Goal: Task Accomplishment & Management: Use online tool/utility

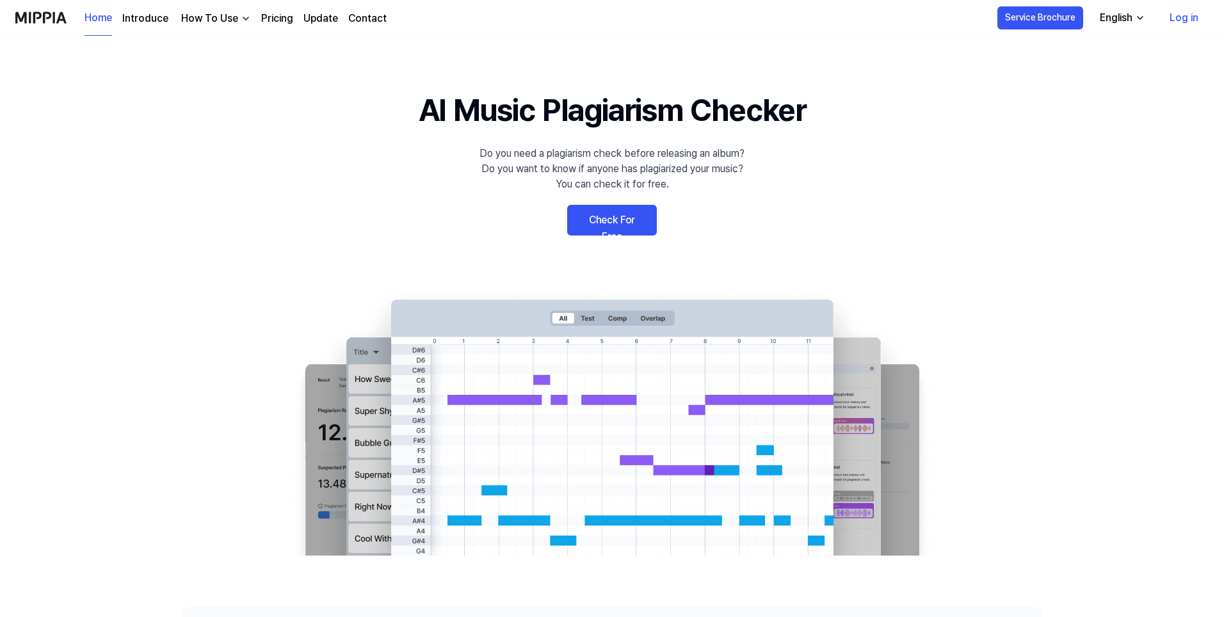
click at [597, 210] on link "Check For Free" at bounding box center [612, 220] width 90 height 31
drag, startPoint x: 1027, startPoint y: 314, endPoint x: 1008, endPoint y: 238, distance: 78.7
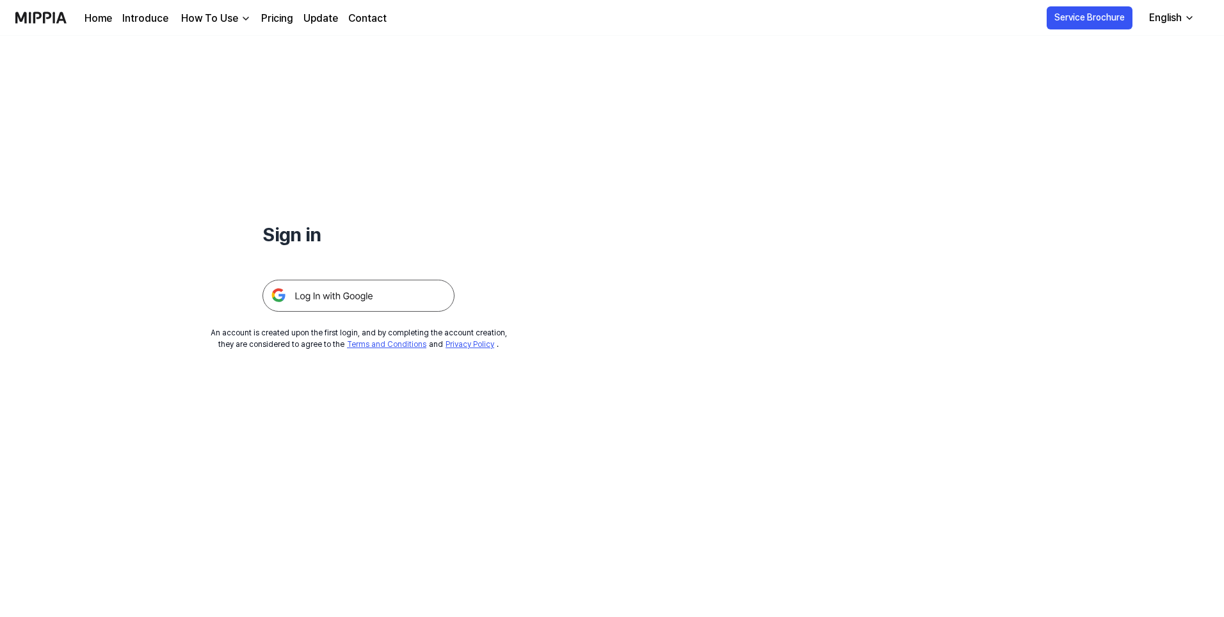
click at [1002, 229] on div "Sign in An account is created upon the first login, and by completing the accou…" at bounding box center [612, 326] width 1224 height 581
click at [375, 295] on img at bounding box center [358, 296] width 192 height 32
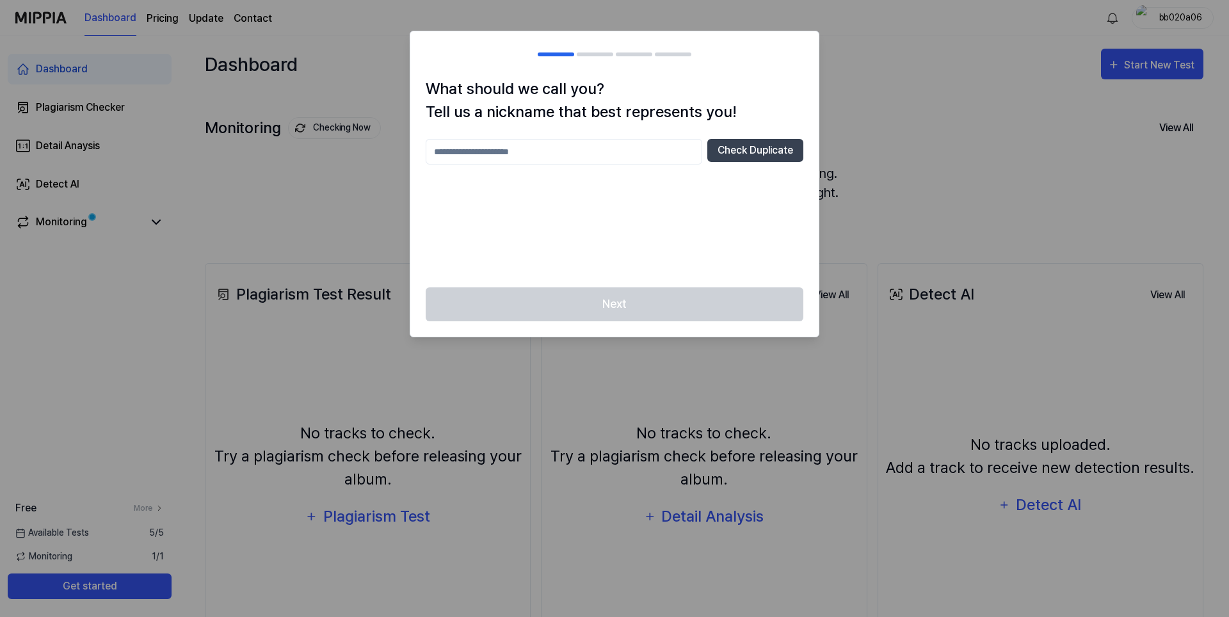
click at [678, 300] on div "Next" at bounding box center [614, 311] width 408 height 49
click at [341, 186] on div at bounding box center [614, 308] width 1229 height 617
click at [586, 150] on input "text" at bounding box center [564, 152] width 277 height 26
type input "******"
drag, startPoint x: 594, startPoint y: 213, endPoint x: 713, endPoint y: 170, distance: 126.0
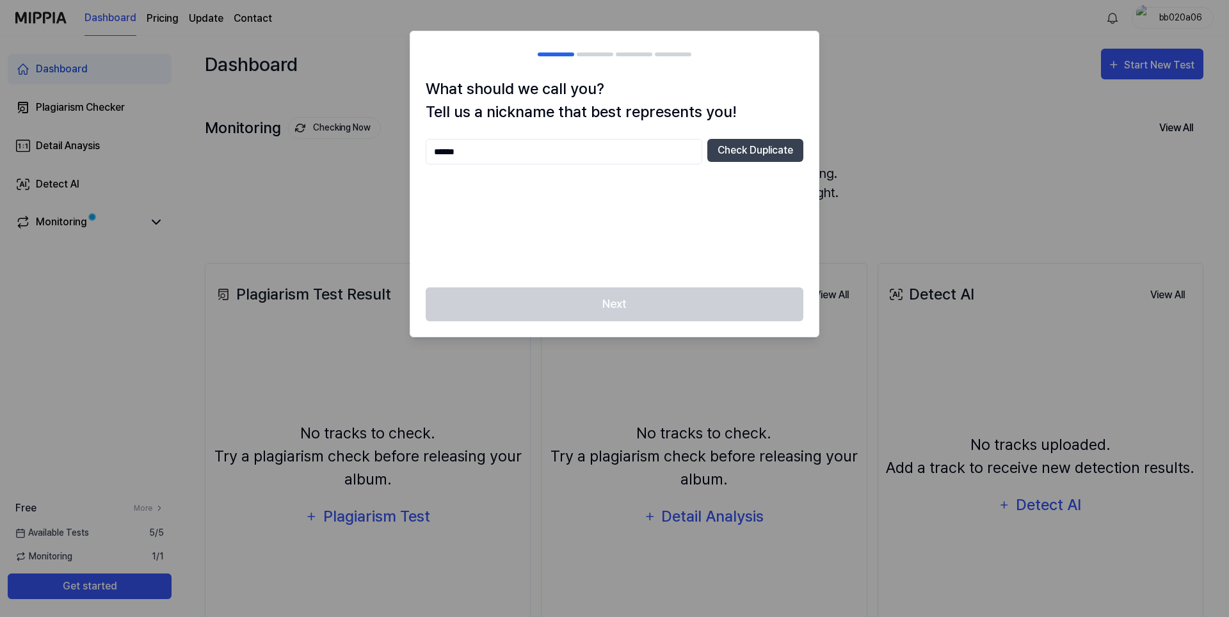
click at [595, 213] on div "****** Check Duplicate" at bounding box center [615, 205] width 378 height 133
click at [667, 314] on div "Next" at bounding box center [614, 311] width 408 height 49
click at [753, 150] on button "Check Duplicate" at bounding box center [755, 150] width 96 height 23
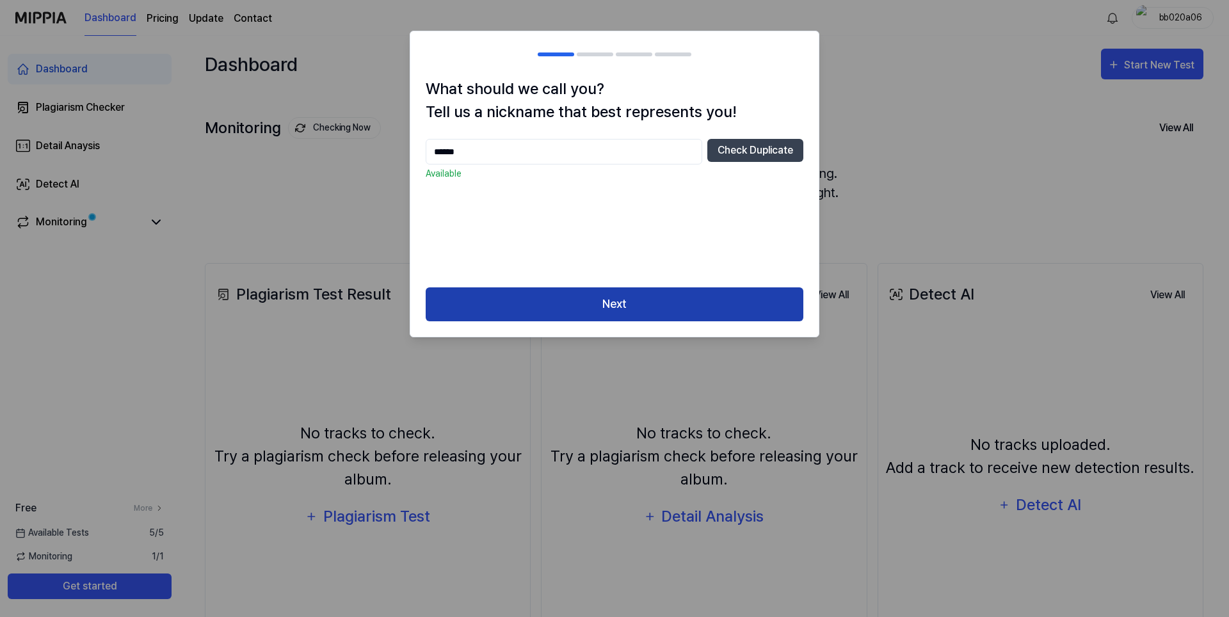
click at [636, 307] on button "Next" at bounding box center [615, 304] width 378 height 34
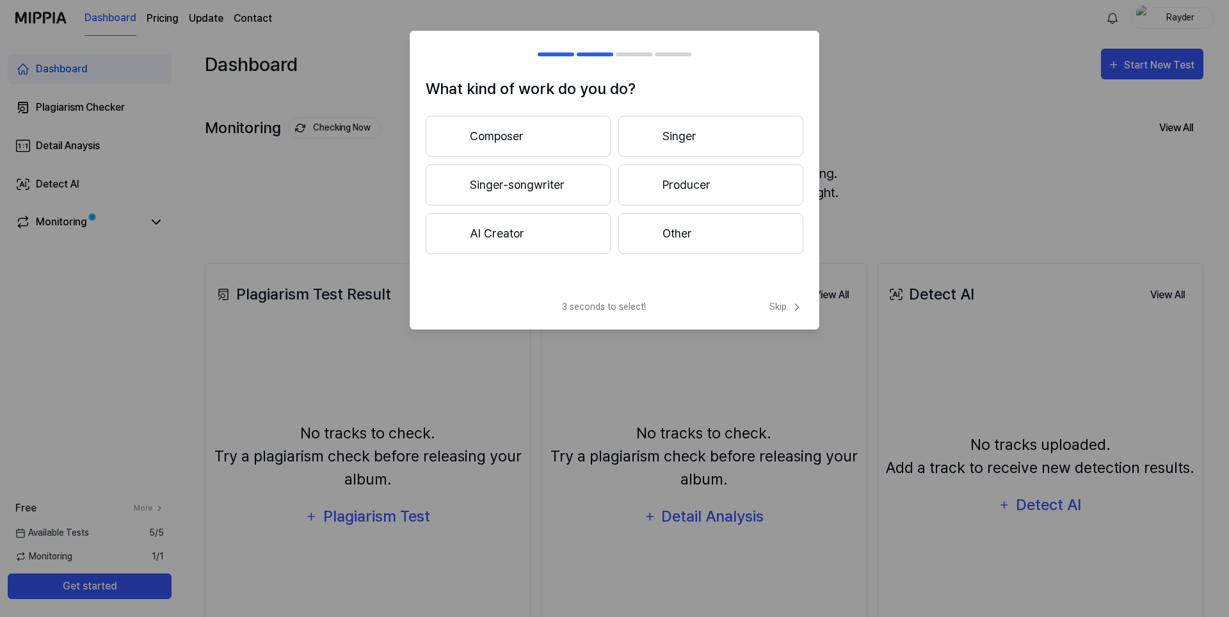
click at [565, 122] on button "Composer" at bounding box center [518, 136] width 185 height 41
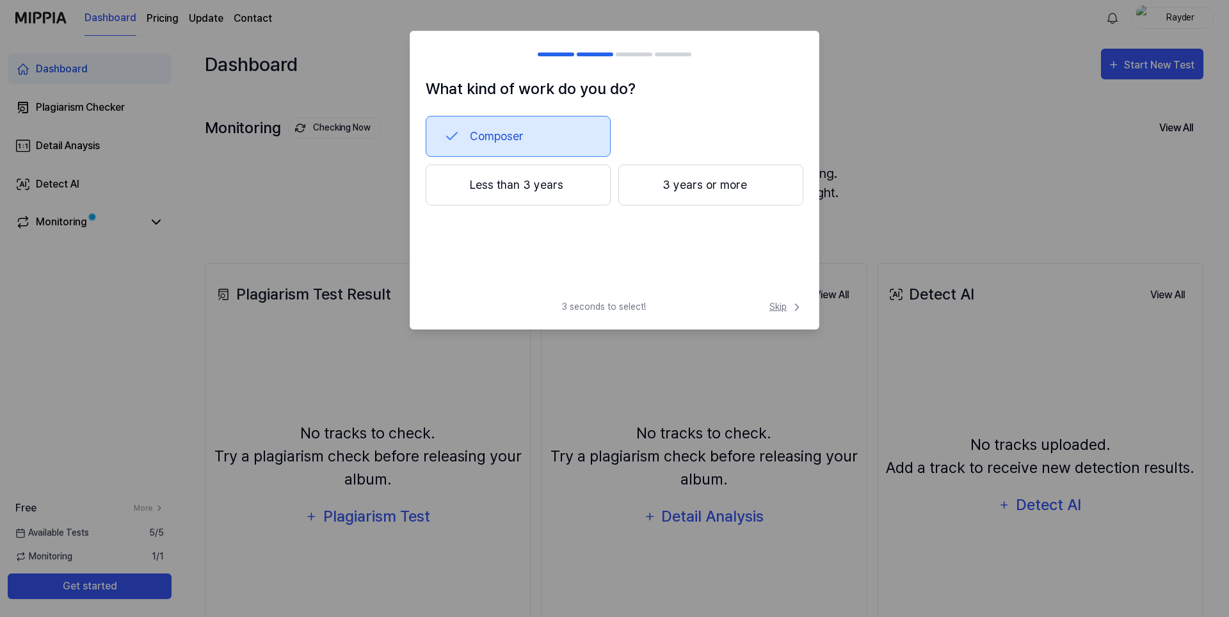
click at [778, 301] on span "Skip" at bounding box center [787, 306] width 34 height 13
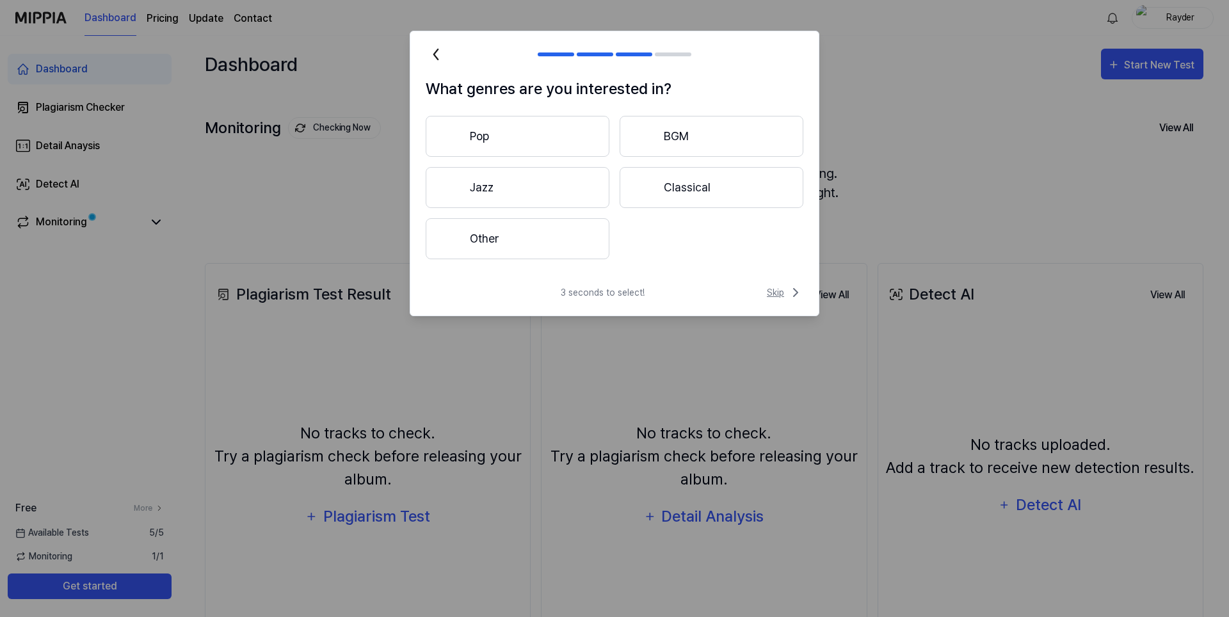
click at [775, 292] on span "Skip" at bounding box center [785, 292] width 36 height 15
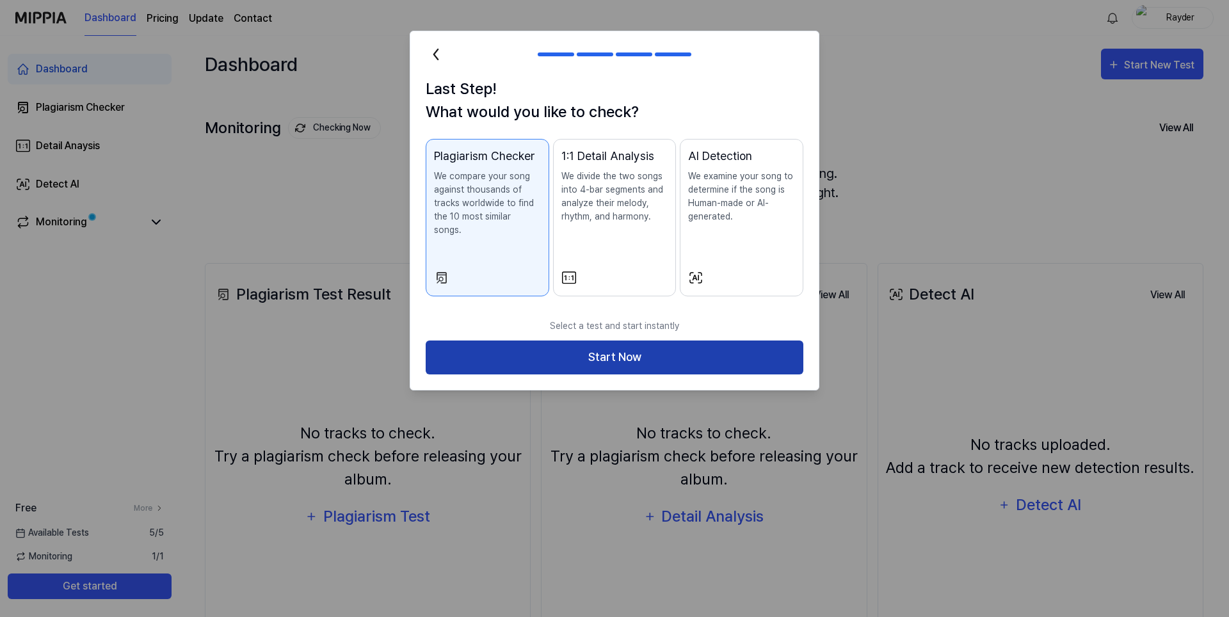
click at [690, 341] on button "Start Now" at bounding box center [615, 358] width 378 height 34
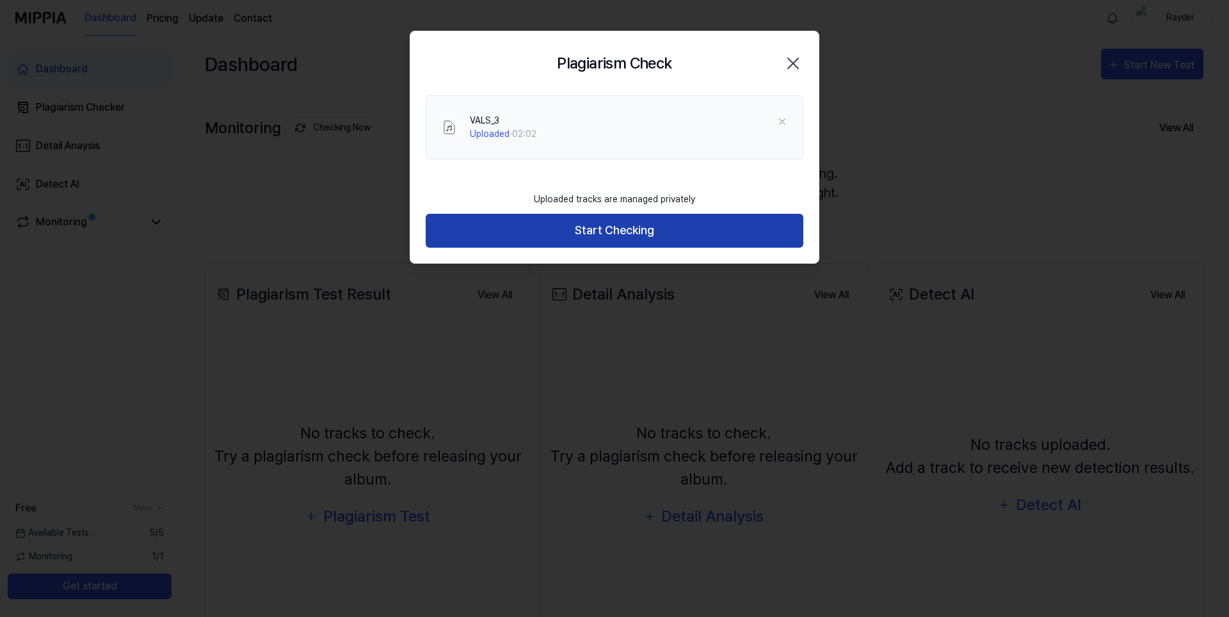
click at [591, 229] on button "Start Checking" at bounding box center [615, 231] width 378 height 34
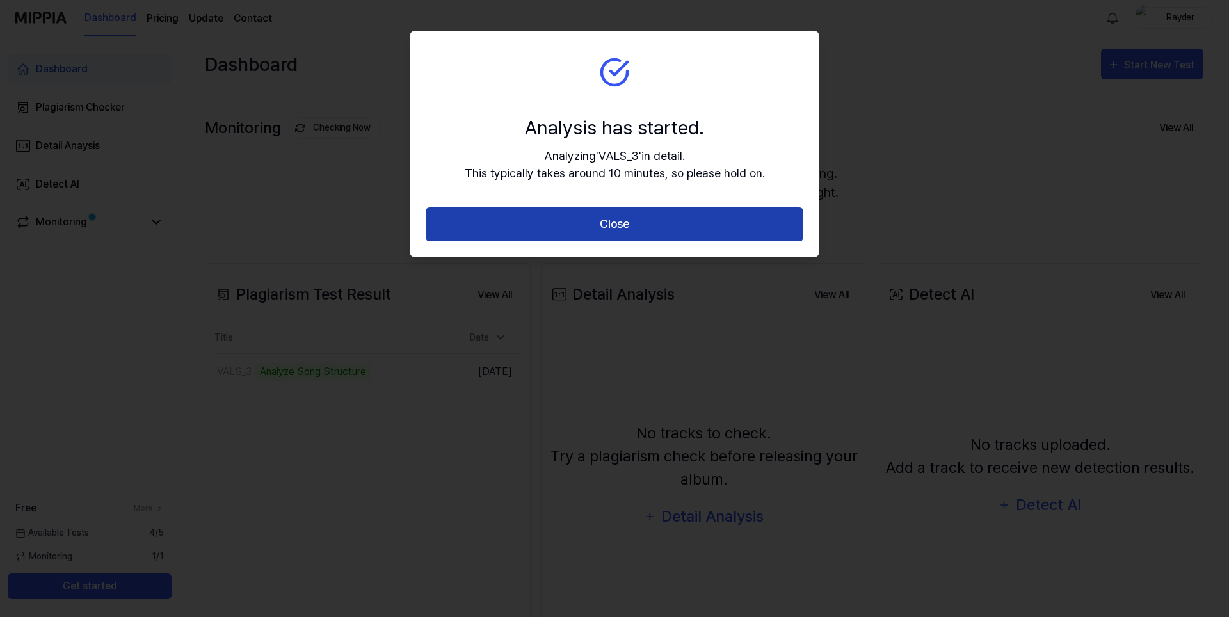
click at [545, 223] on button "Close" at bounding box center [615, 224] width 378 height 34
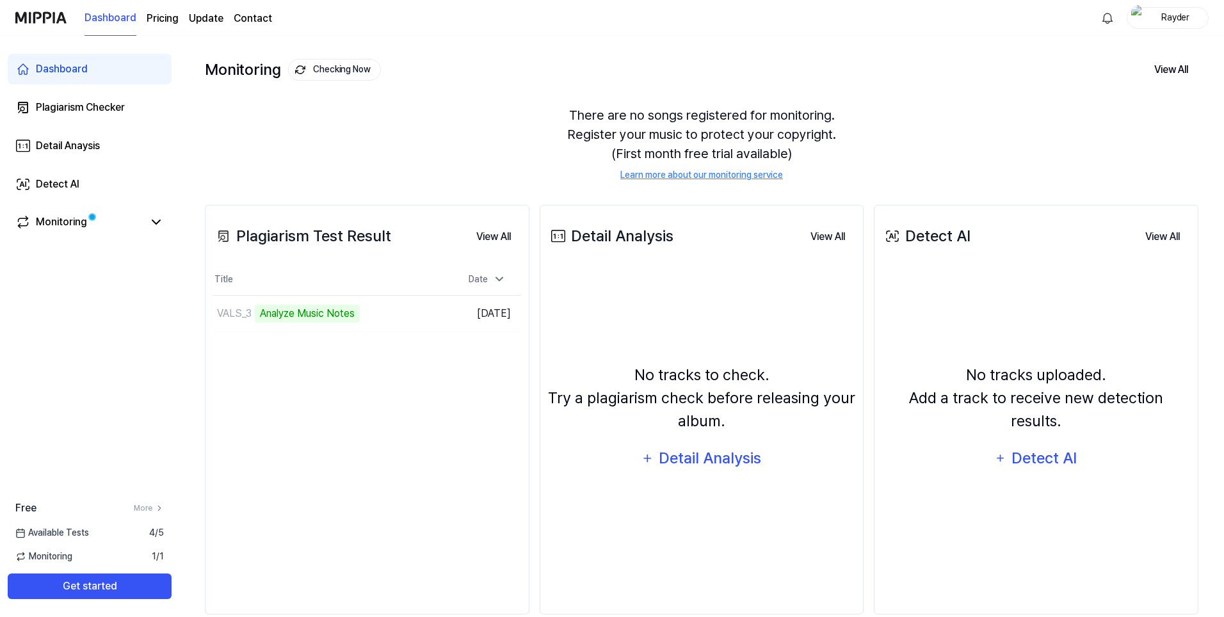
scroll to position [81, 0]
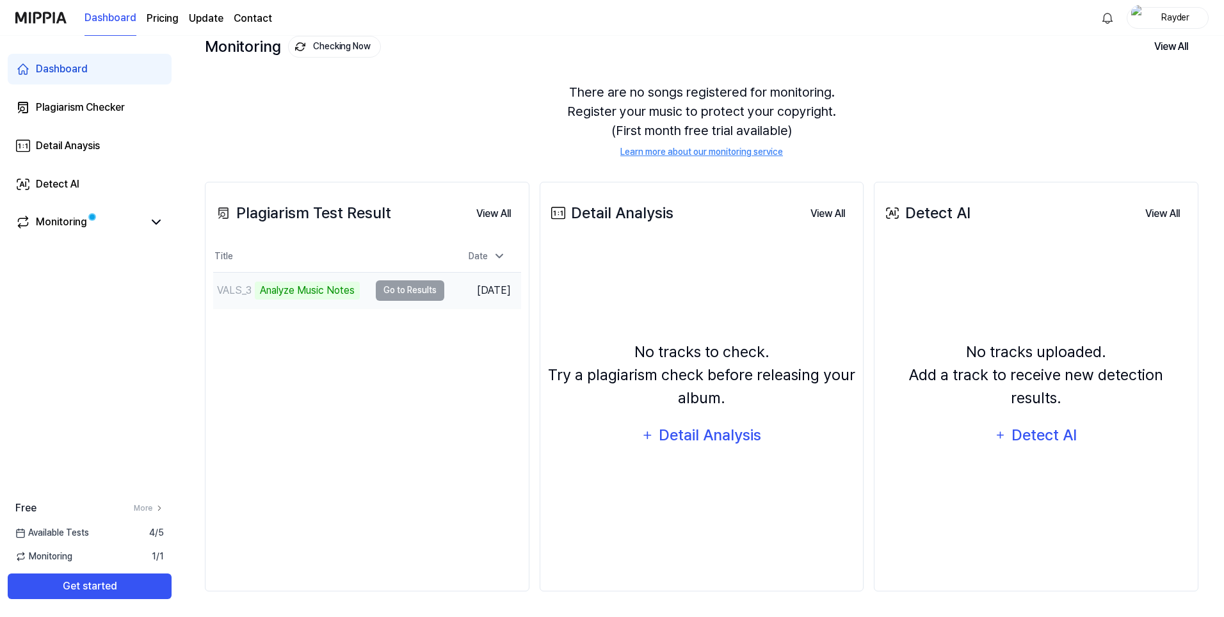
click at [415, 286] on td "VALS_3 Analyze Music Notes Go to Results" at bounding box center [328, 291] width 231 height 36
click at [148, 226] on div "Monitoring" at bounding box center [89, 221] width 149 height 15
click at [88, 228] on link "Monitoring" at bounding box center [79, 221] width 128 height 15
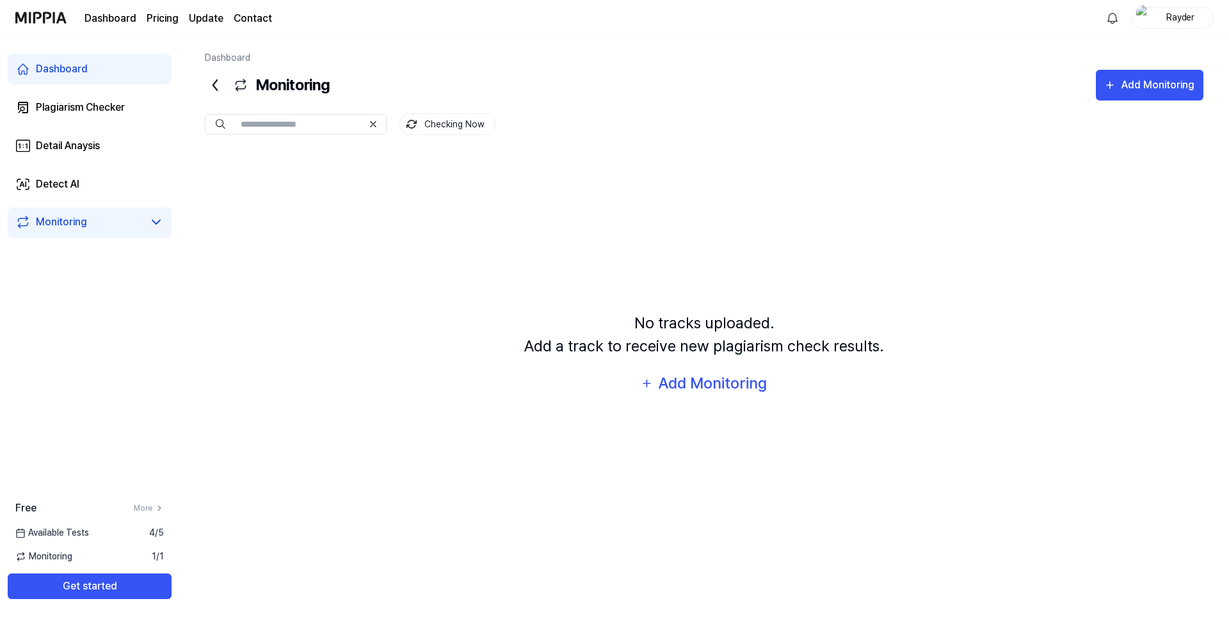
click at [152, 216] on icon at bounding box center [156, 221] width 15 height 15
click at [58, 68] on div "Dashboard" at bounding box center [62, 68] width 52 height 15
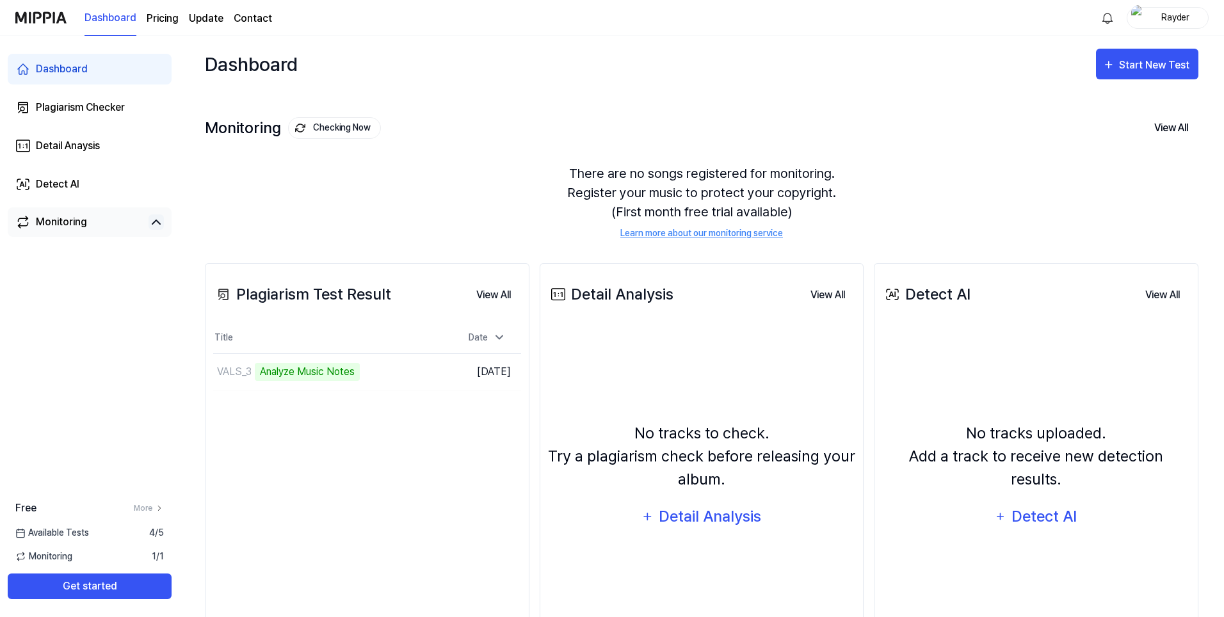
drag, startPoint x: 412, startPoint y: 496, endPoint x: 389, endPoint y: 481, distance: 26.8
click at [336, 452] on div "Plagiarism Test Result View All Plagiarism Test Result Title Date VALS_3 Analyz…" at bounding box center [367, 468] width 325 height 410
drag, startPoint x: 310, startPoint y: 296, endPoint x: 238, endPoint y: 294, distance: 71.7
click at [238, 294] on div "Plagiarism Test Result" at bounding box center [302, 294] width 178 height 23
click at [295, 302] on div "Plagiarism Test Result" at bounding box center [302, 294] width 178 height 23
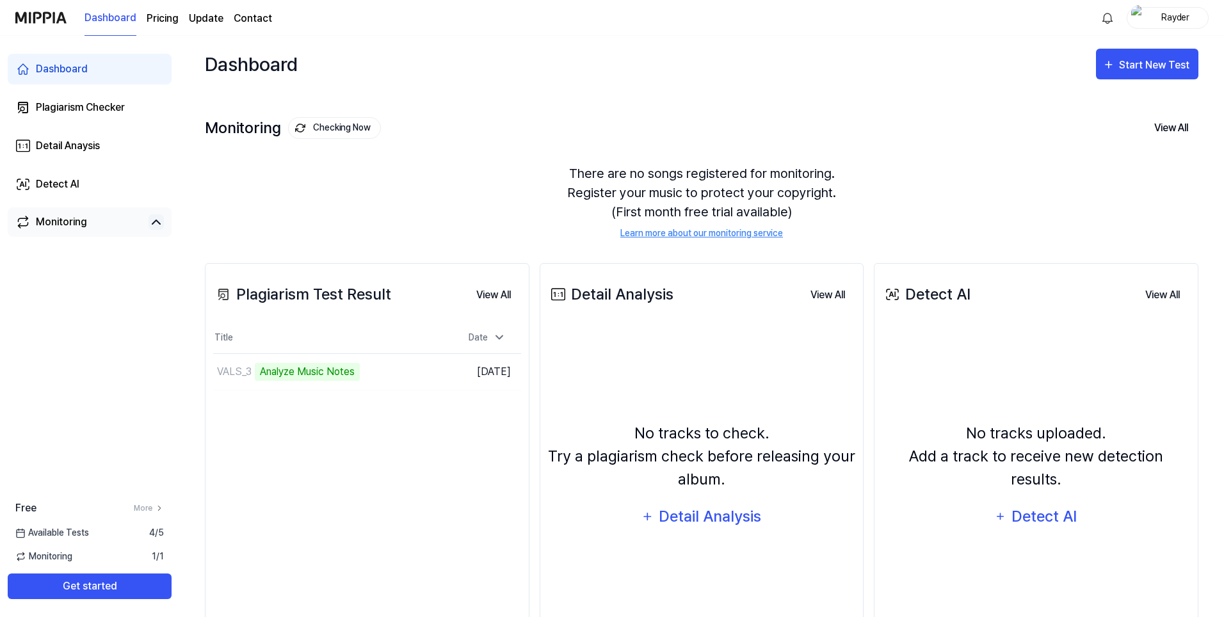
drag, startPoint x: 424, startPoint y: 486, endPoint x: 364, endPoint y: 467, distance: 63.2
click at [364, 467] on div "Plagiarism Test Result View All Plagiarism Test Result Title Date VALS_3 Analyz…" at bounding box center [367, 468] width 325 height 410
drag, startPoint x: 439, startPoint y: 187, endPoint x: 352, endPoint y: 189, distance: 86.4
click at [352, 189] on div "There are no songs registered for monitoring. Register your music to protect yo…" at bounding box center [702, 202] width 994 height 107
click at [471, 204] on div "There are no songs registered for monitoring. Register your music to protect yo…" at bounding box center [702, 202] width 994 height 107
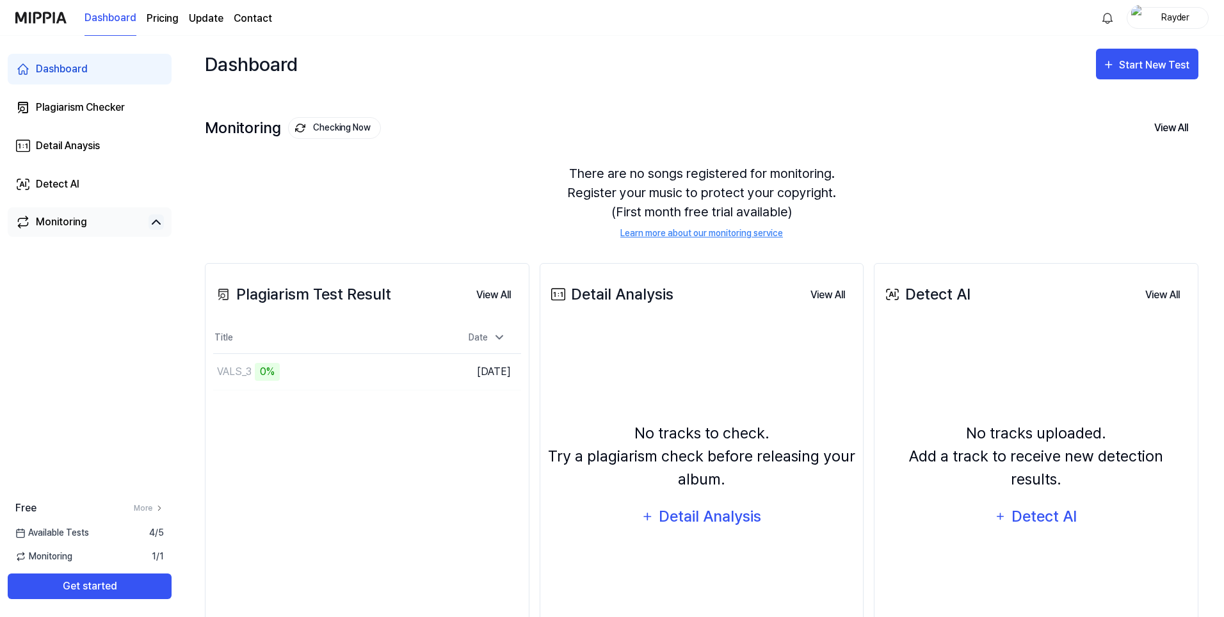
click at [389, 200] on div "There are no songs registered for monitoring. Register your music to protect yo…" at bounding box center [702, 202] width 994 height 107
drag, startPoint x: 429, startPoint y: 202, endPoint x: 349, endPoint y: 209, distance: 80.3
click at [349, 209] on div "There are no songs registered for monitoring. Register your music to protect yo…" at bounding box center [702, 202] width 994 height 107
click at [414, 374] on td "VALS_3 0% Go to Results" at bounding box center [328, 372] width 231 height 36
click at [336, 457] on div "Plagiarism Test Result View All Plagiarism Test Result Title Date VALS_3 0% Go …" at bounding box center [367, 468] width 325 height 410
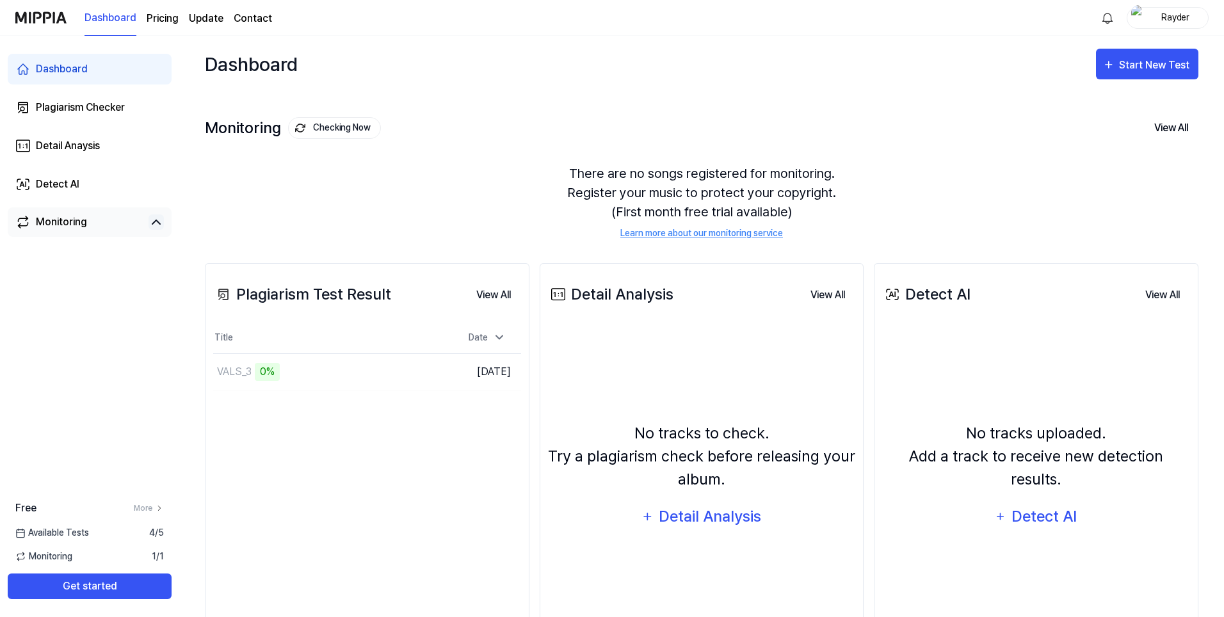
click at [344, 467] on div "Plagiarism Test Result View All Plagiarism Test Result Title Date VALS_3 0% Go …" at bounding box center [367, 468] width 325 height 410
click at [355, 474] on div "Plagiarism Test Result View All Plagiarism Test Result Title Date VALS_3 0% Go …" at bounding box center [367, 468] width 325 height 410
drag, startPoint x: 444, startPoint y: 501, endPoint x: 407, endPoint y: 494, distance: 37.8
click at [351, 473] on div "Plagiarism Test Result View All Plagiarism Test Result Title Date VALS_3 0% Go …" at bounding box center [367, 468] width 325 height 410
click at [406, 483] on div "Plagiarism Test Result View All Plagiarism Test Result Title Date VALS_3 0% Go …" at bounding box center [367, 468] width 325 height 410
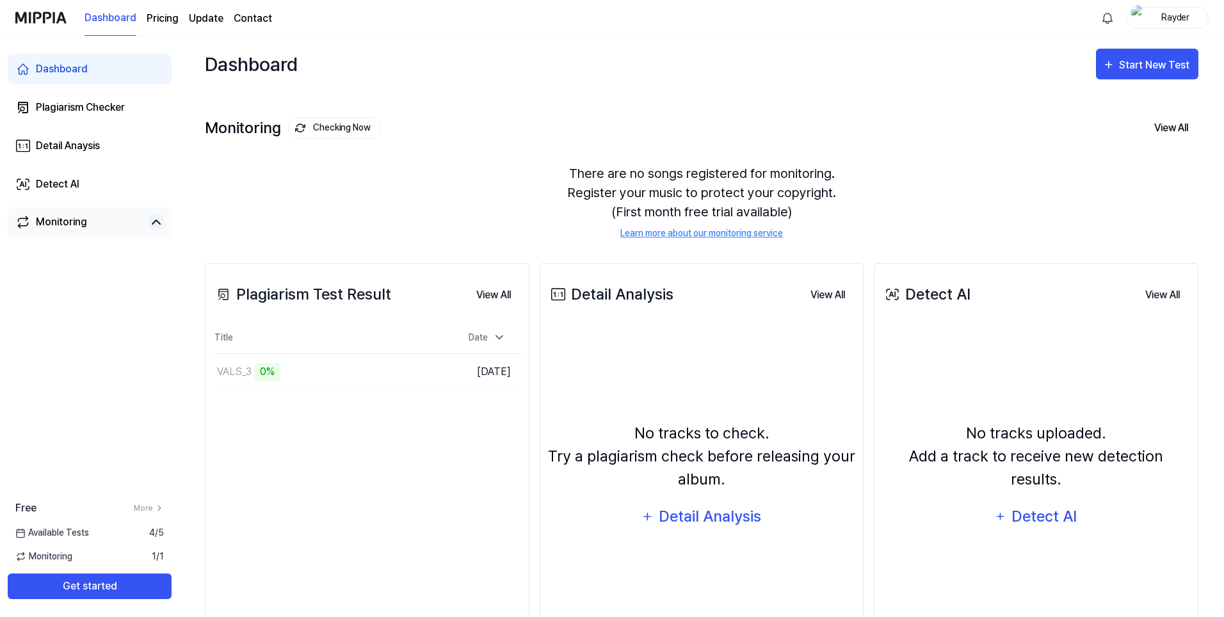
drag, startPoint x: 470, startPoint y: 501, endPoint x: 459, endPoint y: 499, distance: 11.1
click at [398, 491] on div "Plagiarism Test Result View All Plagiarism Test Result Title Date VALS_3 0% Go …" at bounding box center [367, 468] width 325 height 410
drag, startPoint x: 431, startPoint y: 506, endPoint x: 408, endPoint y: 505, distance: 22.4
click at [407, 504] on div "Plagiarism Test Result View All Plagiarism Test Result Title Date VALS_3 0% Go …" at bounding box center [367, 468] width 325 height 410
drag, startPoint x: 405, startPoint y: 193, endPoint x: 317, endPoint y: 185, distance: 88.0
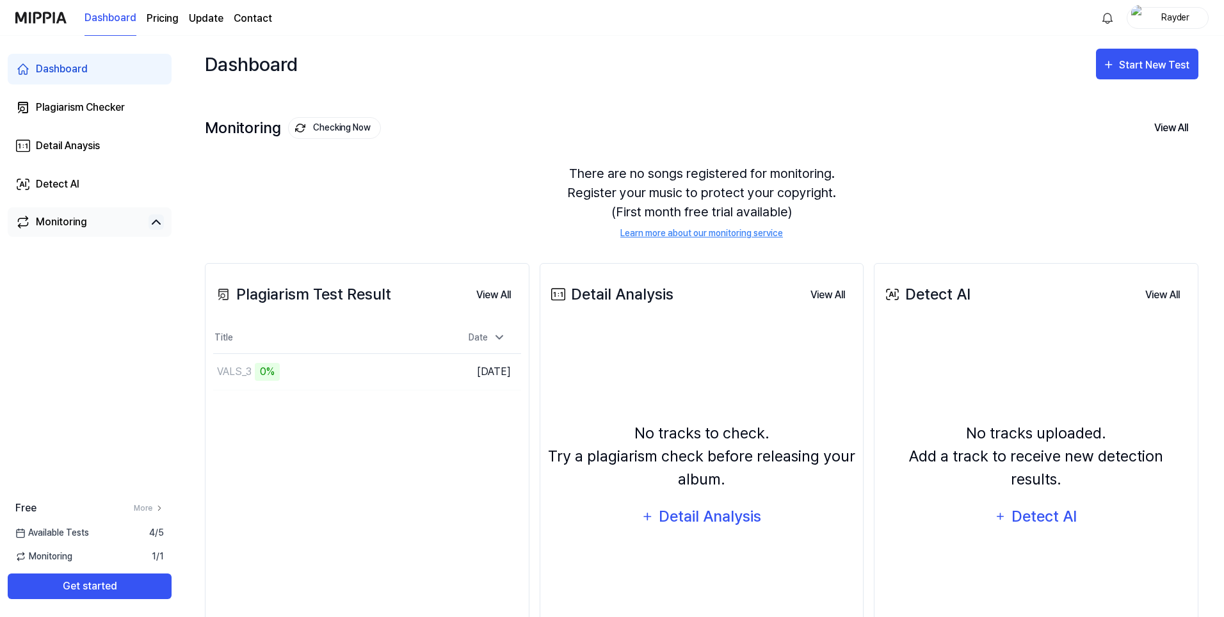
click at [314, 186] on div "There are no songs registered for monitoring. Register your music to protect yo…" at bounding box center [702, 202] width 994 height 107
click at [714, 173] on div "There are no songs registered for monitoring. Register your music to protect yo…" at bounding box center [702, 202] width 994 height 107
click at [410, 369] on td "VALS_3 0% Go to Results" at bounding box center [328, 372] width 231 height 36
drag, startPoint x: 346, startPoint y: 455, endPoint x: 322, endPoint y: 448, distance: 25.2
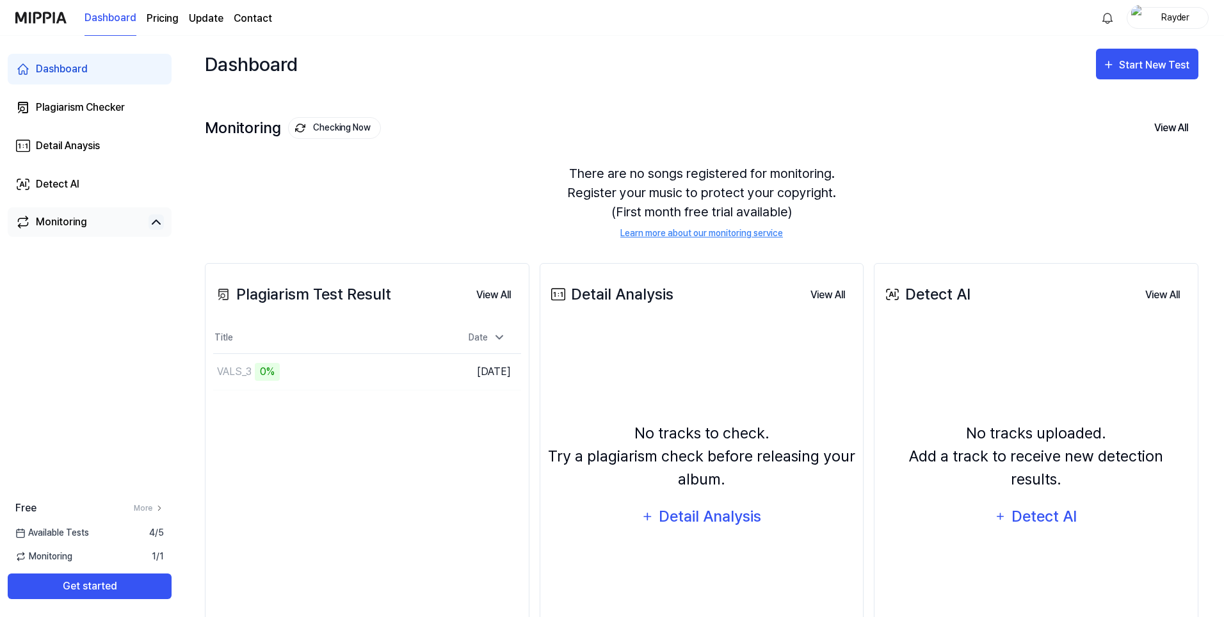
click at [264, 435] on div "Plagiarism Test Result View All Plagiarism Test Result Title Date VALS_3 0% Go …" at bounding box center [367, 468] width 325 height 410
click at [147, 581] on button "Get started" at bounding box center [90, 587] width 164 height 26
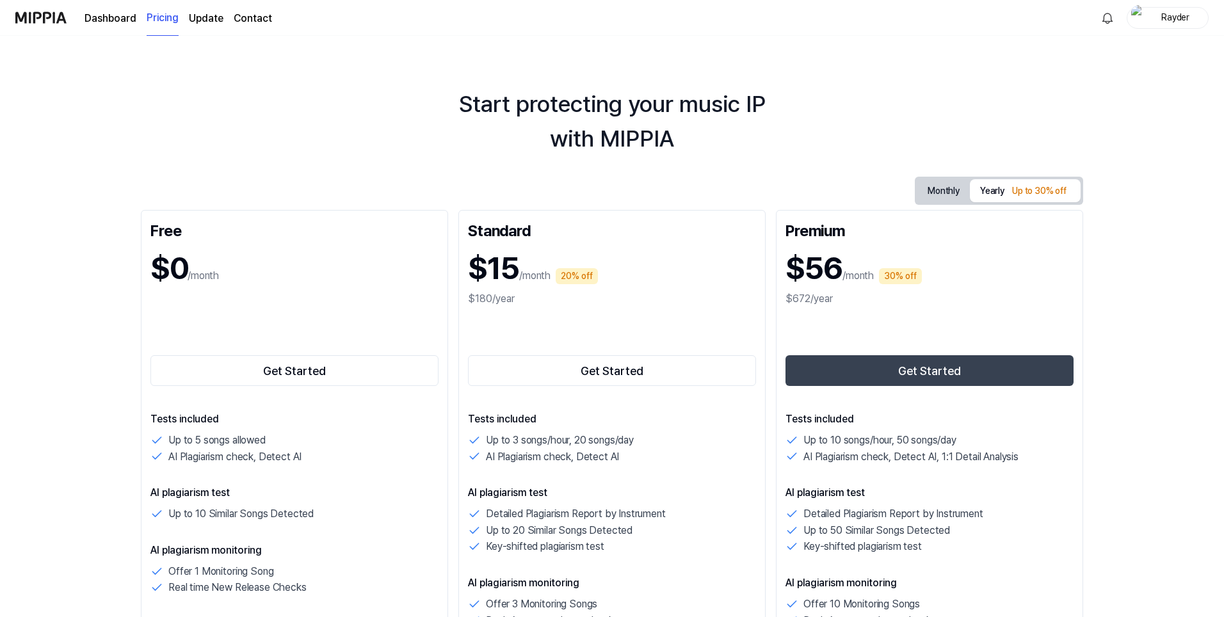
click at [101, 18] on link "Dashboard" at bounding box center [111, 18] width 52 height 15
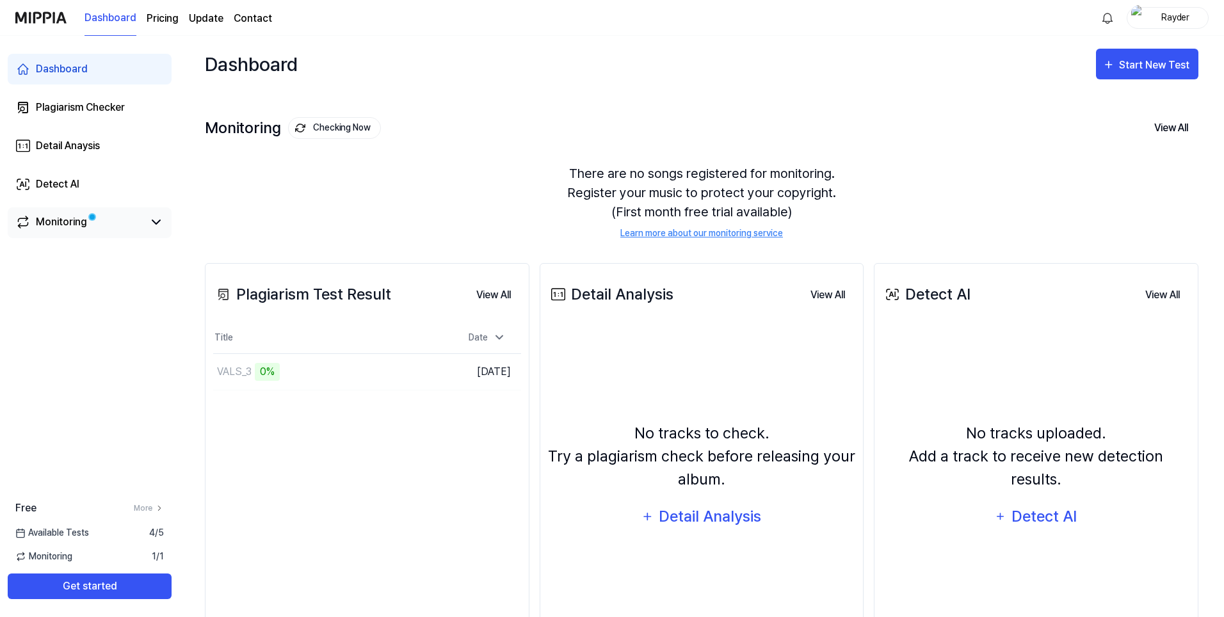
click at [73, 221] on div "Monitoring" at bounding box center [61, 221] width 51 height 15
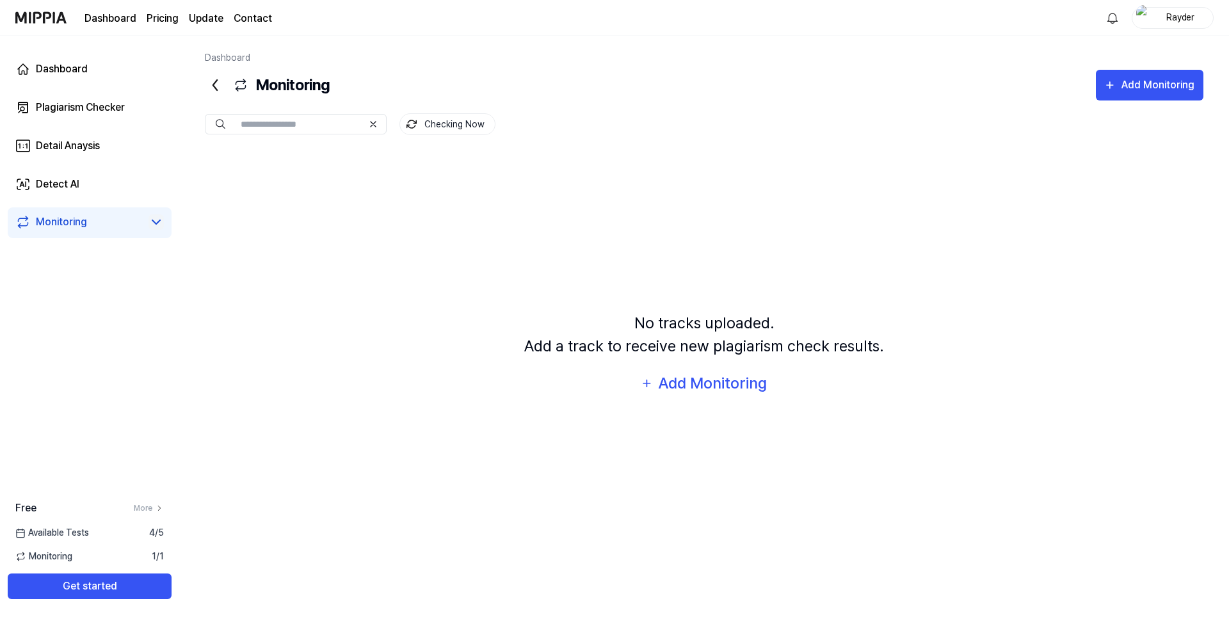
click at [152, 222] on icon at bounding box center [156, 221] width 15 height 15
click at [698, 382] on div "Add Monitoring" at bounding box center [712, 383] width 111 height 24
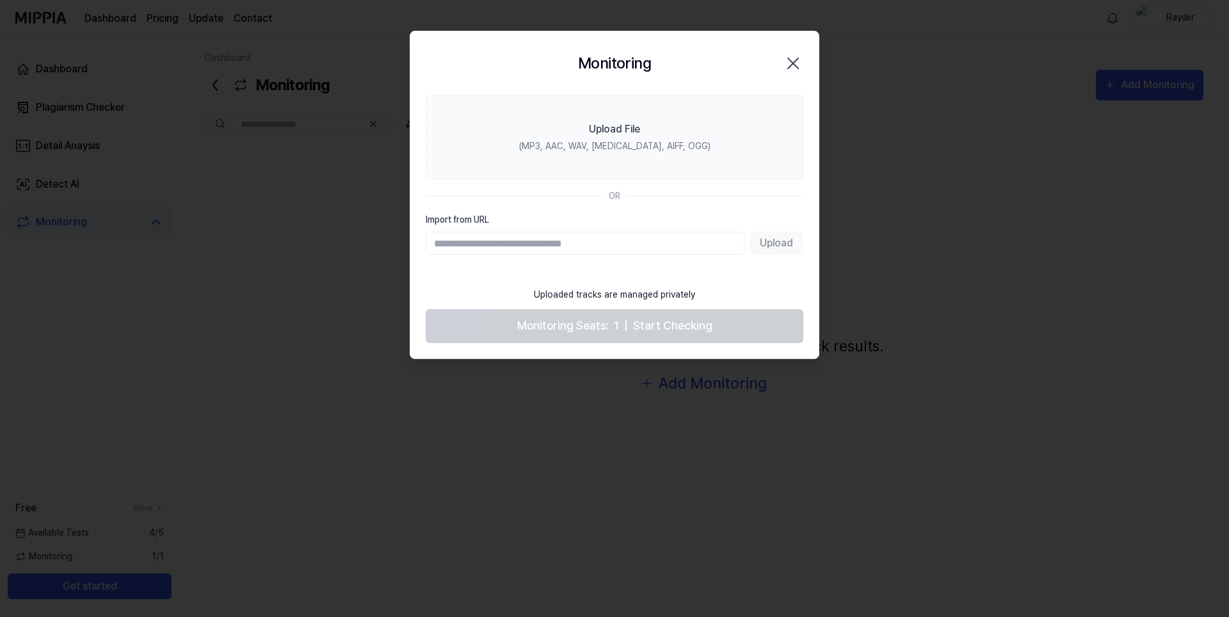
click at [355, 376] on div at bounding box center [614, 308] width 1229 height 617
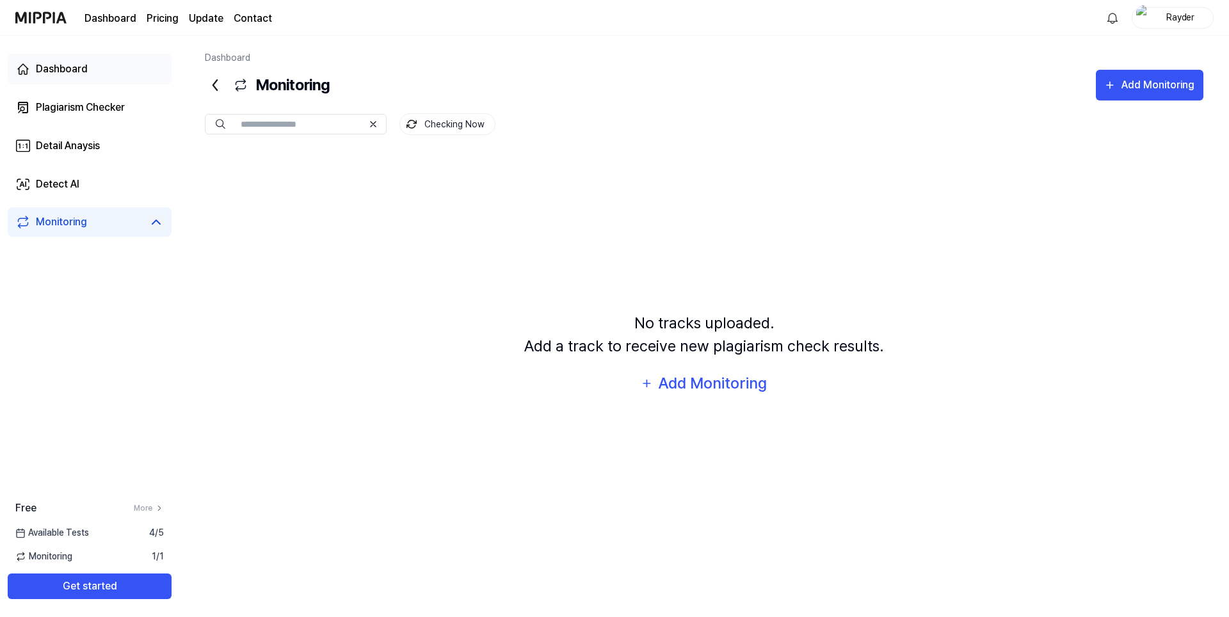
click at [85, 66] on div "Dashboard" at bounding box center [62, 68] width 52 height 15
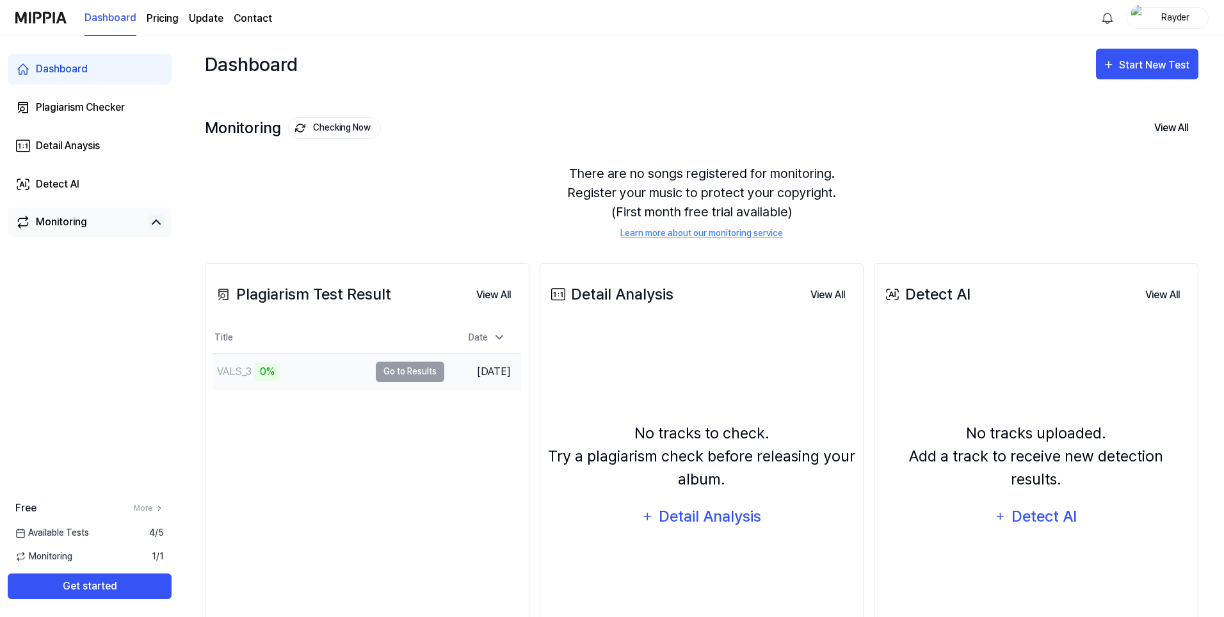
click at [274, 371] on div "0%" at bounding box center [267, 372] width 25 height 18
drag, startPoint x: 300, startPoint y: 469, endPoint x: 266, endPoint y: 458, distance: 35.8
click at [254, 455] on div "Plagiarism Test Result View All Plagiarism Test Result Title Date VALS_3 0% Go …" at bounding box center [367, 468] width 325 height 410
click at [410, 373] on td "VALS_3 0% Go to Results" at bounding box center [328, 372] width 231 height 36
drag, startPoint x: 452, startPoint y: 431, endPoint x: 380, endPoint y: 420, distance: 73.2
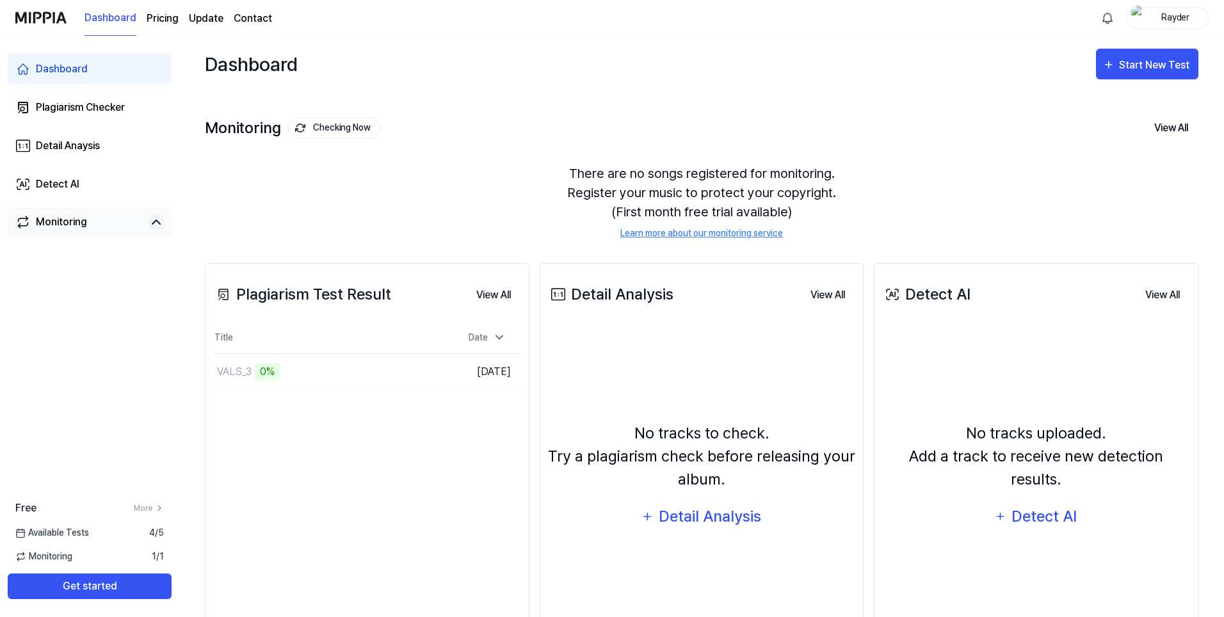
click at [379, 420] on div "Plagiarism Test Result View All Plagiarism Test Result Title Date VALS_3 0% Go …" at bounding box center [367, 468] width 325 height 410
click at [322, 417] on div "Plagiarism Test Result View All Plagiarism Test Result Title Date VALS_3 0% Go …" at bounding box center [367, 468] width 325 height 410
click at [740, 512] on div "Detail Analysis" at bounding box center [710, 516] width 104 height 24
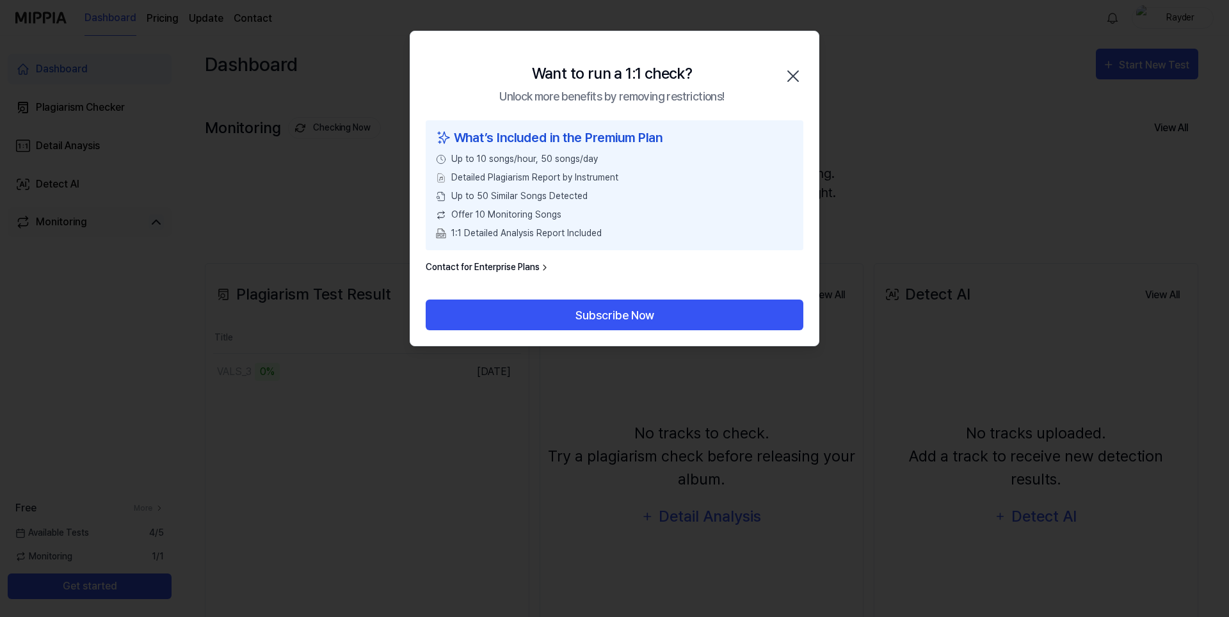
click at [805, 67] on div "Want to run a 1:1 check? Unlock more benefits by removing restrictions! Close" at bounding box center [614, 75] width 408 height 89
click at [793, 68] on icon "button" at bounding box center [793, 76] width 20 height 20
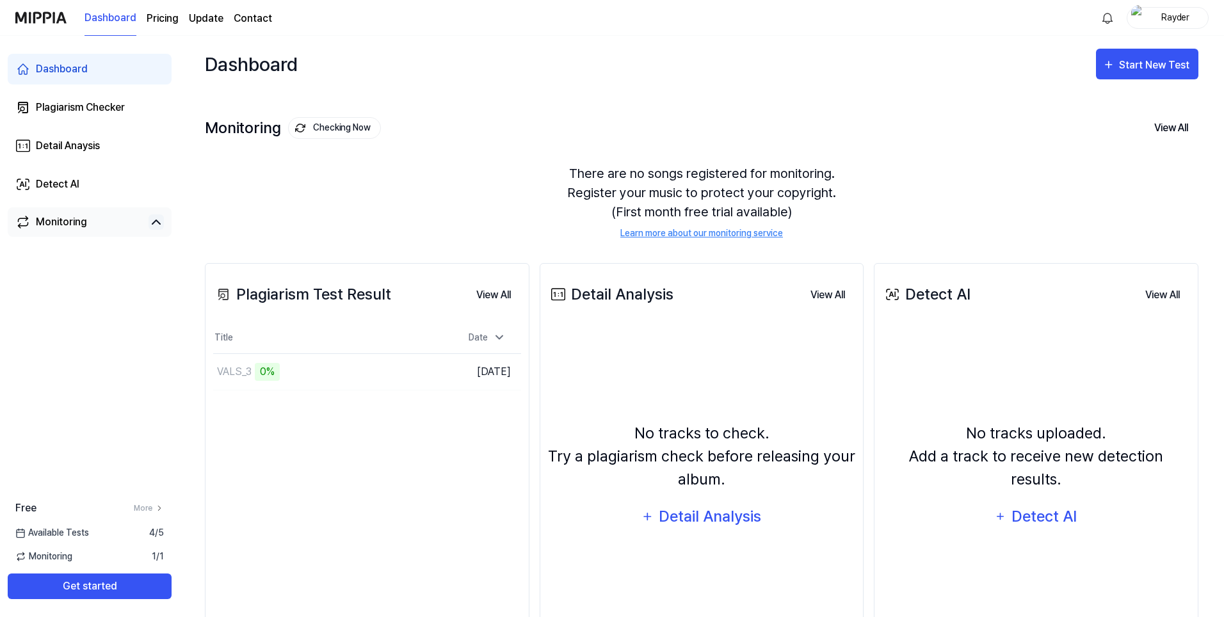
drag, startPoint x: 284, startPoint y: 372, endPoint x: 622, endPoint y: 418, distance: 341.1
click at [622, 418] on div "Plagiarism Test Result View All Plagiarism Test Result Title Date VALS_3 0% Go …" at bounding box center [702, 468] width 994 height 461
click at [428, 448] on div "Plagiarism Test Result View All Plagiarism Test Result Title Date VALS_3 0% Go …" at bounding box center [367, 468] width 325 height 410
click at [722, 515] on div "Detail Analysis" at bounding box center [710, 516] width 104 height 24
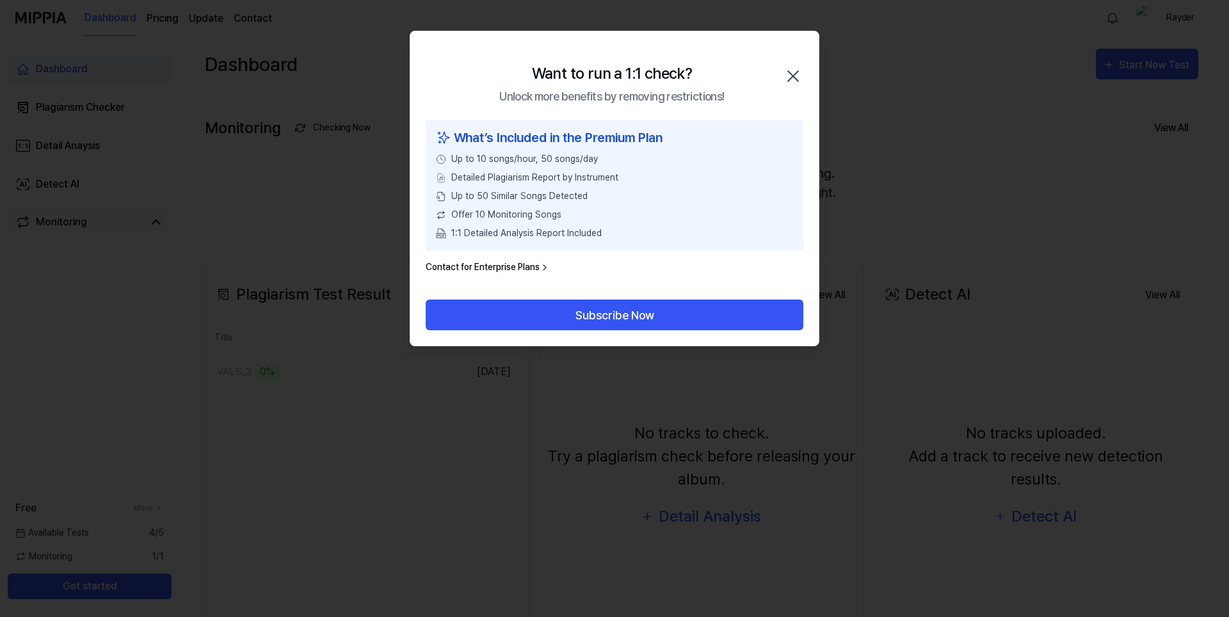
click at [786, 77] on icon "button" at bounding box center [793, 76] width 20 height 20
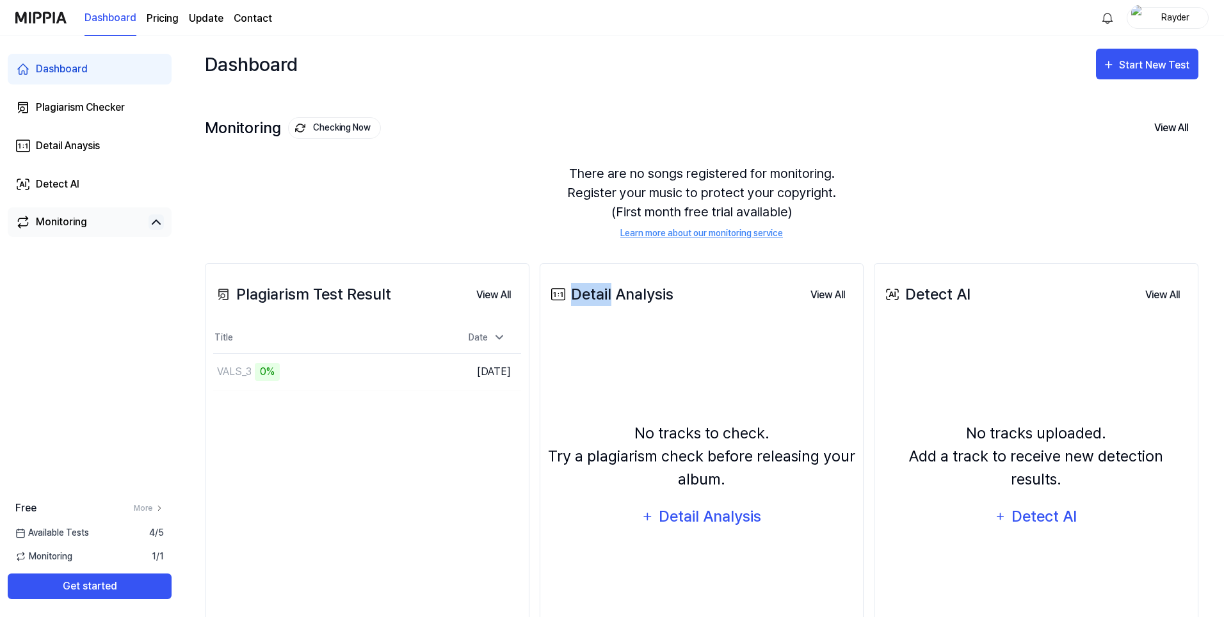
drag, startPoint x: 679, startPoint y: 294, endPoint x: 618, endPoint y: 298, distance: 60.9
click at [616, 298] on div "Detail Analysis View All" at bounding box center [702, 295] width 308 height 36
click at [618, 298] on div "Detail Analysis" at bounding box center [610, 294] width 125 height 23
click at [373, 373] on td "VALS_3 0% Go to Results" at bounding box center [328, 372] width 231 height 36
drag, startPoint x: 439, startPoint y: 461, endPoint x: 367, endPoint y: 440, distance: 74.7
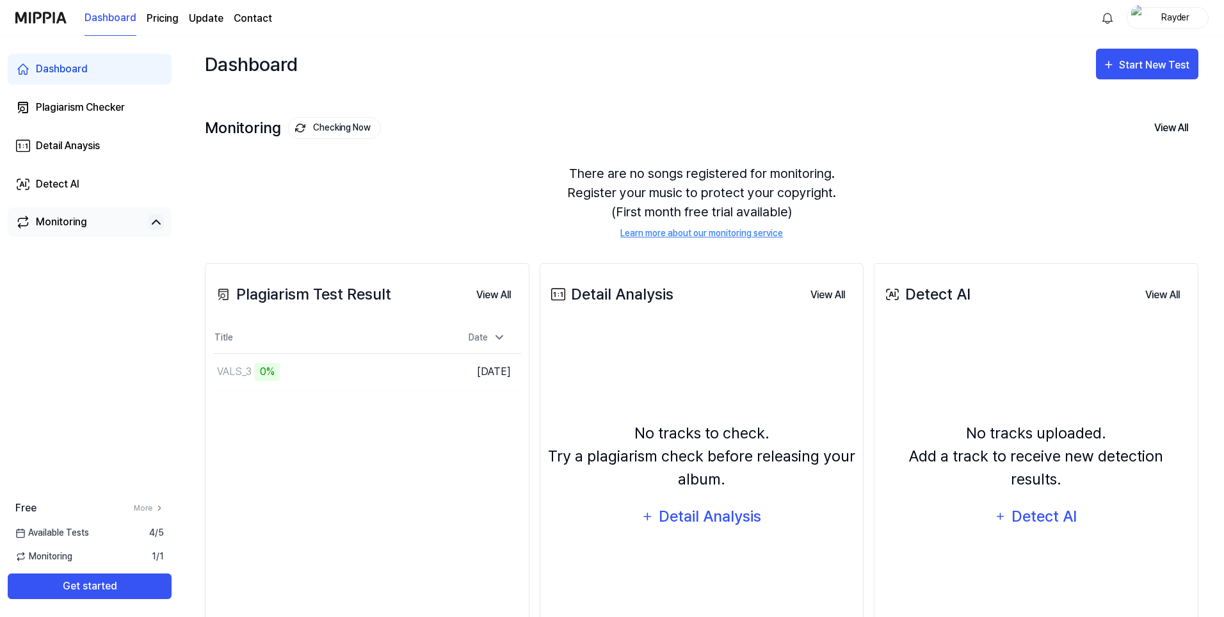
click at [326, 442] on div "Plagiarism Test Result View All Plagiarism Test Result Title Date VALS_3 0% Go …" at bounding box center [367, 468] width 325 height 410
click at [248, 371] on div "VALS_3" at bounding box center [234, 371] width 35 height 15
click at [270, 375] on div "0%" at bounding box center [267, 372] width 25 height 18
drag, startPoint x: 275, startPoint y: 375, endPoint x: 209, endPoint y: 379, distance: 65.4
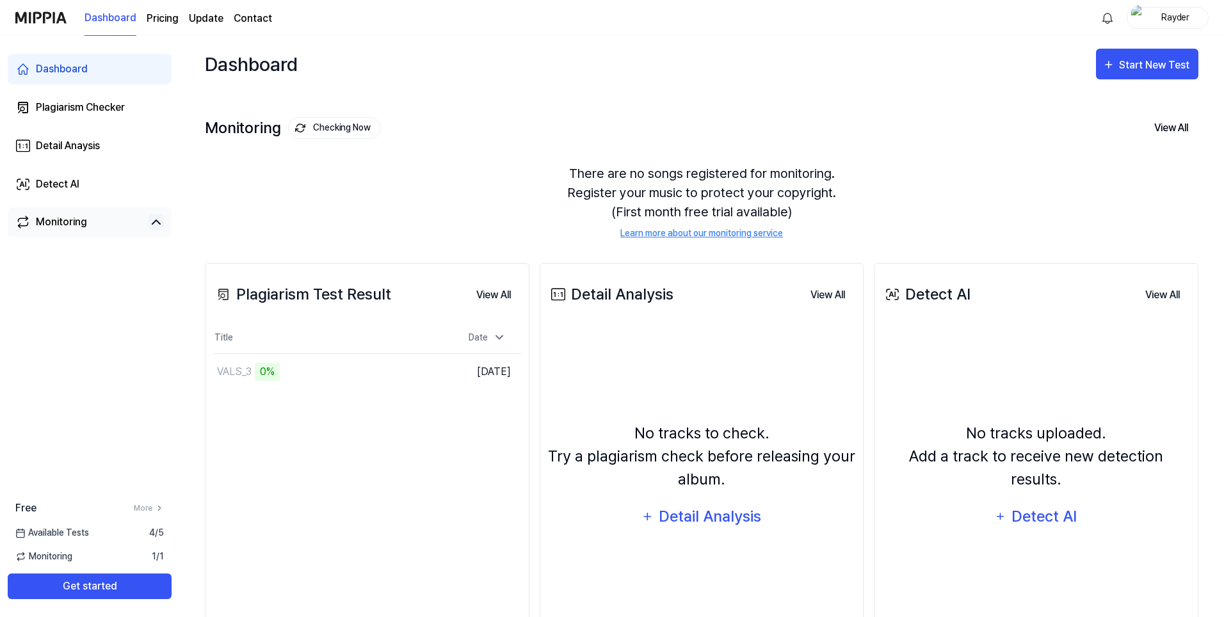
click at [209, 379] on div "Plagiarism Test Result View All Plagiarism Test Result Title Date VALS_3 0% Go …" at bounding box center [367, 468] width 325 height 410
click at [238, 389] on div "VALS_3 0%" at bounding box center [291, 372] width 156 height 36
drag, startPoint x: 372, startPoint y: 463, endPoint x: 362, endPoint y: 461, distance: 9.8
drag, startPoint x: 312, startPoint y: 446, endPoint x: 306, endPoint y: 431, distance: 15.5
click at [311, 446] on div "Plagiarism Test Result View All Plagiarism Test Result Title Date VALS_3 0% Go …" at bounding box center [367, 468] width 325 height 410
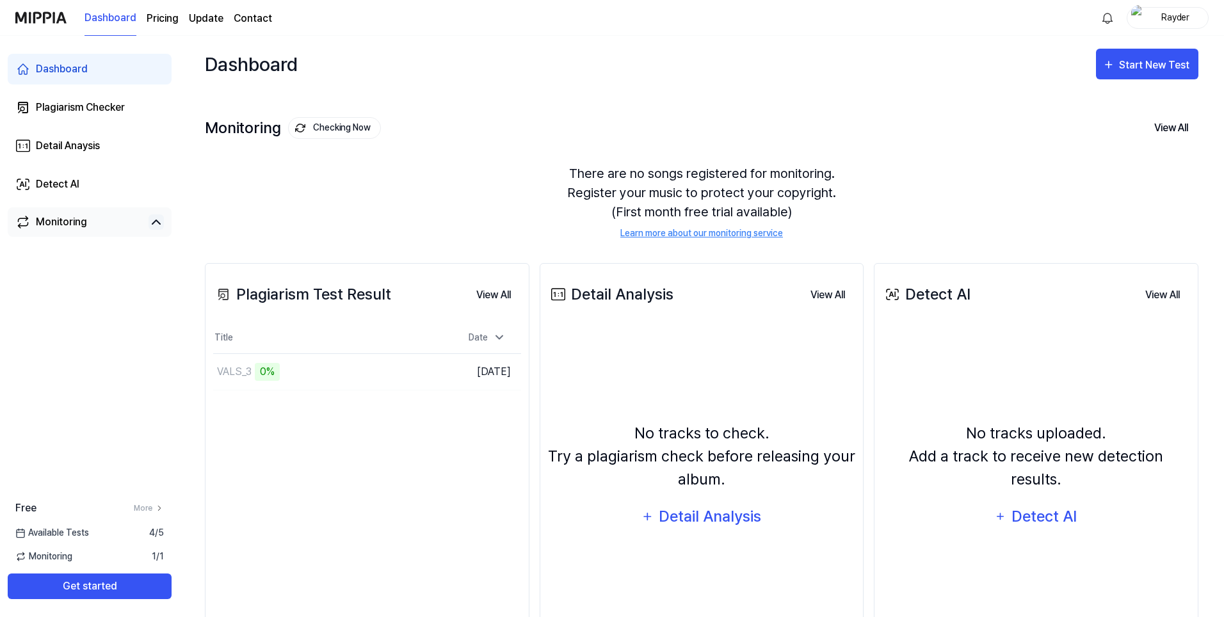
click at [376, 522] on div "Plagiarism Test Result View All Plagiarism Test Result Title Date VALS_3 0% Go …" at bounding box center [367, 468] width 325 height 410
drag, startPoint x: 380, startPoint y: 522, endPoint x: 328, endPoint y: 512, distance: 53.6
click at [328, 512] on div "Plagiarism Test Result View All Plagiarism Test Result Title Date VALS_3 0% Go …" at bounding box center [367, 468] width 325 height 410
click at [92, 110] on div "Plagiarism Checker" at bounding box center [80, 107] width 89 height 15
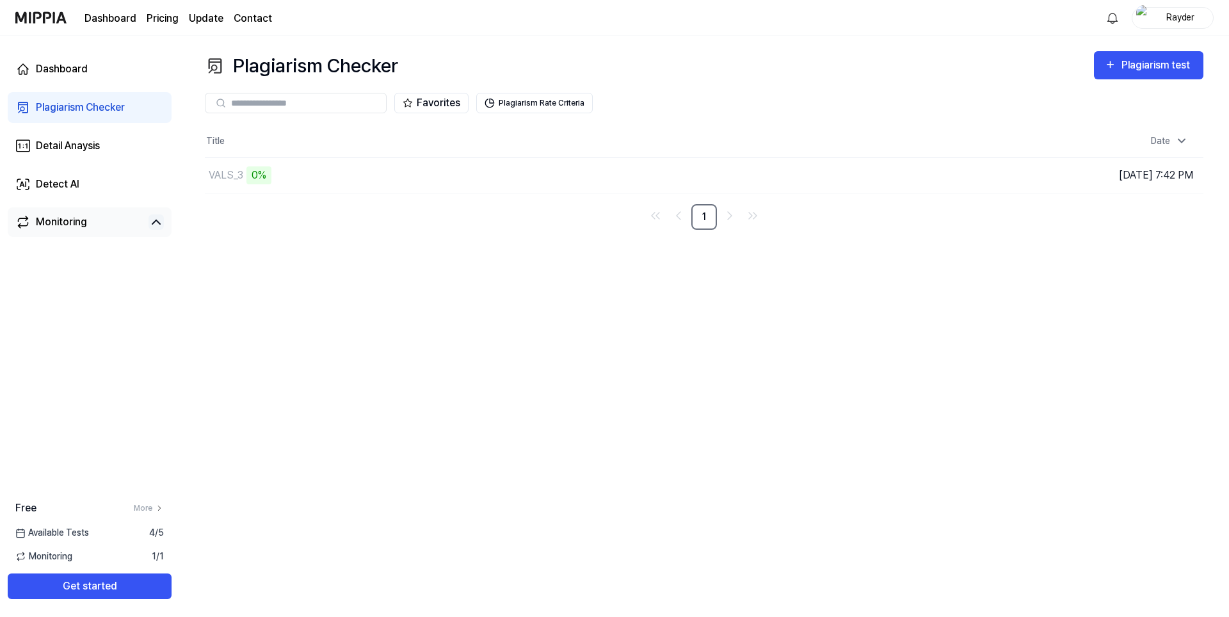
drag, startPoint x: 948, startPoint y: 391, endPoint x: 851, endPoint y: 369, distance: 99.1
click at [695, 391] on div "Plagiarism Checker Plagiarism test Plagiarism Checker Detail Analysis Detect AI…" at bounding box center [704, 326] width 1050 height 581
click at [251, 181] on div "0%" at bounding box center [258, 175] width 25 height 18
click at [349, 277] on div "Plagiarism Checker Plagiarism test Plagiarism Checker Detail Analysis Detect AI…" at bounding box center [704, 326] width 1050 height 581
click at [310, 282] on div "Plagiarism Checker Plagiarism test Plagiarism Checker Detail Analysis Detect AI…" at bounding box center [704, 326] width 1050 height 581
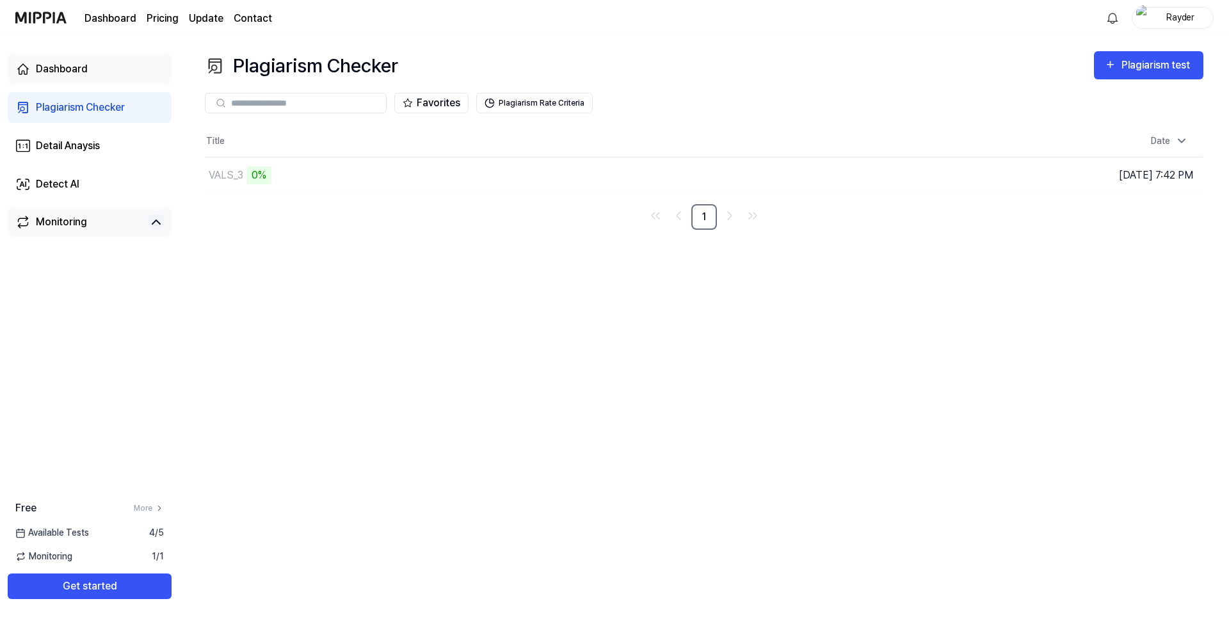
click at [60, 80] on link "Dashboard" at bounding box center [90, 69] width 164 height 31
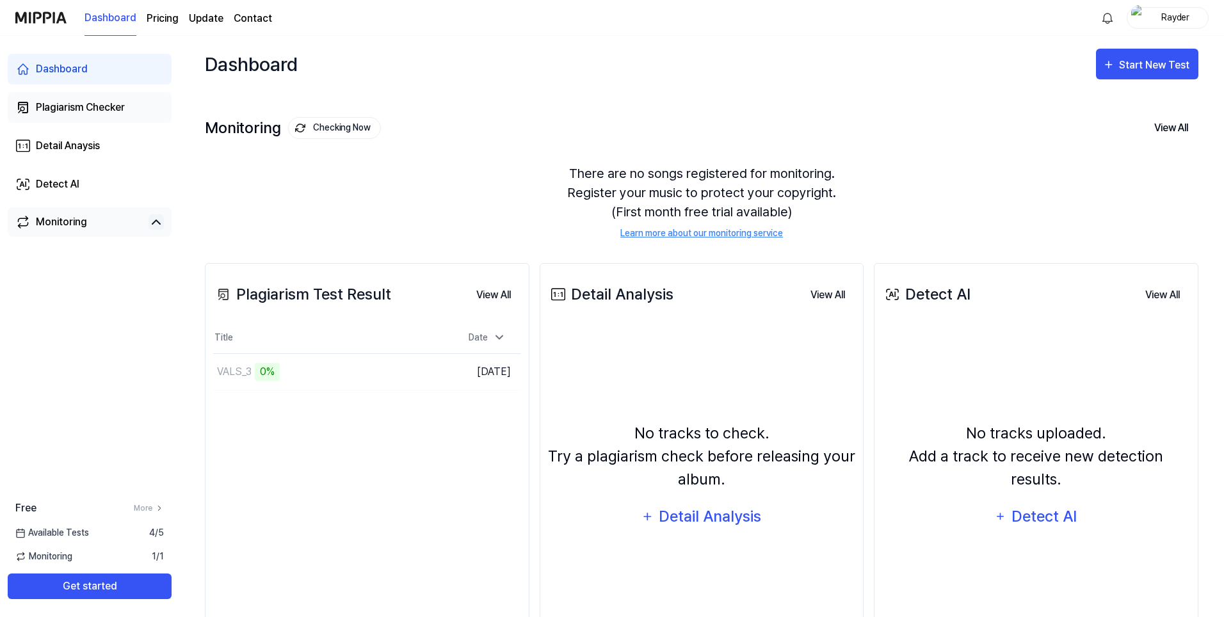
click at [80, 114] on div "Plagiarism Checker" at bounding box center [80, 107] width 89 height 15
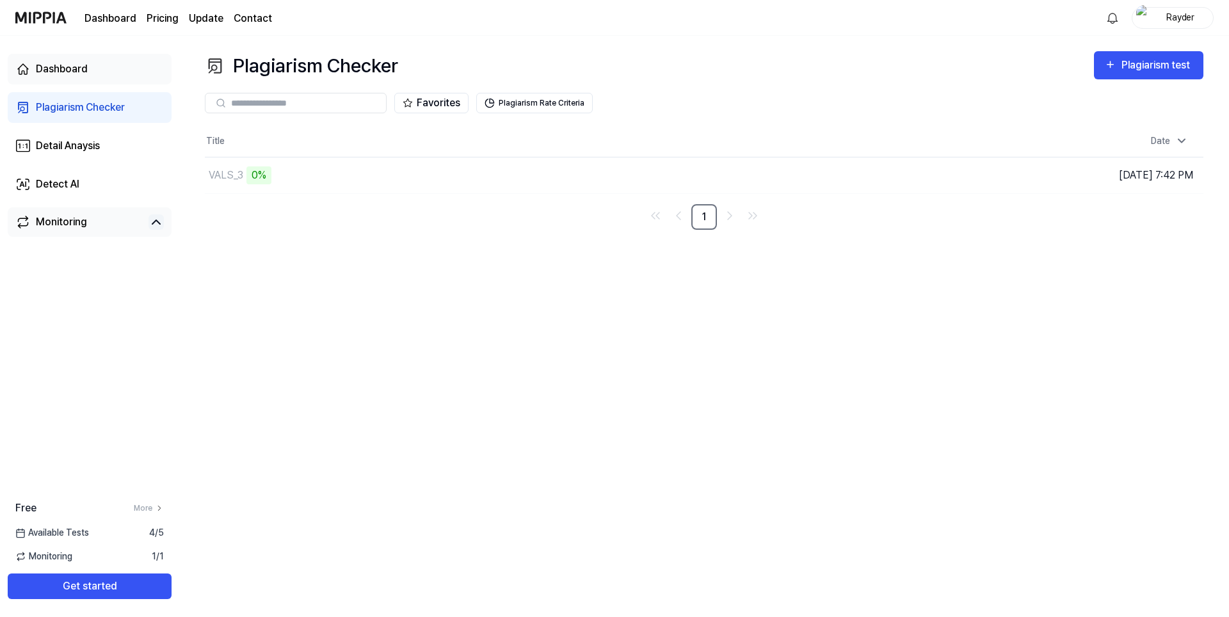
click at [56, 84] on link "Dashboard" at bounding box center [90, 69] width 164 height 31
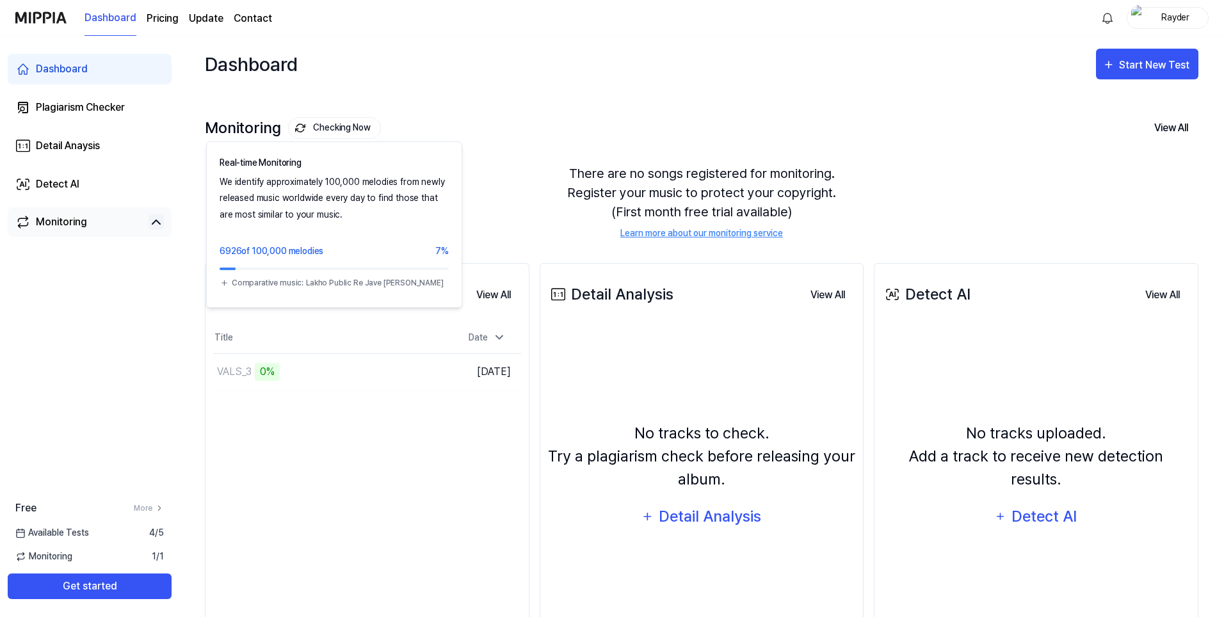
click at [358, 124] on button "Checking Now" at bounding box center [334, 128] width 93 height 22
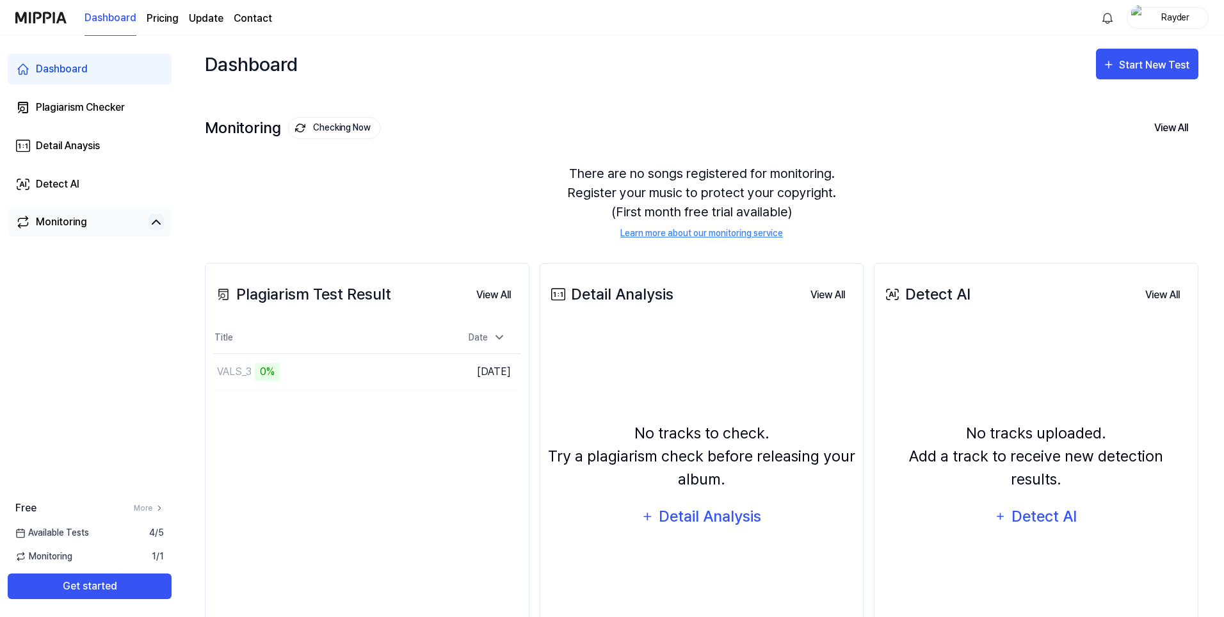
drag, startPoint x: 354, startPoint y: 196, endPoint x: 282, endPoint y: 183, distance: 73.5
click at [265, 181] on div "There are no songs registered for monitoring. Register your music to protect yo…" at bounding box center [702, 202] width 994 height 107
click at [61, 105] on div "Plagiarism Checker" at bounding box center [80, 107] width 89 height 15
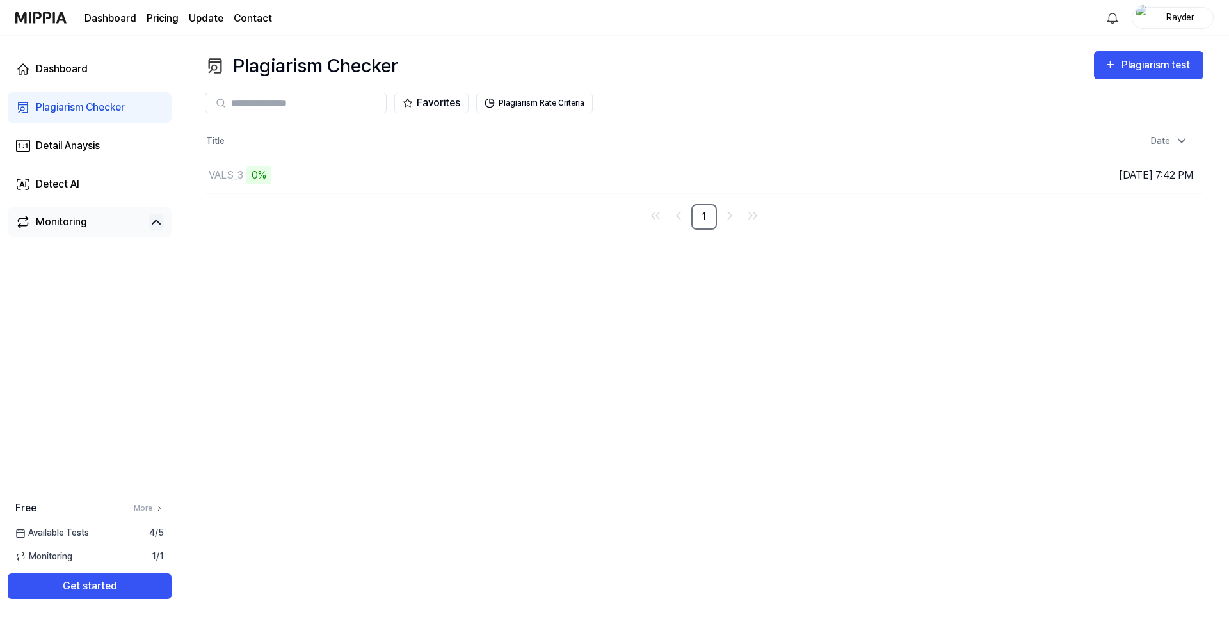
click at [65, 233] on div "Monitoring" at bounding box center [90, 221] width 164 height 29
click at [67, 220] on div "Monitoring" at bounding box center [61, 221] width 51 height 15
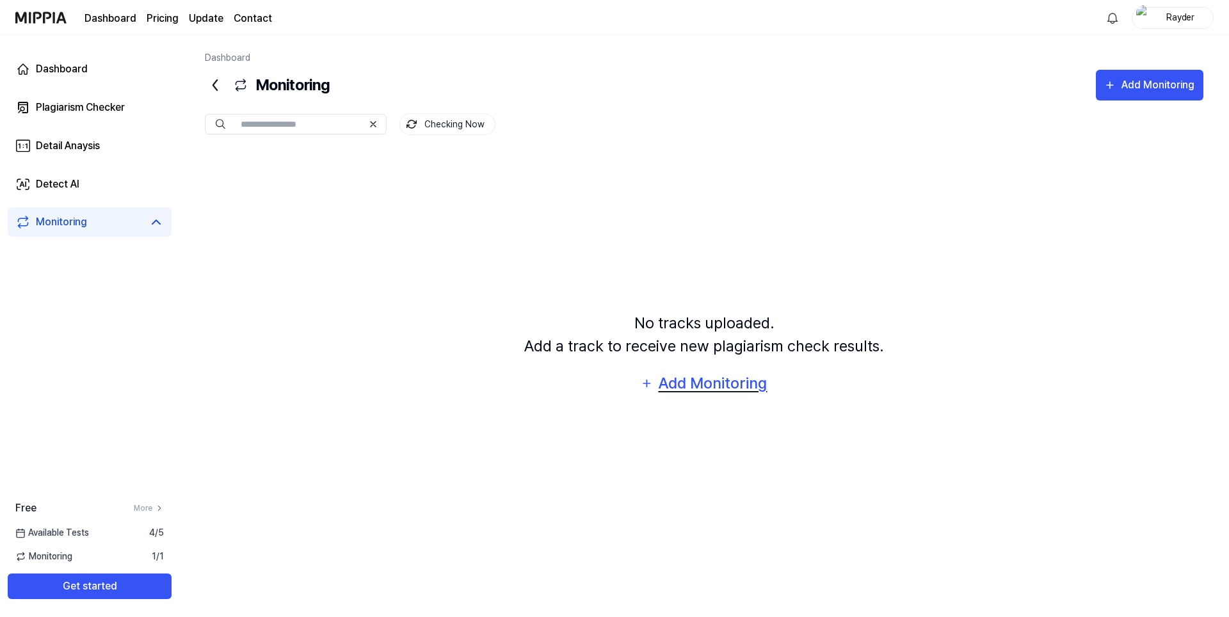
click at [759, 384] on div "Add Monitoring" at bounding box center [712, 383] width 111 height 24
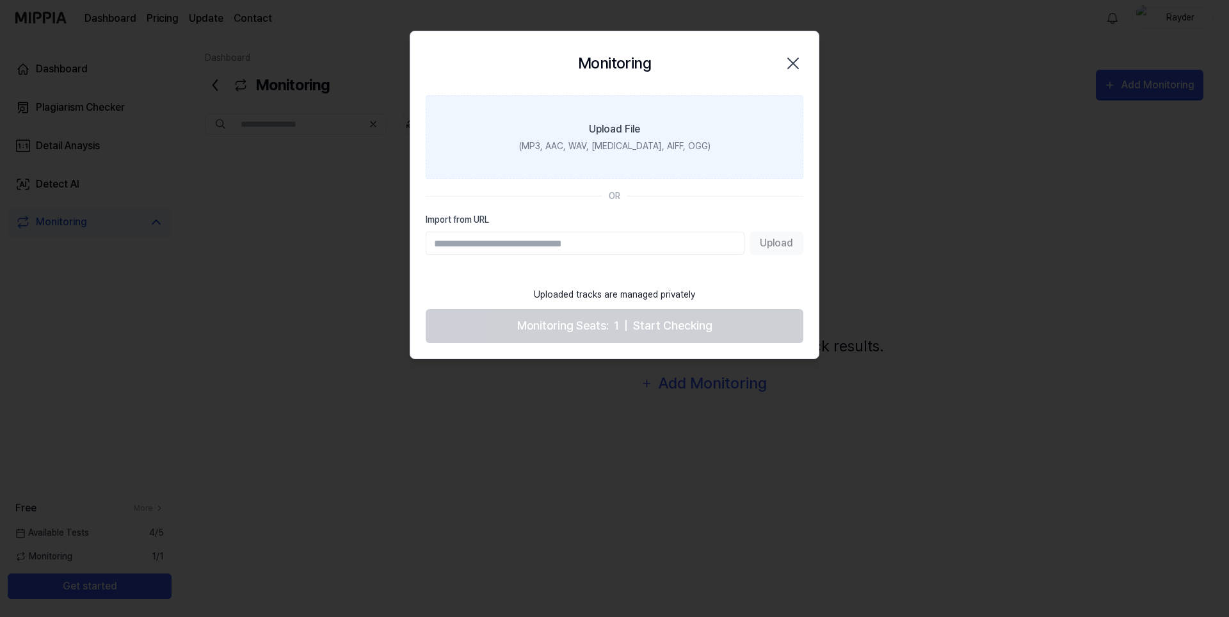
click at [614, 132] on div "Upload File" at bounding box center [614, 129] width 51 height 15
click at [0, 0] on input "Upload File (MP3, AAC, WAV, FLAC, AIFF, OGG)" at bounding box center [0, 0] width 0 height 0
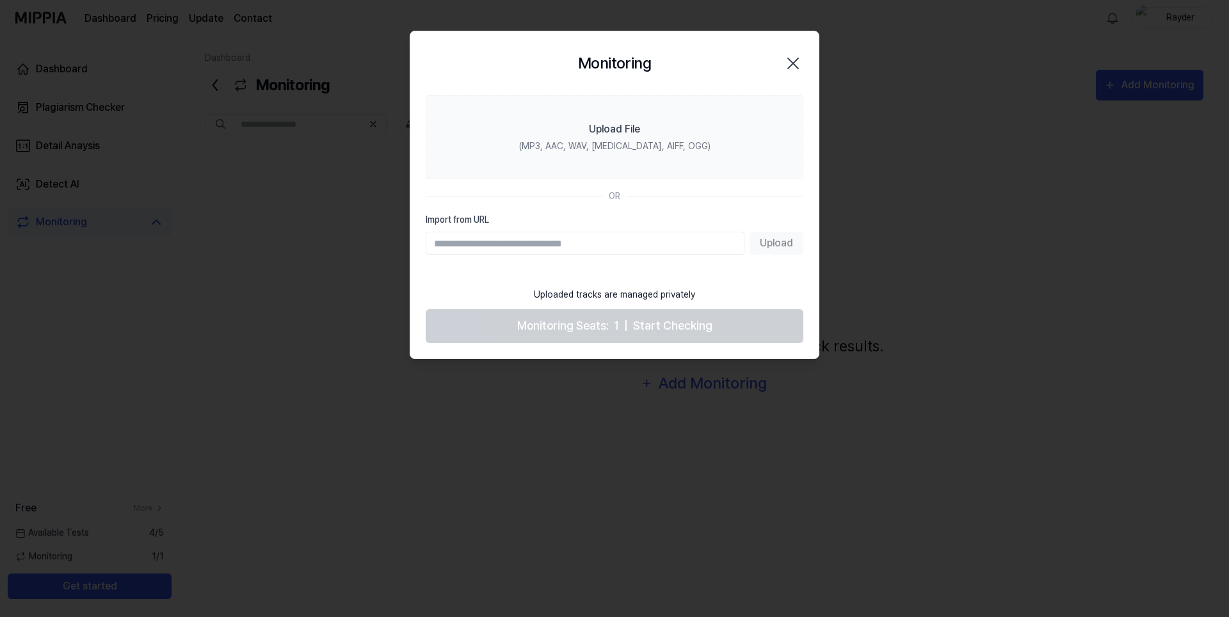
click at [591, 245] on input "Import from URL" at bounding box center [585, 243] width 319 height 23
paste input "**********"
type input "**********"
click at [793, 241] on button "Upload" at bounding box center [777, 243] width 54 height 23
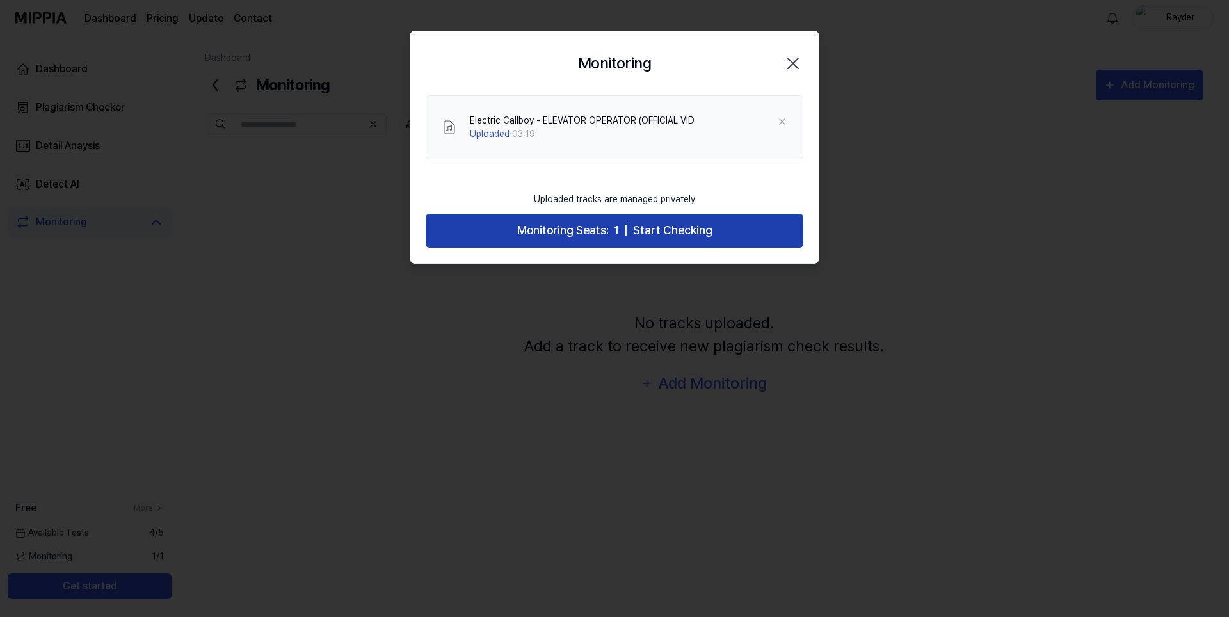
click at [637, 234] on span "Start Checking" at bounding box center [672, 231] width 79 height 19
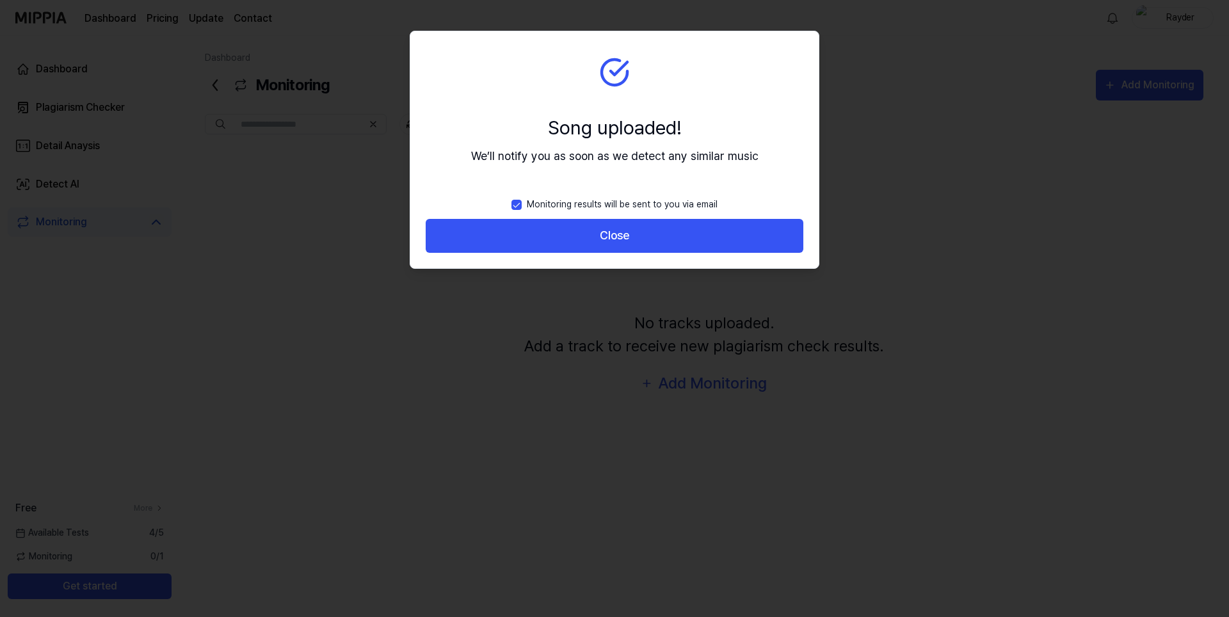
click at [637, 234] on button "Close" at bounding box center [615, 236] width 378 height 34
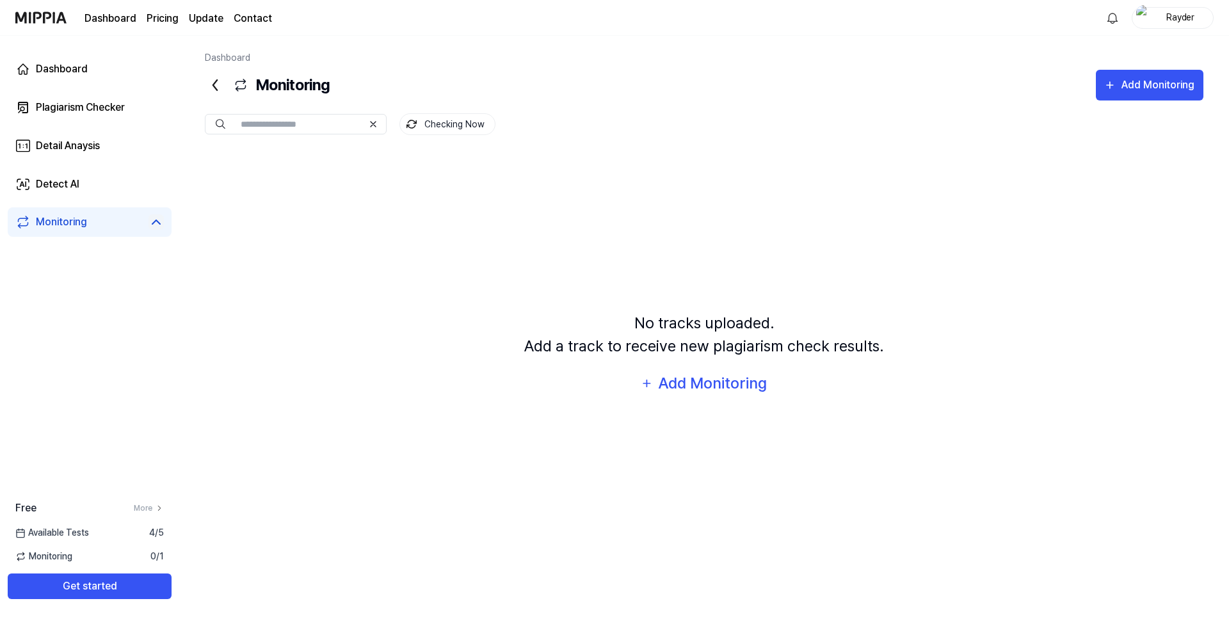
drag, startPoint x: 282, startPoint y: 320, endPoint x: 250, endPoint y: 257, distance: 70.7
click at [250, 257] on div "No tracks uploaded. Add a track to receive new plagiarism check results. Add Mo…" at bounding box center [704, 355] width 999 height 407
click at [238, 218] on div "No tracks uploaded. Add a track to receive new plagiarism check results. Add Mo…" at bounding box center [704, 355] width 999 height 407
click at [93, 71] on link "Dashboard" at bounding box center [90, 69] width 164 height 31
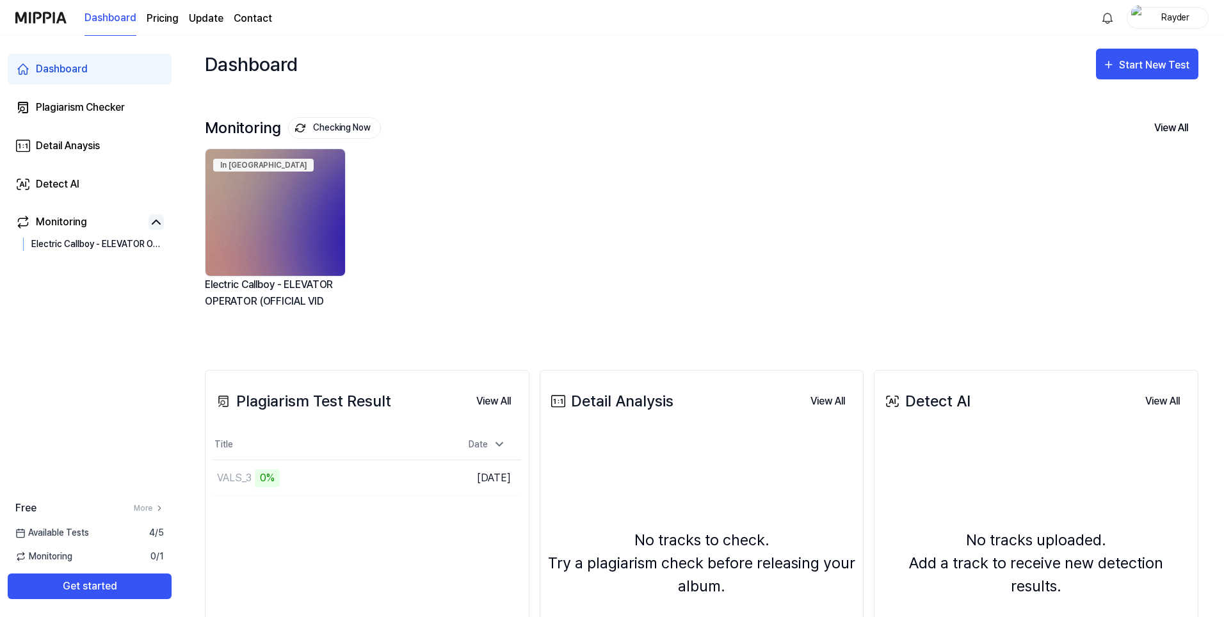
click at [271, 536] on div "Plagiarism Test Result View All Plagiarism Test Result Title Date VALS_3 0% Go …" at bounding box center [367, 575] width 325 height 410
drag, startPoint x: 592, startPoint y: 314, endPoint x: 524, endPoint y: 260, distance: 87.1
click at [450, 230] on div "In Queue Electric Callboy - ELEVATOR OPERATOR (OFFICIAL VID" at bounding box center [692, 240] width 994 height 183
drag, startPoint x: 570, startPoint y: 293, endPoint x: 543, endPoint y: 296, distance: 27.0
click at [451, 325] on div "In Queue Electric Callboy - ELEVATOR OPERATOR (OFFICIAL VID" at bounding box center [692, 240] width 994 height 183
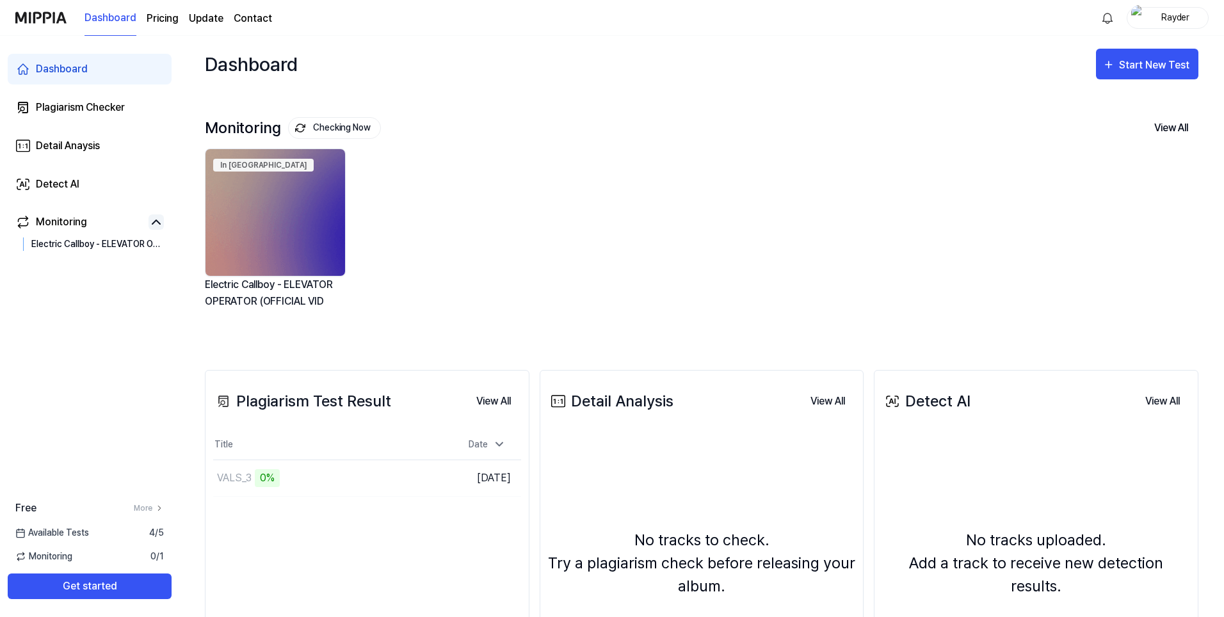
drag, startPoint x: 599, startPoint y: 311, endPoint x: 505, endPoint y: 321, distance: 94.6
click at [494, 323] on div "In Queue Electric Callboy - ELEVATOR OPERATOR (OFFICIAL VID" at bounding box center [692, 240] width 994 height 183
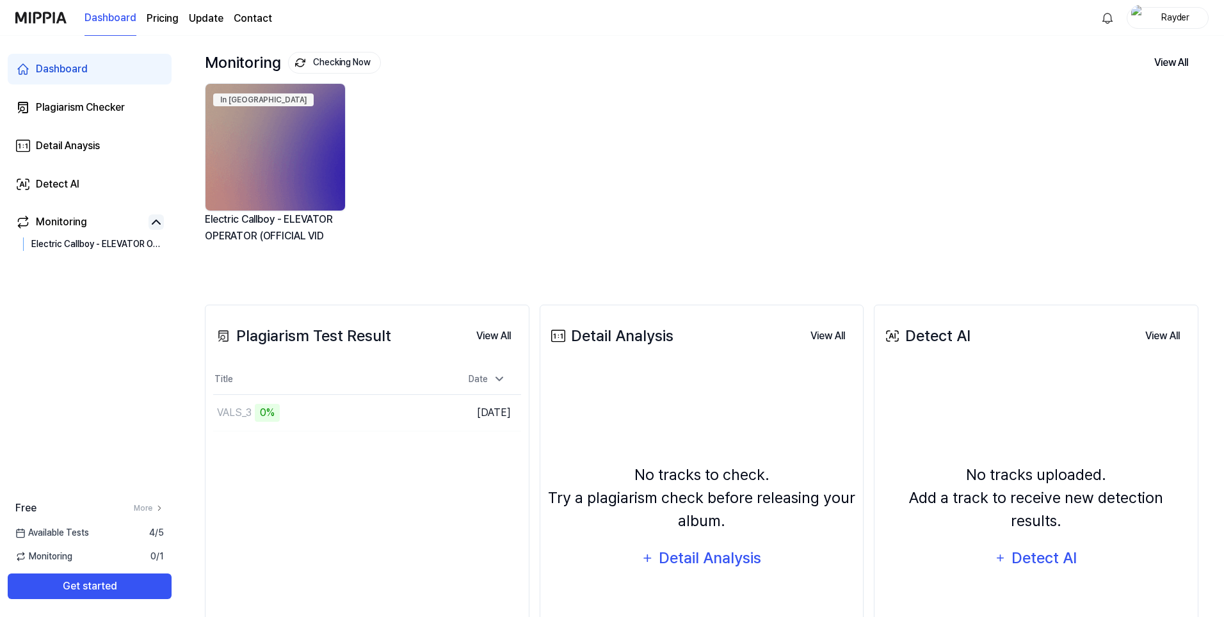
scroll to position [60, 0]
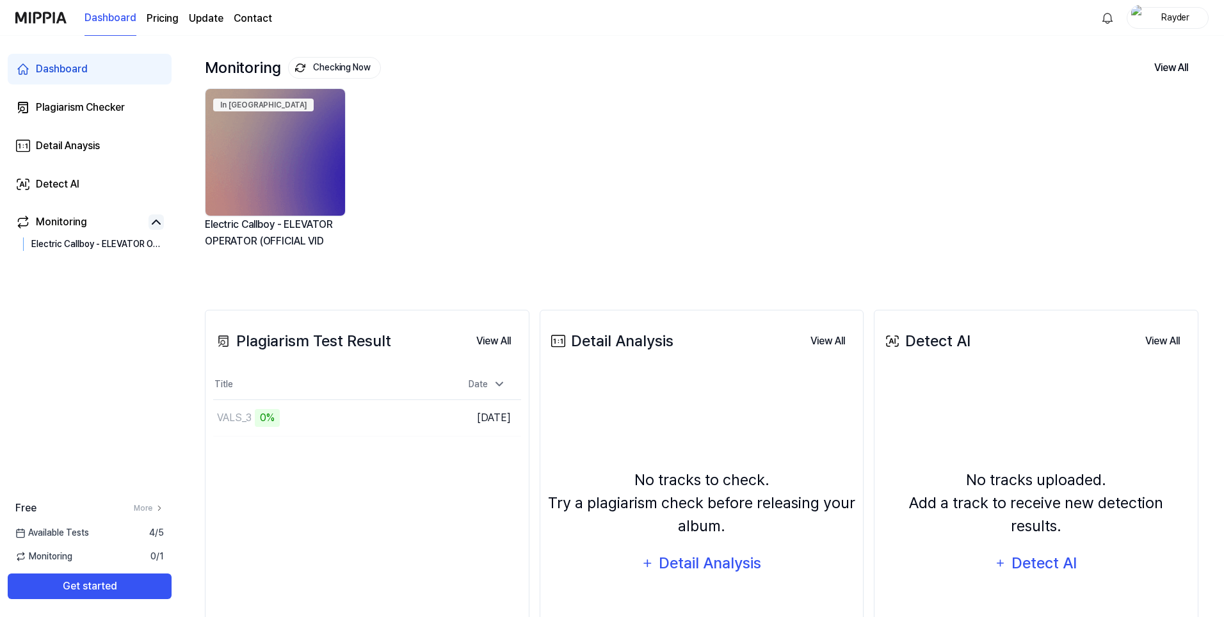
click at [565, 161] on div "In Queue Electric Callboy - ELEVATOR OPERATOR (OFFICIAL VID" at bounding box center [692, 179] width 994 height 183
drag, startPoint x: 597, startPoint y: 227, endPoint x: 536, endPoint y: 168, distance: 84.2
drag, startPoint x: 524, startPoint y: 161, endPoint x: 515, endPoint y: 160, distance: 9.1
click at [524, 161] on div "Analyze Song Structure Electric Callboy - ELEVATOR OPERATOR (OFFICIAL VID" at bounding box center [692, 179] width 994 height 183
drag, startPoint x: 624, startPoint y: 241, endPoint x: 552, endPoint y: 204, distance: 81.3
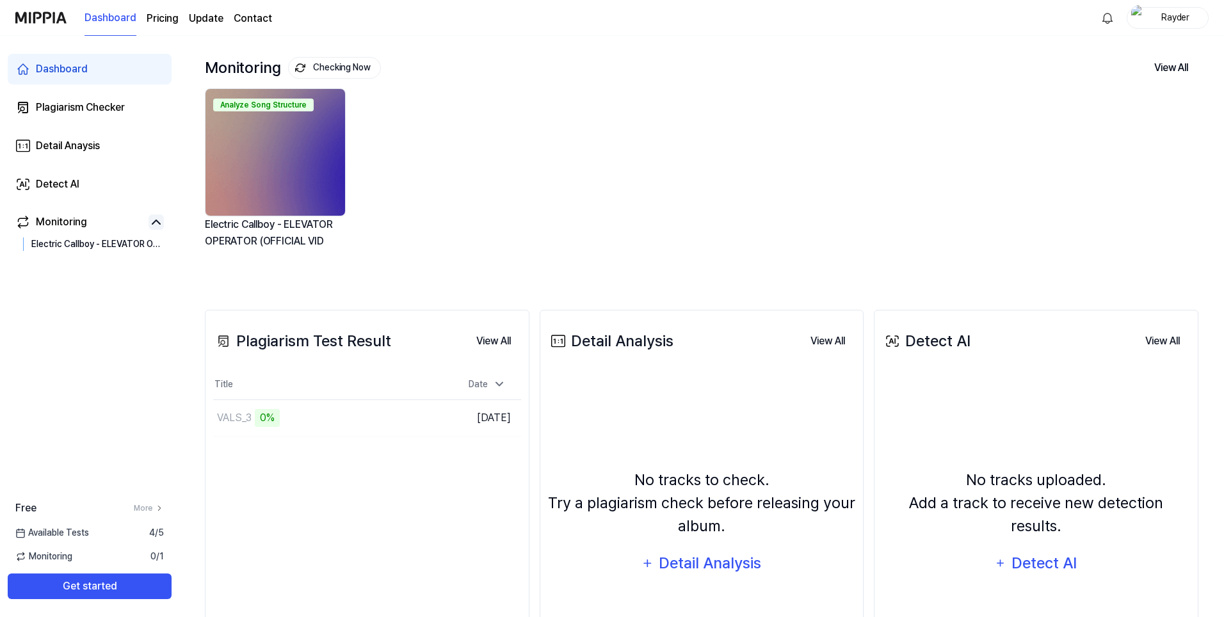
click at [520, 191] on div "Analyze Song Structure Electric Callboy - ELEVATOR OPERATOR (OFFICIAL VID" at bounding box center [692, 179] width 994 height 183
drag, startPoint x: 551, startPoint y: 232, endPoint x: 432, endPoint y: 175, distance: 132.3
click at [428, 175] on div "Analyze Song Structure Electric Callboy - ELEVATOR OPERATOR (OFFICIAL VID" at bounding box center [692, 179] width 994 height 183
drag, startPoint x: 781, startPoint y: 219, endPoint x: 753, endPoint y: 215, distance: 28.4
click at [601, 189] on div "Analyze Music Notes Electric Callboy - ELEVATOR OPERATOR (OFFICIAL VID" at bounding box center [692, 179] width 994 height 183
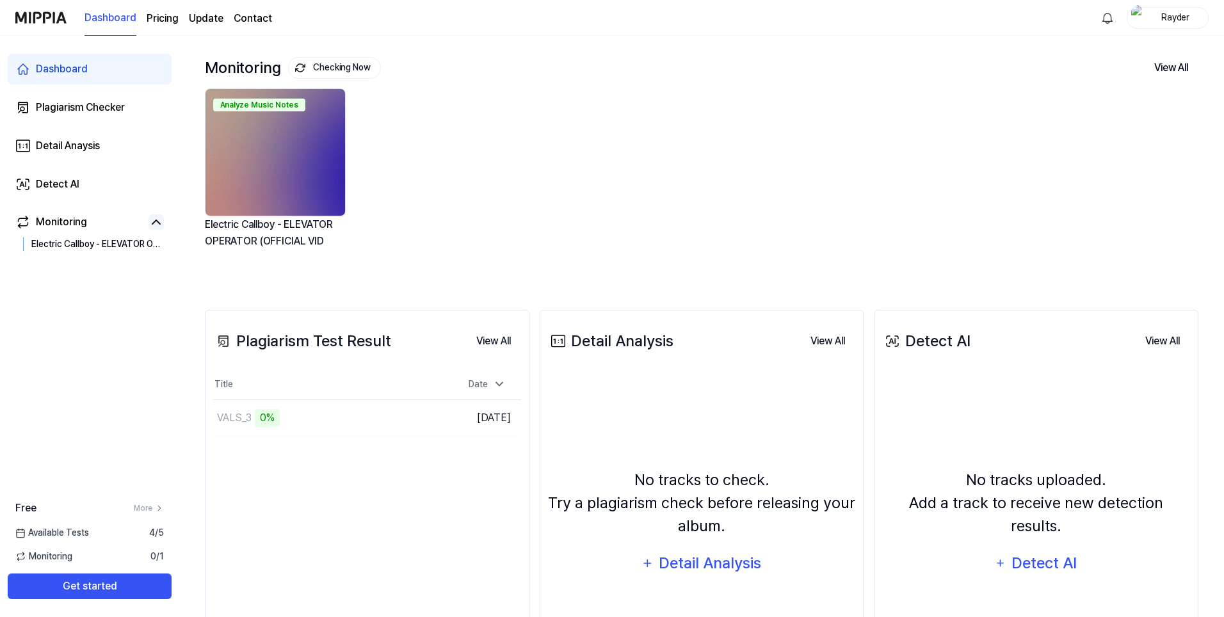
drag, startPoint x: 651, startPoint y: 217, endPoint x: 571, endPoint y: 196, distance: 82.8
click at [569, 195] on div "Analyze Music Notes Electric Callboy - ELEVATOR OPERATOR (OFFICIAL VID" at bounding box center [692, 179] width 994 height 183
click at [618, 163] on div "Analyze Music Notes Electric Callboy - ELEVATOR OPERATOR (OFFICIAL VID" at bounding box center [692, 179] width 994 height 183
drag, startPoint x: 759, startPoint y: 179, endPoint x: 693, endPoint y: 173, distance: 66.8
click at [661, 166] on div "Analyze Music Notes Electric Callboy - ELEVATOR OPERATOR (OFFICIAL VID" at bounding box center [692, 179] width 994 height 183
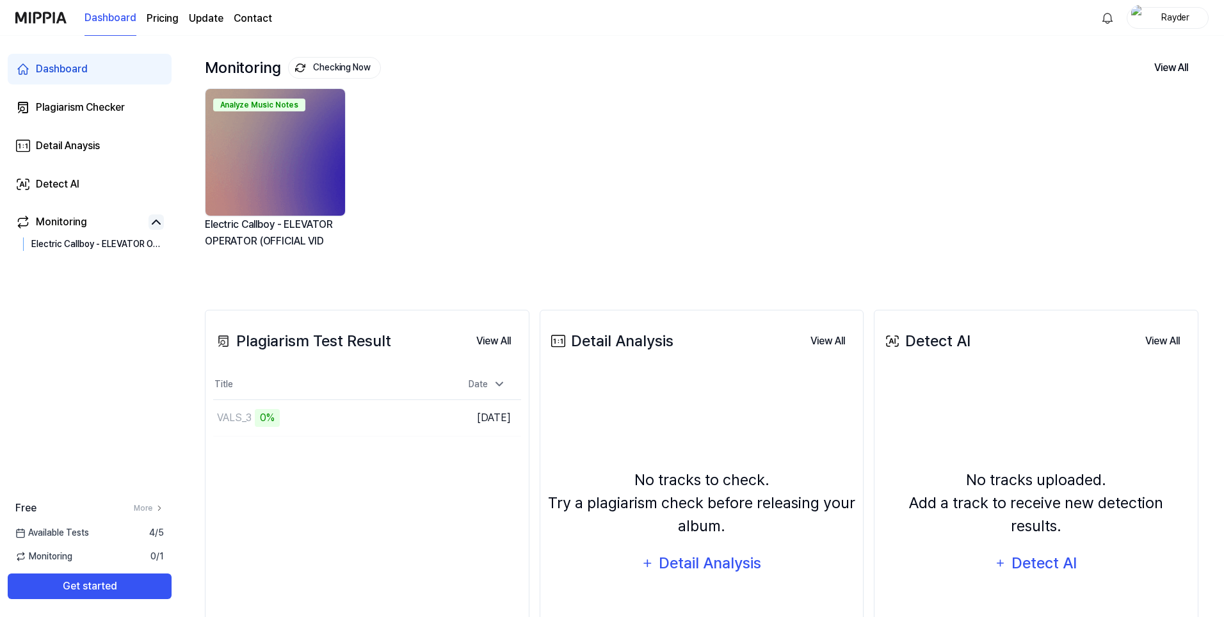
drag, startPoint x: 716, startPoint y: 177, endPoint x: 668, endPoint y: 163, distance: 49.4
click at [621, 149] on div "Analyze Music Notes Electric Callboy - ELEVATOR OPERATOR (OFFICIAL VID" at bounding box center [692, 179] width 994 height 183
drag, startPoint x: 765, startPoint y: 186, endPoint x: 700, endPoint y: 175, distance: 66.3
click at [669, 173] on div "Analyze Music Notes Electric Callboy - ELEVATOR OPERATOR (OFFICIAL VID" at bounding box center [692, 179] width 994 height 183
drag, startPoint x: 774, startPoint y: 187, endPoint x: 693, endPoint y: 173, distance: 81.9
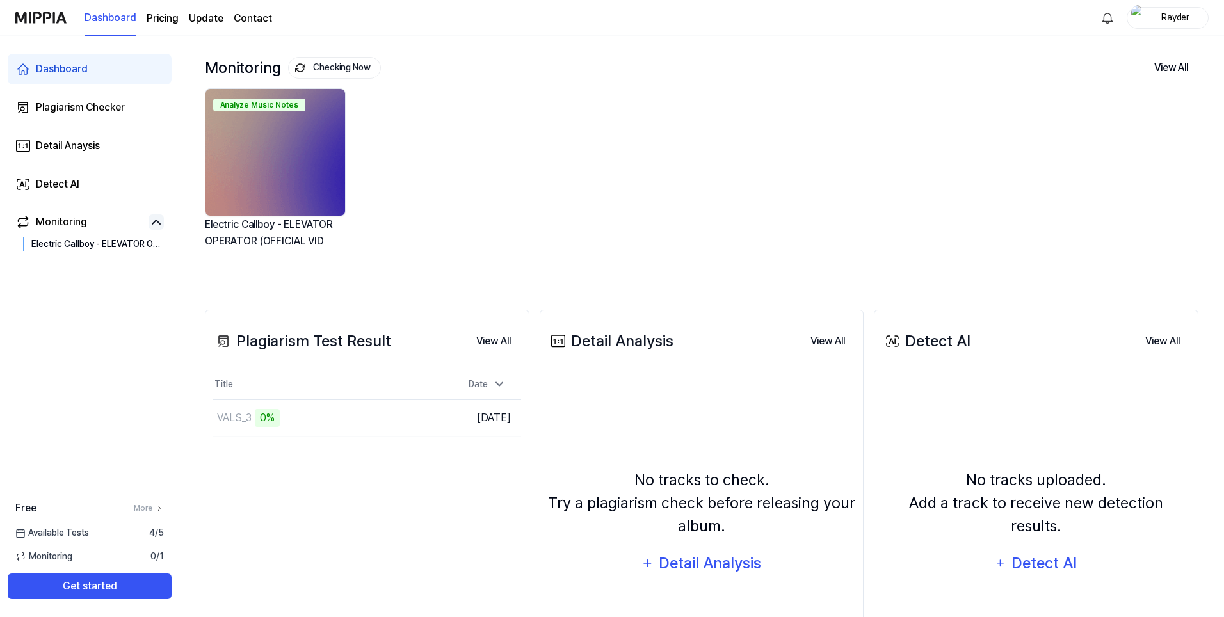
click at [651, 167] on div "Analyze Music Notes Electric Callboy - ELEVATOR OPERATOR (OFFICIAL VID" at bounding box center [692, 179] width 994 height 183
click at [682, 165] on div "Analyze Music Notes Electric Callboy - ELEVATOR OPERATOR (OFFICIAL VID" at bounding box center [692, 179] width 994 height 183
click at [446, 156] on div "Analyze Music Notes Electric Callboy - ELEVATOR OPERATOR (OFFICIAL VID" at bounding box center [692, 179] width 994 height 183
drag, startPoint x: 536, startPoint y: 220, endPoint x: 506, endPoint y: 193, distance: 40.4
click at [436, 156] on div "Analyze Music Notes Electric Callboy - ELEVATOR OPERATOR (OFFICIAL VID" at bounding box center [692, 179] width 994 height 183
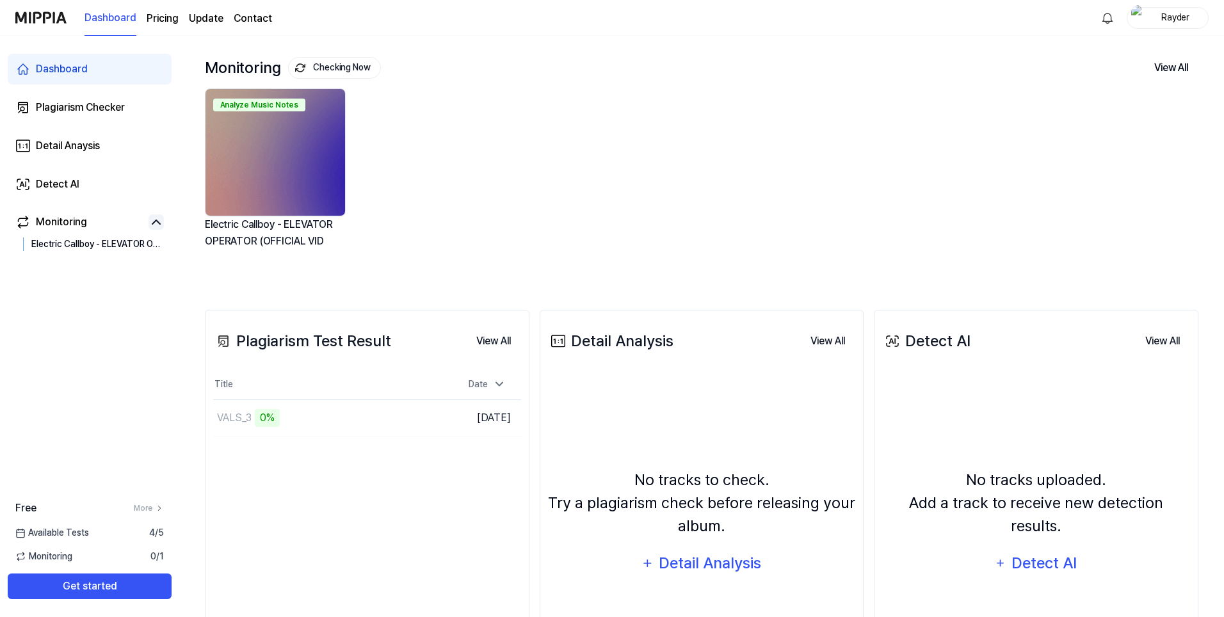
click at [519, 217] on div "Analyze Music Notes Electric Callboy - ELEVATOR OPERATOR (OFFICIAL VID" at bounding box center [692, 179] width 994 height 183
drag, startPoint x: 446, startPoint y: 127, endPoint x: 433, endPoint y: 124, distance: 13.1
click at [446, 127] on div "Analyze Music Notes Electric Callboy - ELEVATOR OPERATOR (OFFICIAL VID" at bounding box center [692, 179] width 994 height 183
click at [243, 108] on div "Analyze Music Notes" at bounding box center [259, 105] width 92 height 13
click at [461, 149] on div "Analyze Music Notes Electric Callboy - ELEVATOR OPERATOR (OFFICIAL VID" at bounding box center [692, 179] width 994 height 183
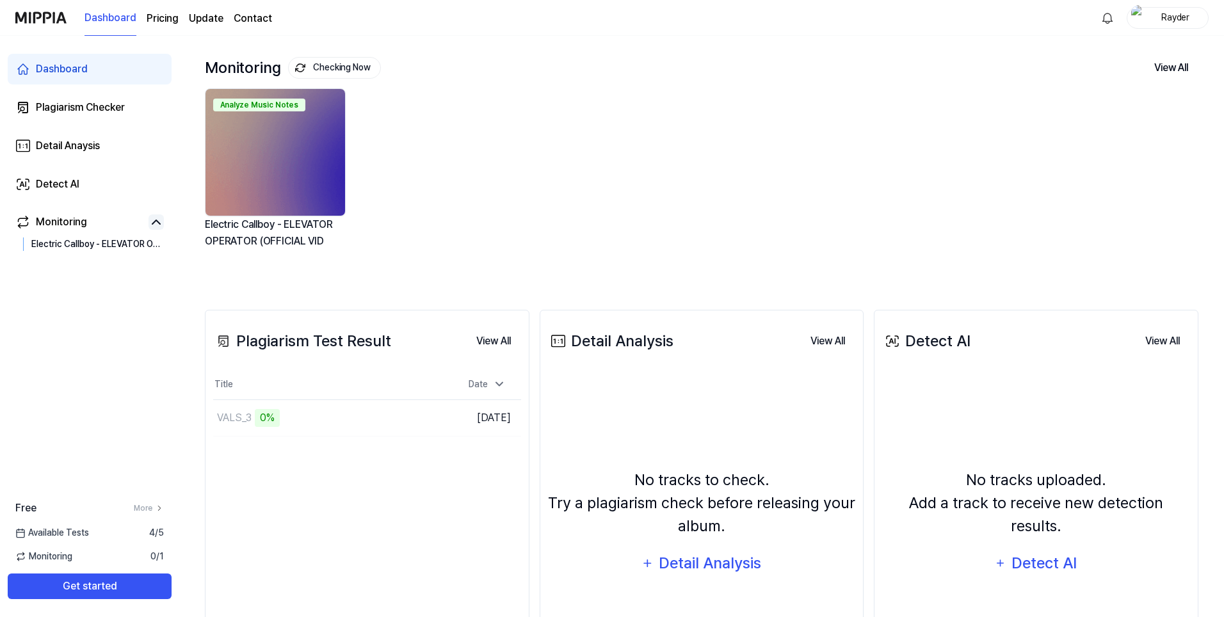
drag, startPoint x: 635, startPoint y: 191, endPoint x: 615, endPoint y: 178, distance: 24.2
drag, startPoint x: 504, startPoint y: 141, endPoint x: 494, endPoint y: 140, distance: 10.3
click at [494, 140] on div "Analyze Music Notes Electric Callboy - ELEVATOR OPERATOR (OFFICIAL VID" at bounding box center [692, 179] width 994 height 183
click at [512, 133] on div "Analyze Music Notes Electric Callboy - ELEVATOR OPERATOR (OFFICIAL VID" at bounding box center [692, 179] width 994 height 183
drag, startPoint x: 786, startPoint y: 159, endPoint x: 762, endPoint y: 150, distance: 24.5
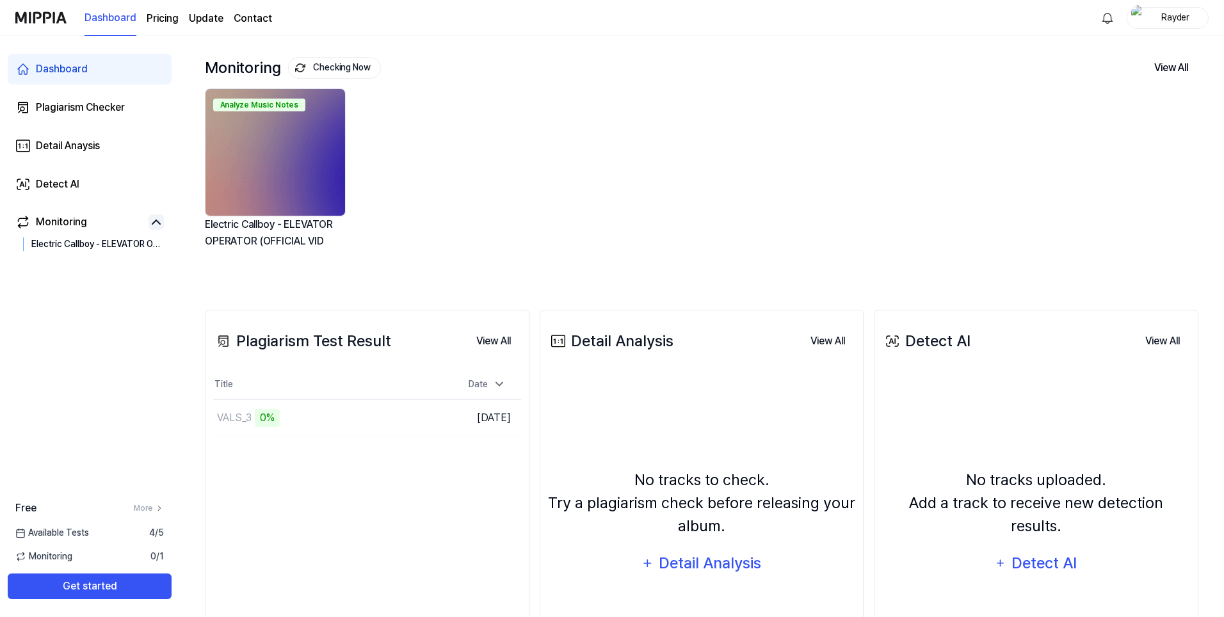
click at [554, 88] on div "Monitoring Checking Now View All Monitoring Analyze Music Notes Electric Callbo…" at bounding box center [702, 165] width 994 height 214
drag, startPoint x: 661, startPoint y: 133, endPoint x: 616, endPoint y: 109, distance: 51.6
click at [585, 100] on div "Analyze Music Notes Electric Callboy - ELEVATOR OPERATOR (OFFICIAL VID" at bounding box center [692, 179] width 994 height 183
drag, startPoint x: 706, startPoint y: 237, endPoint x: 558, endPoint y: 150, distance: 172.2
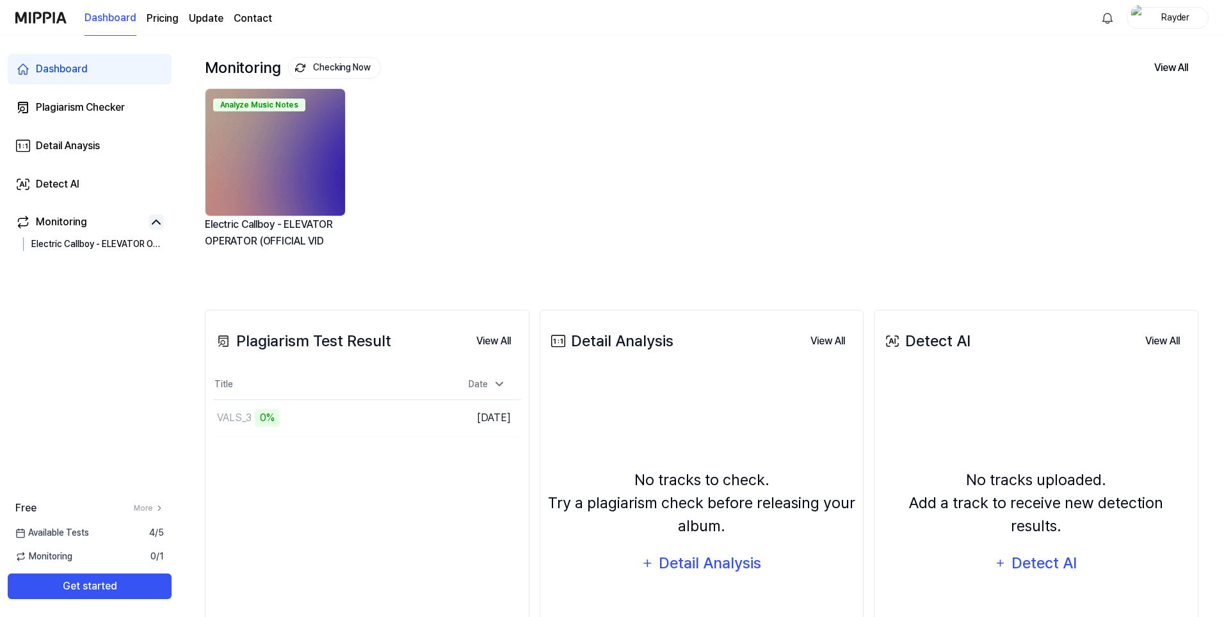
click at [542, 147] on div "Analyze Music Notes Electric Callboy - ELEVATOR OPERATOR (OFFICIAL VID" at bounding box center [692, 179] width 994 height 183
click at [569, 157] on div "Analyze Music Notes Electric Callboy - ELEVATOR OPERATOR (OFFICIAL VID" at bounding box center [692, 179] width 994 height 183
click at [574, 168] on div "Analyze Music Notes Electric Callboy - ELEVATOR OPERATOR (OFFICIAL VID" at bounding box center [692, 179] width 994 height 183
drag, startPoint x: 642, startPoint y: 202, endPoint x: 635, endPoint y: 191, distance: 13.0
click at [590, 154] on div "Analyze Music Notes Electric Callboy - ELEVATOR OPERATOR (OFFICIAL VID" at bounding box center [692, 179] width 994 height 183
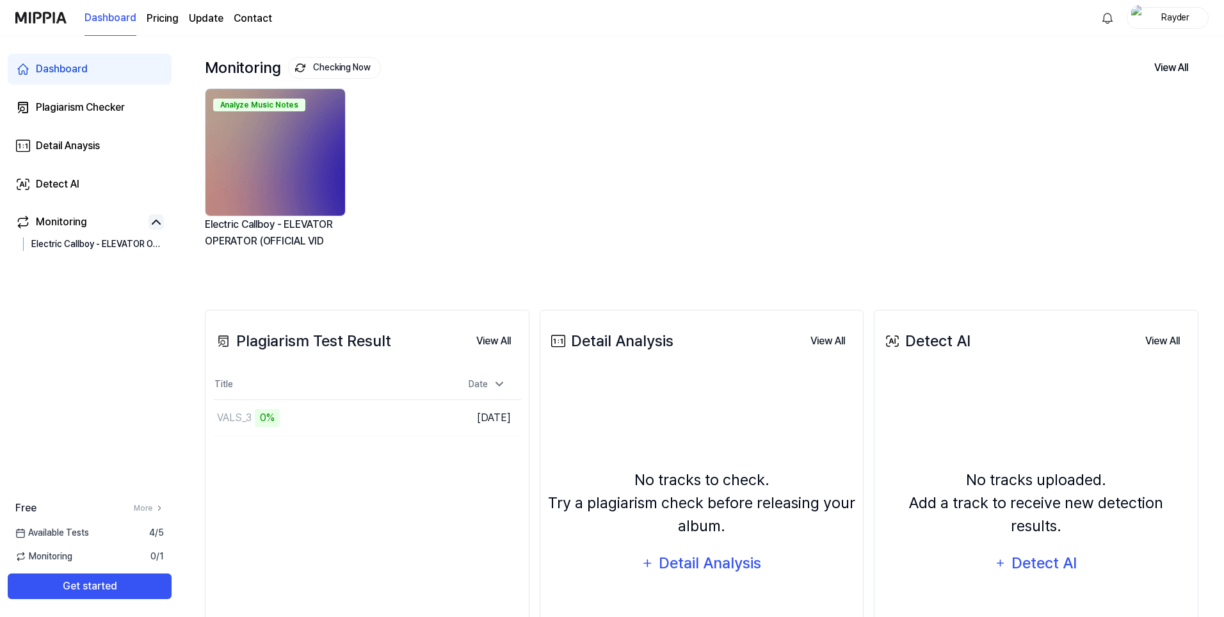
click at [563, 157] on div "Analyze Music Notes Electric Callboy - ELEVATOR OPERATOR (OFFICIAL VID" at bounding box center [692, 179] width 994 height 183
drag, startPoint x: 636, startPoint y: 230, endPoint x: 571, endPoint y: 166, distance: 91.0
click at [567, 165] on div "Analyze Music Notes Electric Callboy - ELEVATOR OPERATOR (OFFICIAL VID" at bounding box center [692, 179] width 994 height 183
click at [633, 141] on div "Analyze Music Notes Electric Callboy - ELEVATOR OPERATOR (OFFICIAL VID" at bounding box center [692, 179] width 994 height 183
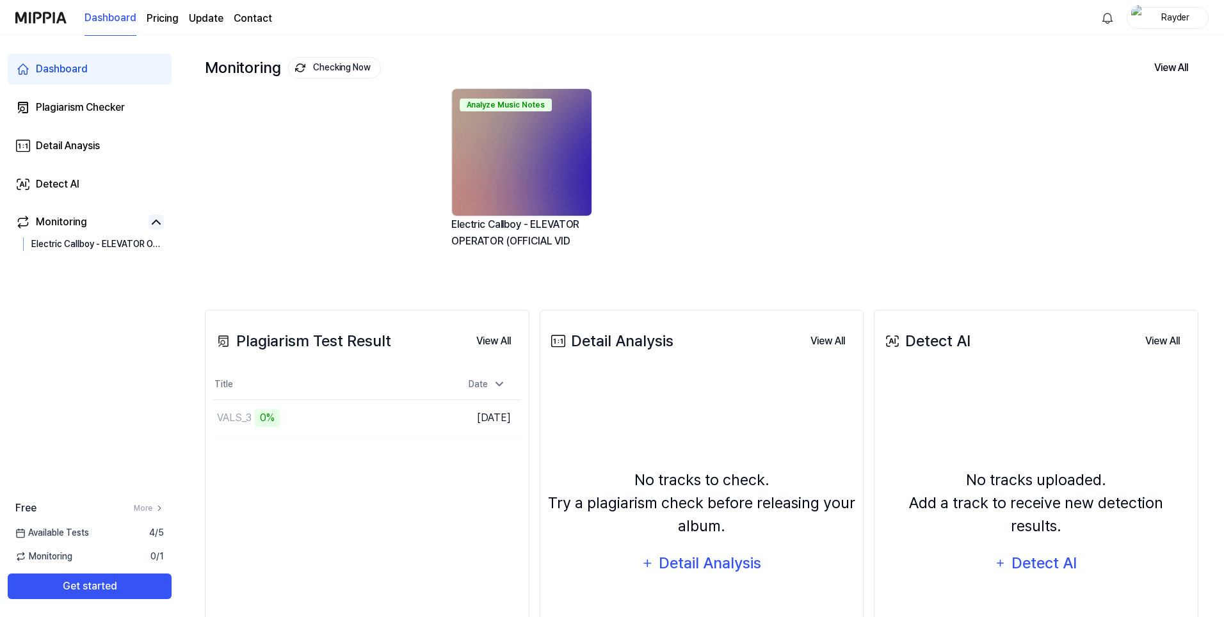
drag, startPoint x: 360, startPoint y: 147, endPoint x: 999, endPoint y: 153, distance: 638.3
click at [962, 154] on div "Analyze Music Notes Electric Callboy - ELEVATOR OPERATOR (OFFICIAL VID" at bounding box center [938, 179] width 994 height 183
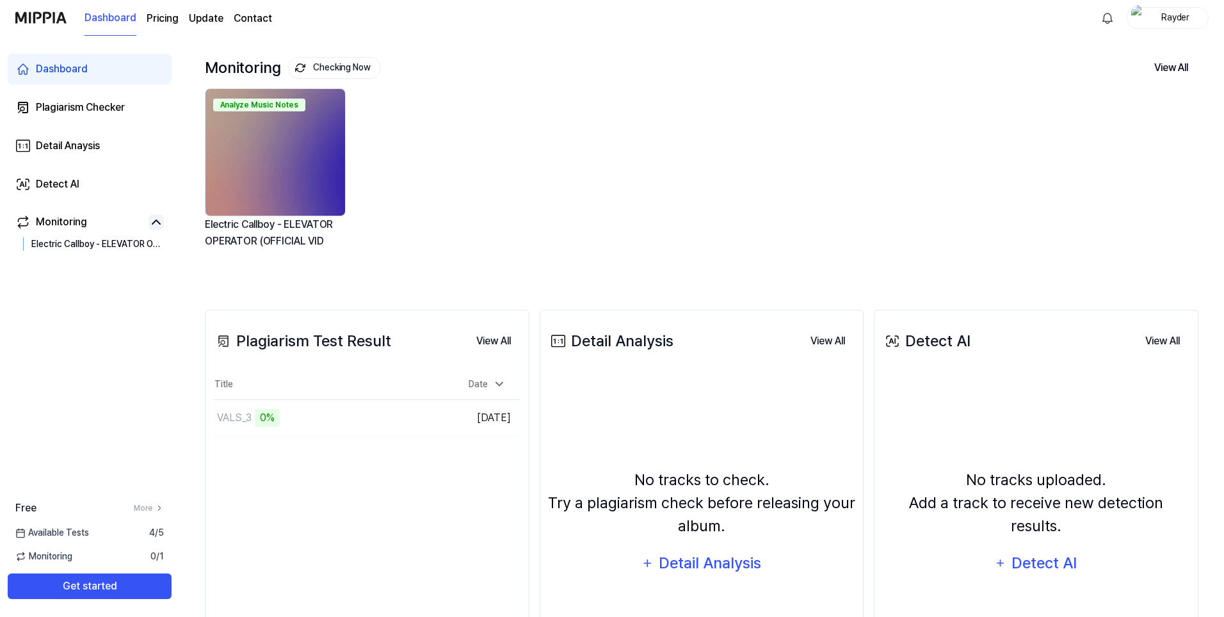
drag, startPoint x: 611, startPoint y: 264, endPoint x: 447, endPoint y: 183, distance: 182.9
click at [446, 183] on div "Analyze Music Notes Electric Callboy - ELEVATOR OPERATOR (OFFICIAL VID" at bounding box center [692, 179] width 994 height 183
click at [449, 142] on div "Analyze Music Notes Electric Callboy - ELEVATOR OPERATOR (OFFICIAL VID" at bounding box center [692, 179] width 994 height 183
drag, startPoint x: 732, startPoint y: 173, endPoint x: 688, endPoint y: 163, distance: 45.3
click at [563, 132] on div "Analyze Music Notes Electric Callboy - ELEVATOR OPERATOR (OFFICIAL VID" at bounding box center [692, 179] width 994 height 183
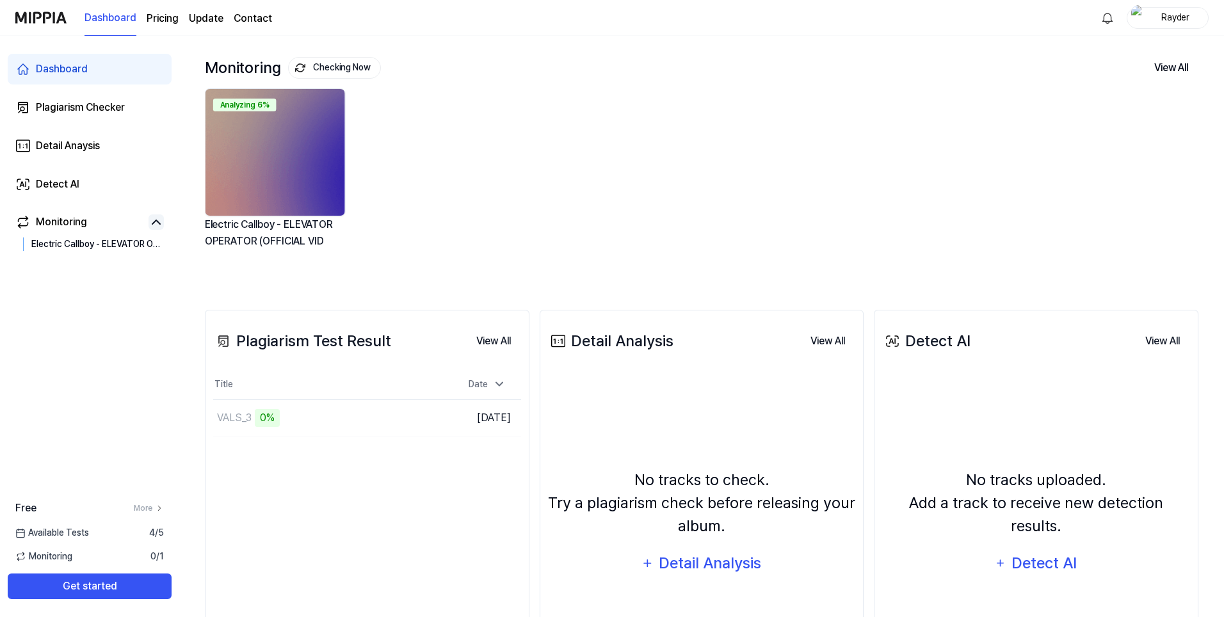
click at [560, 131] on div "Analyzing 6% Electric Callboy - ELEVATOR OPERATOR (OFFICIAL VID" at bounding box center [692, 179] width 994 height 183
click at [582, 145] on div "Analyzing 6% Electric Callboy - ELEVATOR OPERATOR (OFFICIAL VID" at bounding box center [692, 179] width 994 height 183
click at [489, 153] on div "Analyzing 67% Electric Callboy - ELEVATOR OPERATOR (OFFICIAL VID" at bounding box center [692, 179] width 994 height 183
drag, startPoint x: 592, startPoint y: 210, endPoint x: 540, endPoint y: 181, distance: 59.9
click at [503, 165] on div "Analyzing 67% Electric Callboy - ELEVATOR OPERATOR (OFFICIAL VID" at bounding box center [692, 179] width 994 height 183
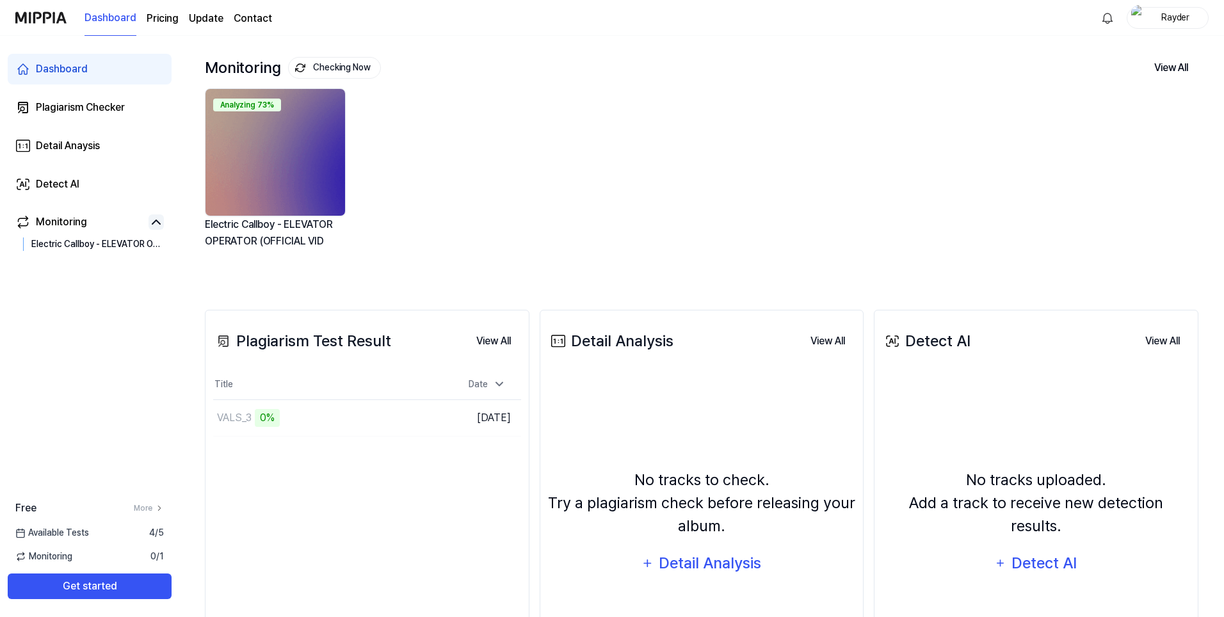
drag, startPoint x: 746, startPoint y: 154, endPoint x: 650, endPoint y: 141, distance: 96.9
click at [590, 140] on div "Analyzing 73% Electric Callboy - ELEVATOR OPERATOR (OFFICIAL VID" at bounding box center [692, 179] width 994 height 183
drag, startPoint x: 661, startPoint y: 161, endPoint x: 567, endPoint y: 141, distance: 96.8
click at [567, 141] on div "Analyzing 73% Electric Callboy - ELEVATOR OPERATOR (OFFICIAL VID" at bounding box center [692, 179] width 994 height 183
drag, startPoint x: 704, startPoint y: 188, endPoint x: 594, endPoint y: 155, distance: 114.9
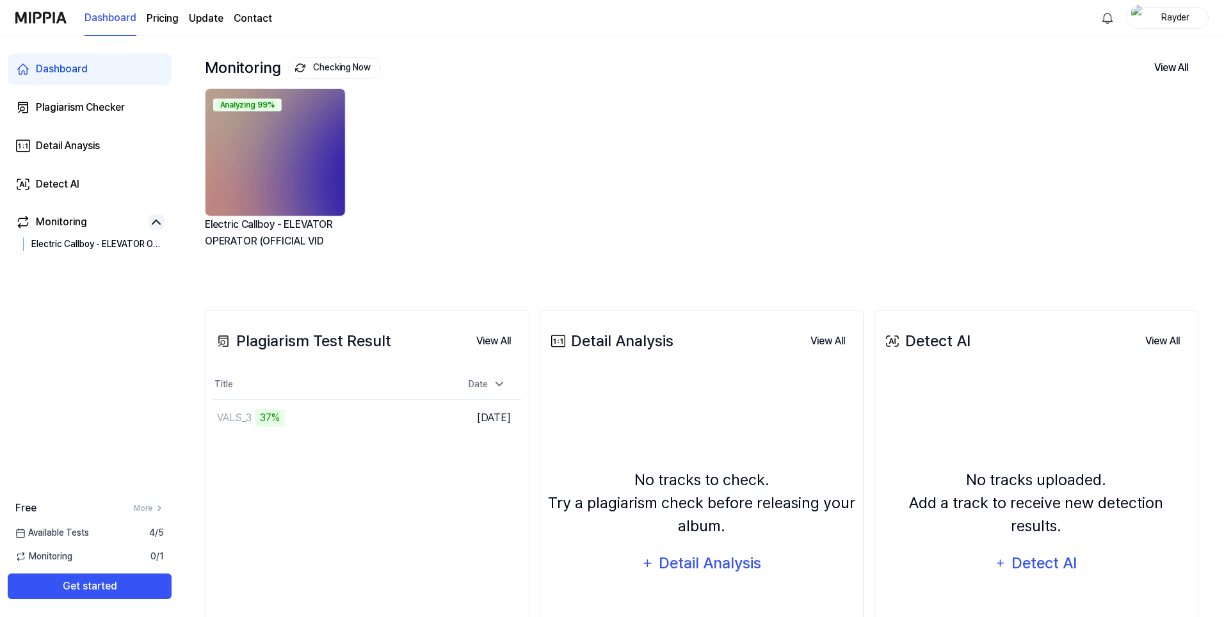
click at [592, 154] on div "Analyzing 99% Electric Callboy - ELEVATOR OPERATOR (OFFICIAL VID" at bounding box center [692, 179] width 994 height 183
drag, startPoint x: 600, startPoint y: 141, endPoint x: 384, endPoint y: 95, distance: 220.6
click at [599, 141] on div "Analyzing 99% Electric Callboy - ELEVATOR OPERATOR (OFFICIAL VID" at bounding box center [692, 179] width 994 height 183
click at [546, 232] on div "Analyzing 99% Electric Callboy - ELEVATOR OPERATOR (OFFICIAL VID" at bounding box center [692, 179] width 994 height 183
click at [465, 169] on div "Analyzing 99% Electric Callboy - ELEVATOR OPERATOR (OFFICIAL VID" at bounding box center [694, 179] width 994 height 183
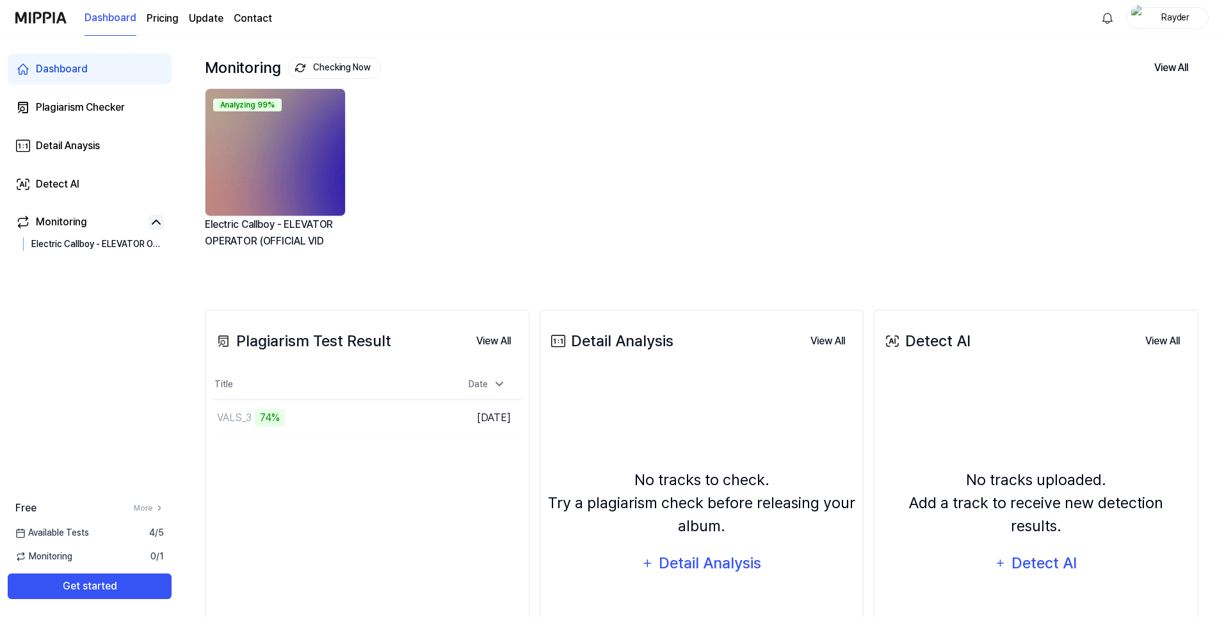
click at [463, 130] on div "Analyzing 99% Electric Callboy - ELEVATOR OPERATOR (OFFICIAL VID" at bounding box center [692, 179] width 994 height 183
drag, startPoint x: 624, startPoint y: 202, endPoint x: 510, endPoint y: 159, distance: 122.0
click at [483, 156] on div "New + 7 Electric Callboy - ELEVATOR OPERATOR (OFFICIAL VID" at bounding box center [692, 179] width 994 height 183
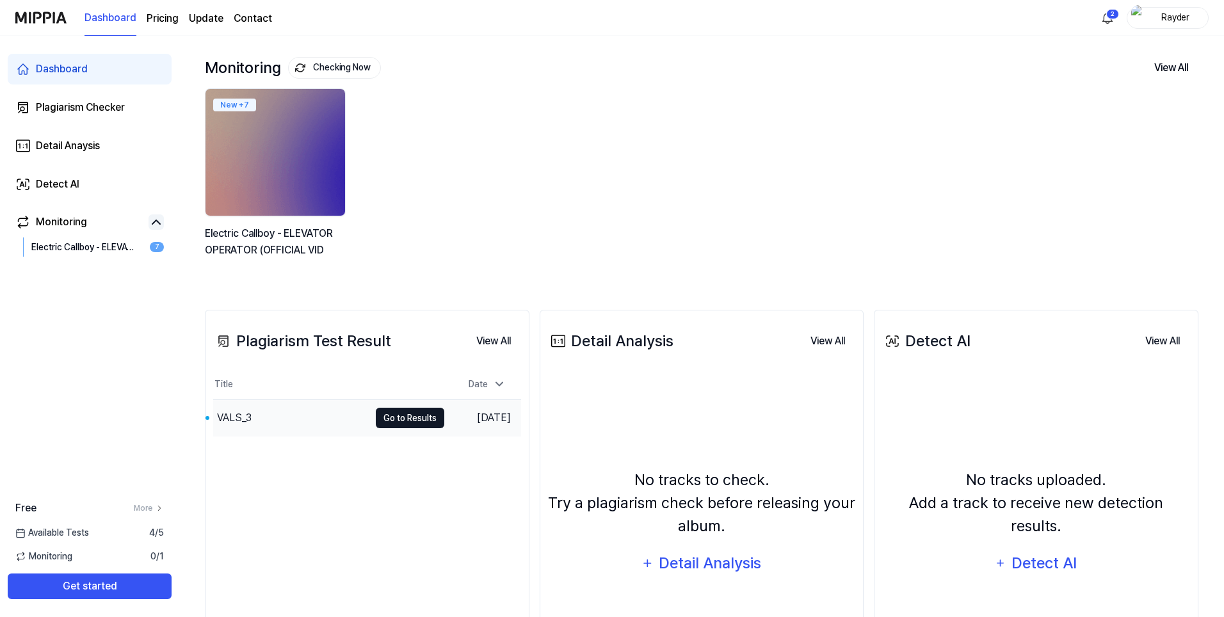
click at [391, 419] on button "Go to Results" at bounding box center [410, 418] width 68 height 20
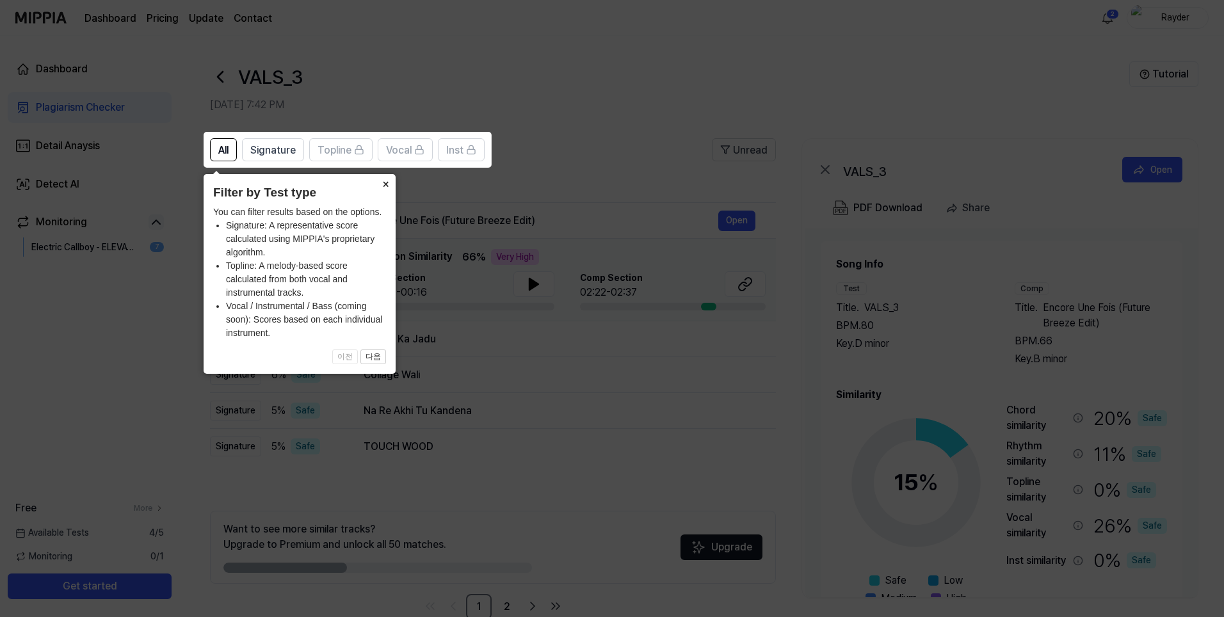
click at [643, 136] on icon at bounding box center [614, 308] width 1229 height 617
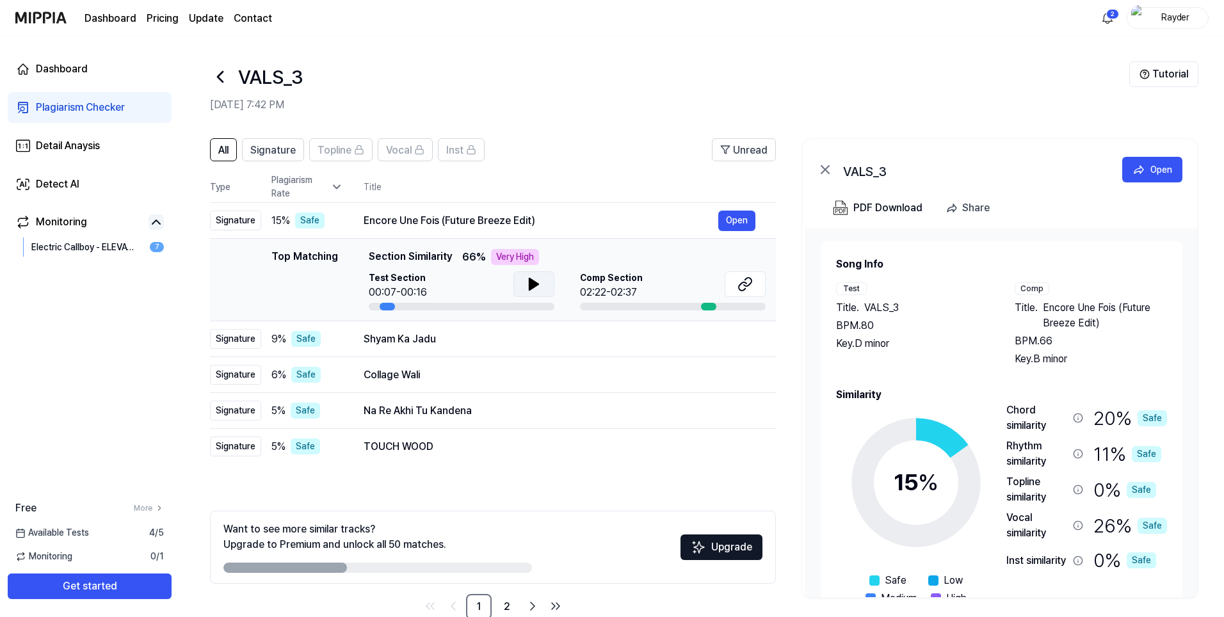
click at [539, 289] on icon at bounding box center [533, 284] width 15 height 15
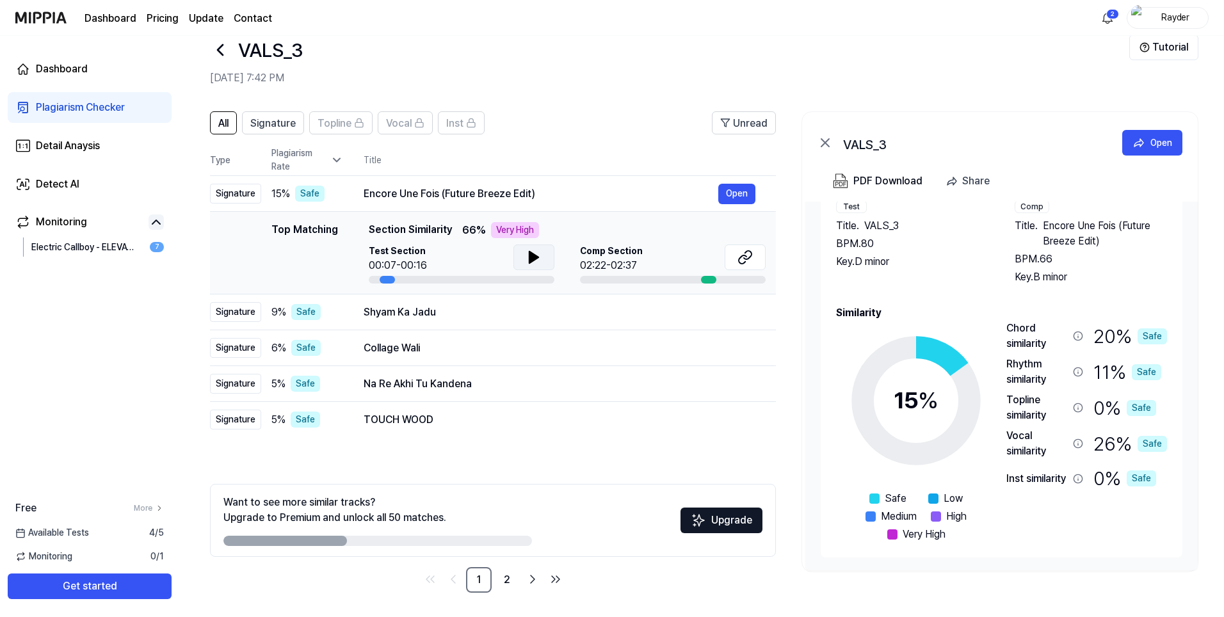
scroll to position [28, 0]
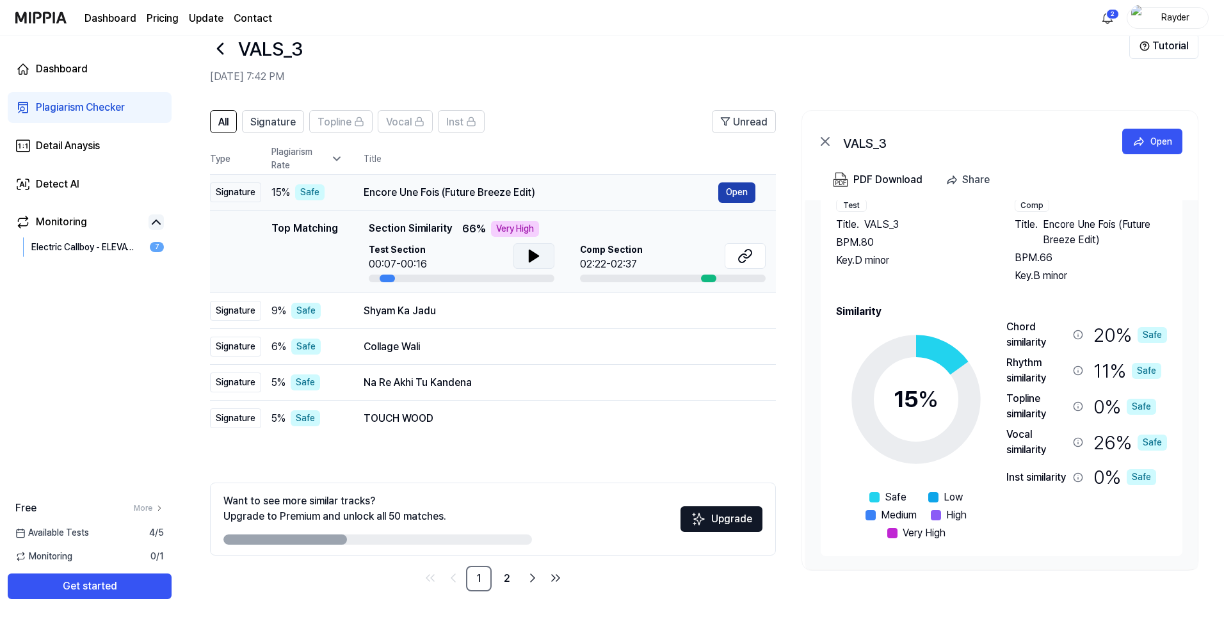
click at [725, 192] on button "Open" at bounding box center [736, 192] width 37 height 20
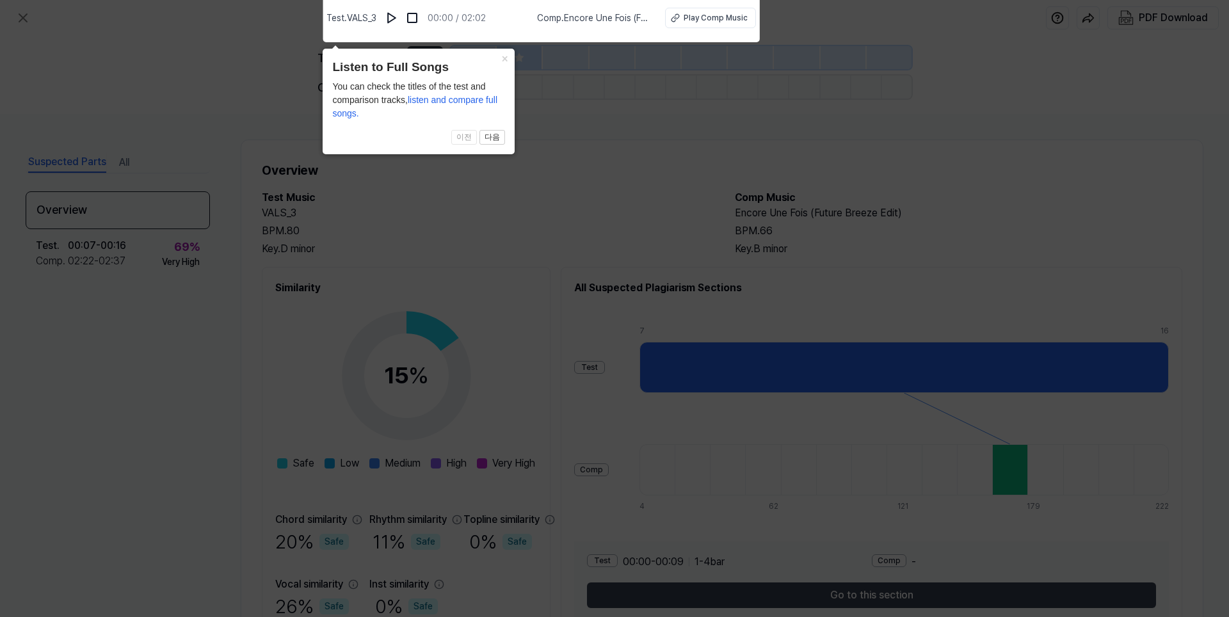
click at [526, 224] on icon at bounding box center [614, 306] width 1229 height 624
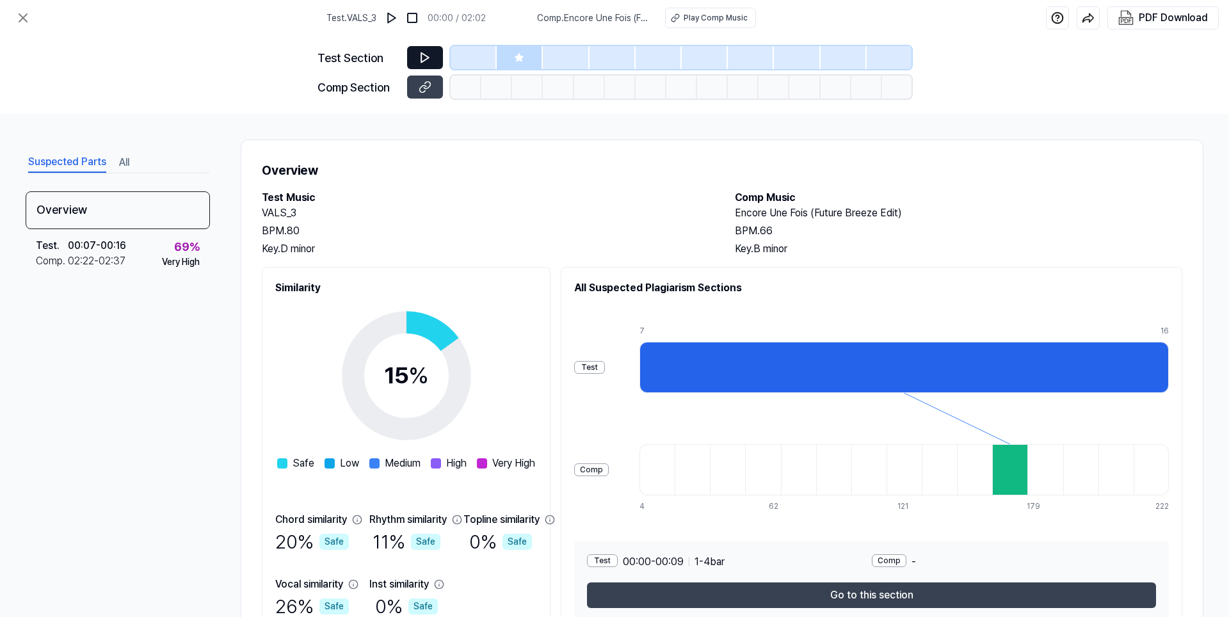
click at [431, 56] on icon at bounding box center [425, 57] width 13 height 13
click at [396, 15] on img at bounding box center [391, 18] width 13 height 13
click at [396, 15] on img at bounding box center [392, 18] width 13 height 13
click at [431, 57] on button at bounding box center [425, 57] width 36 height 23
click at [443, 88] on div "Comp Section" at bounding box center [615, 87] width 594 height 23
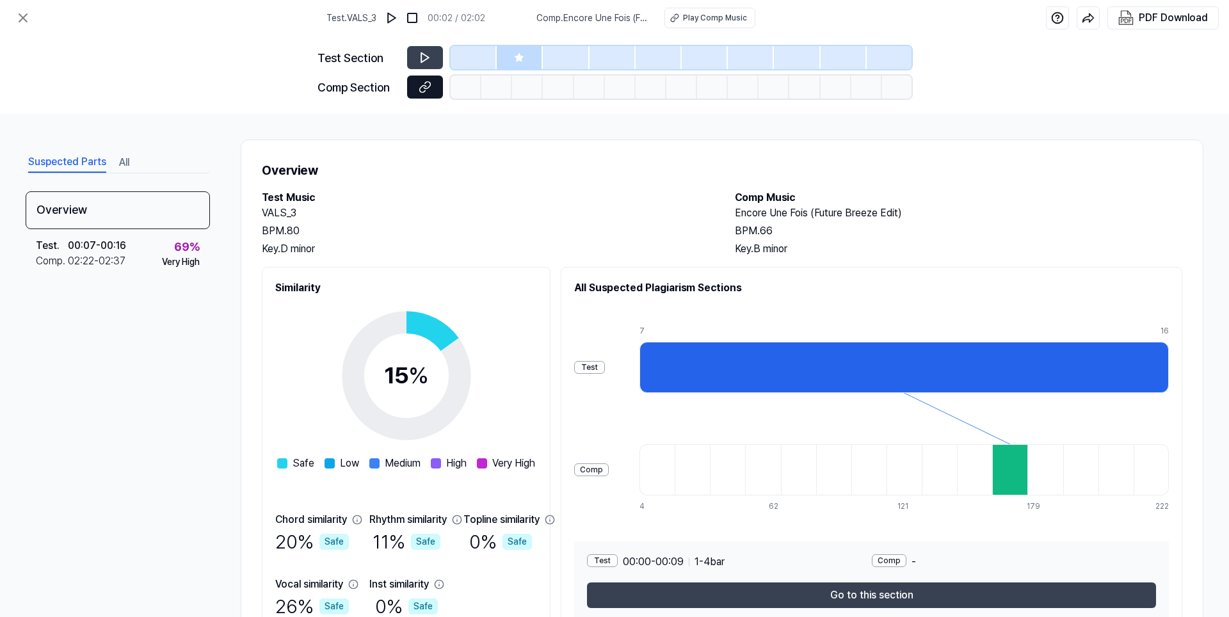
click at [424, 88] on icon at bounding box center [427, 85] width 6 height 7
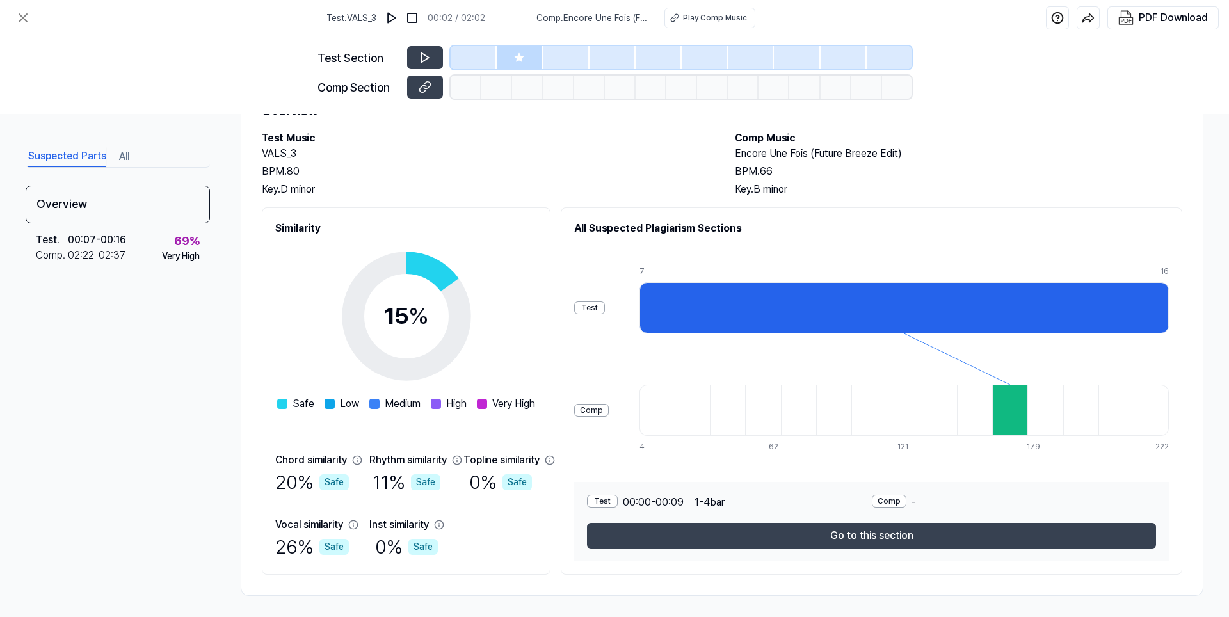
scroll to position [64, 0]
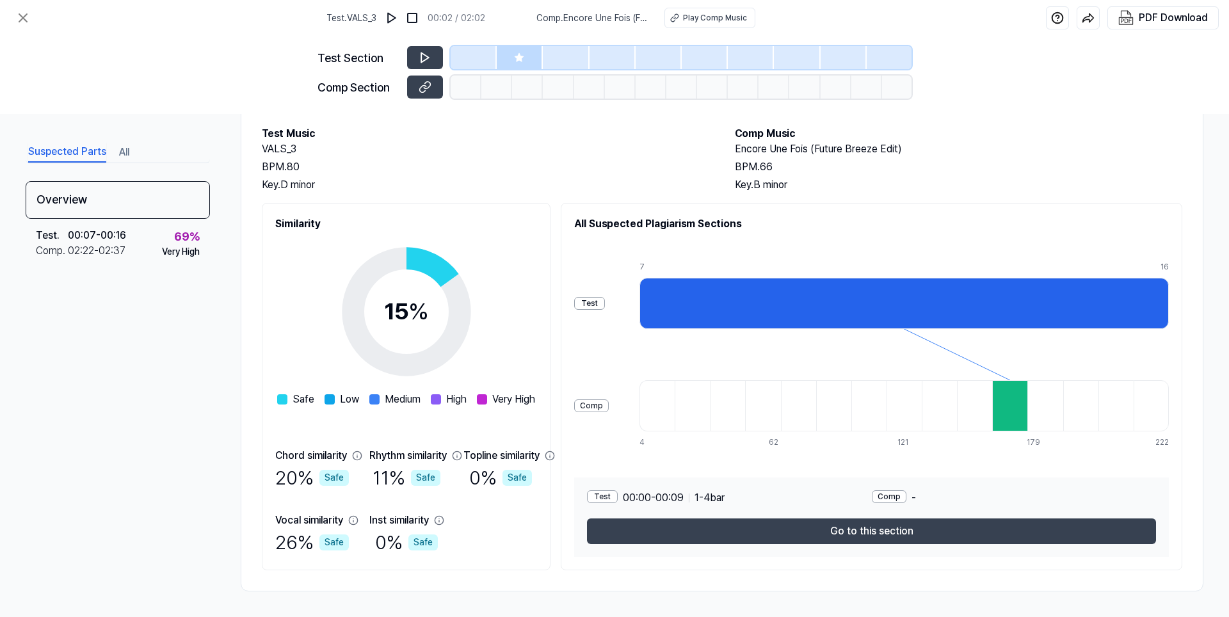
click at [1027, 416] on div at bounding box center [1009, 405] width 35 height 51
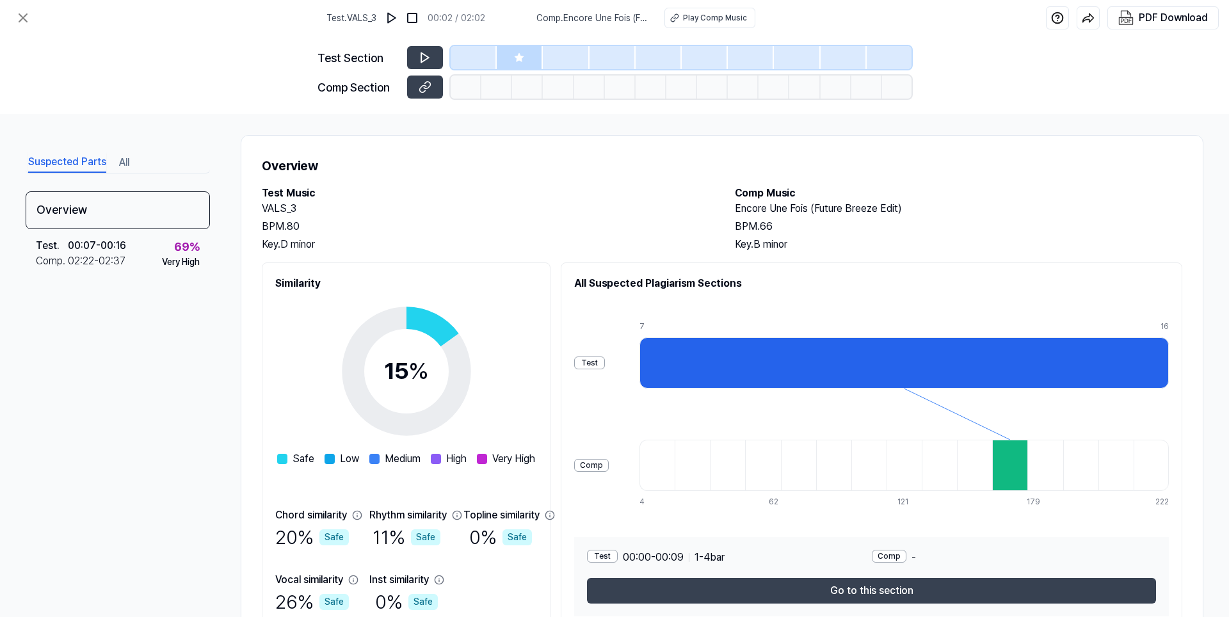
scroll to position [0, 0]
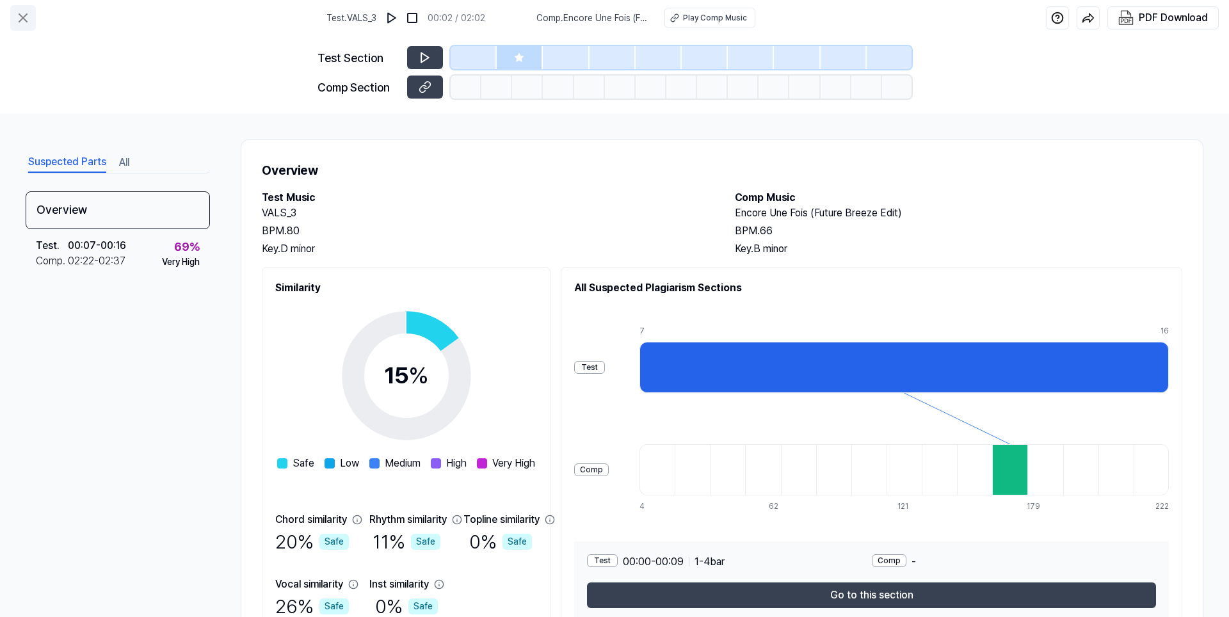
click at [22, 20] on icon at bounding box center [22, 17] width 15 height 15
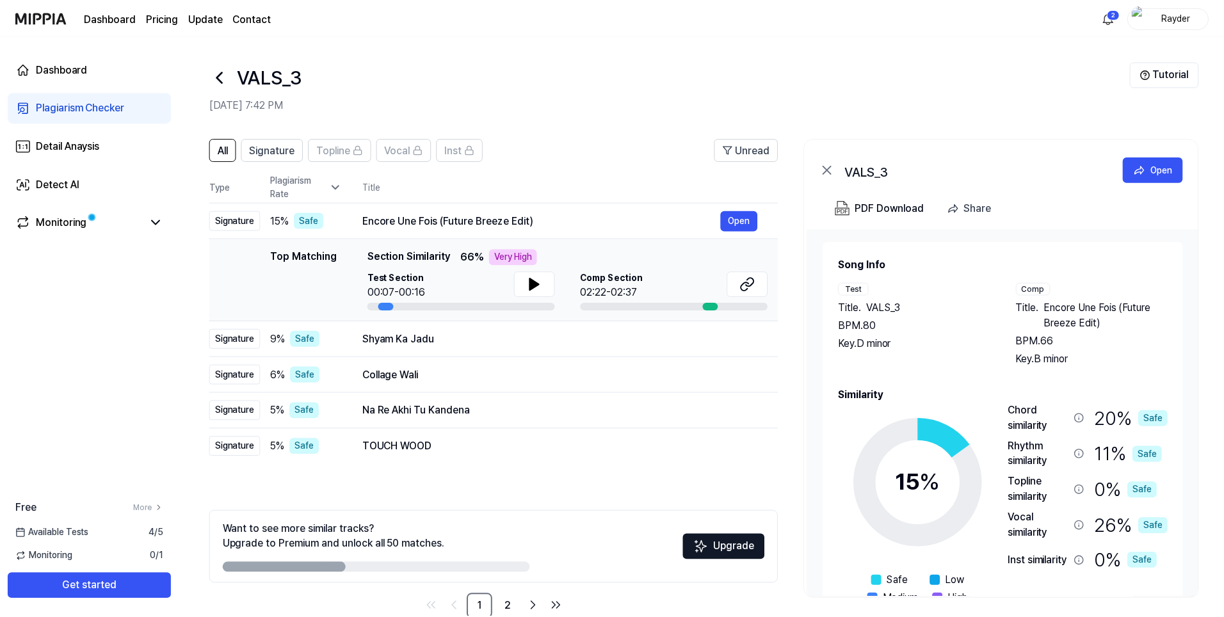
scroll to position [28, 0]
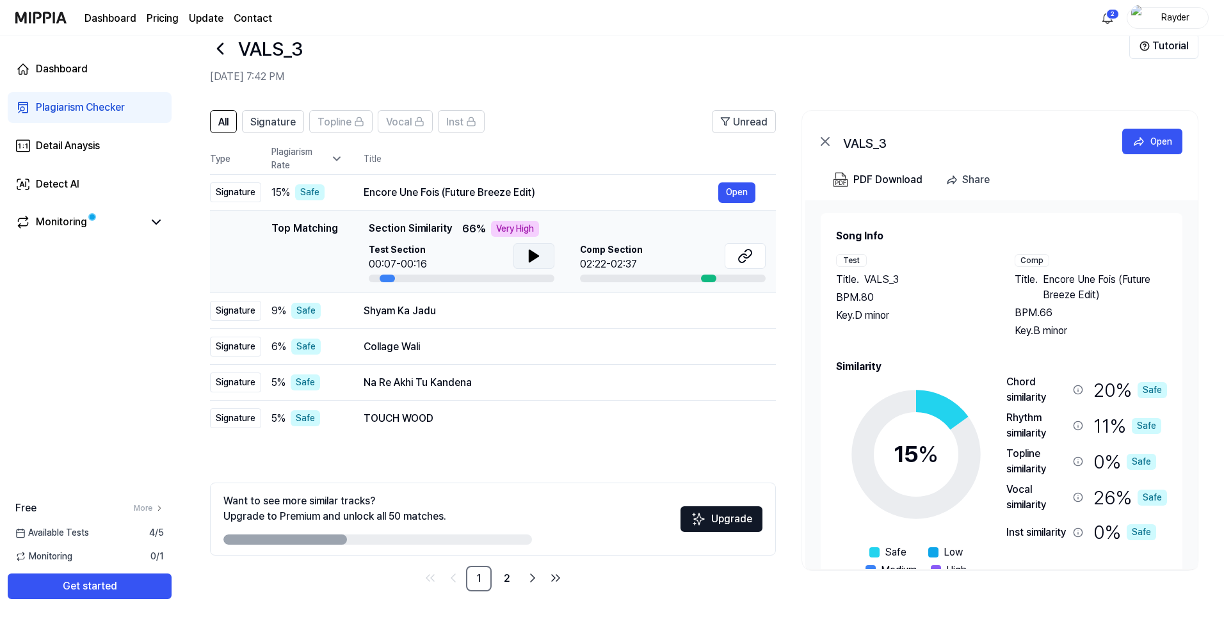
click at [540, 261] on icon at bounding box center [533, 255] width 15 height 15
click at [741, 259] on icon at bounding box center [744, 255] width 15 height 15
click at [535, 258] on icon at bounding box center [536, 256] width 3 height 10
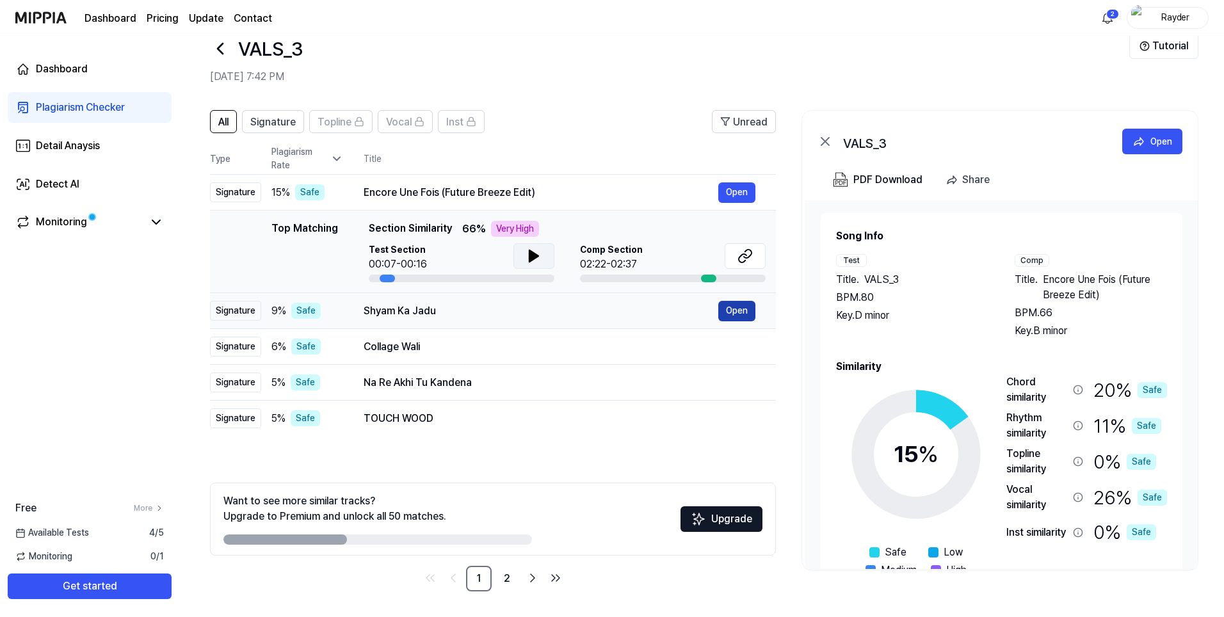
click at [737, 306] on button "Open" at bounding box center [736, 311] width 37 height 20
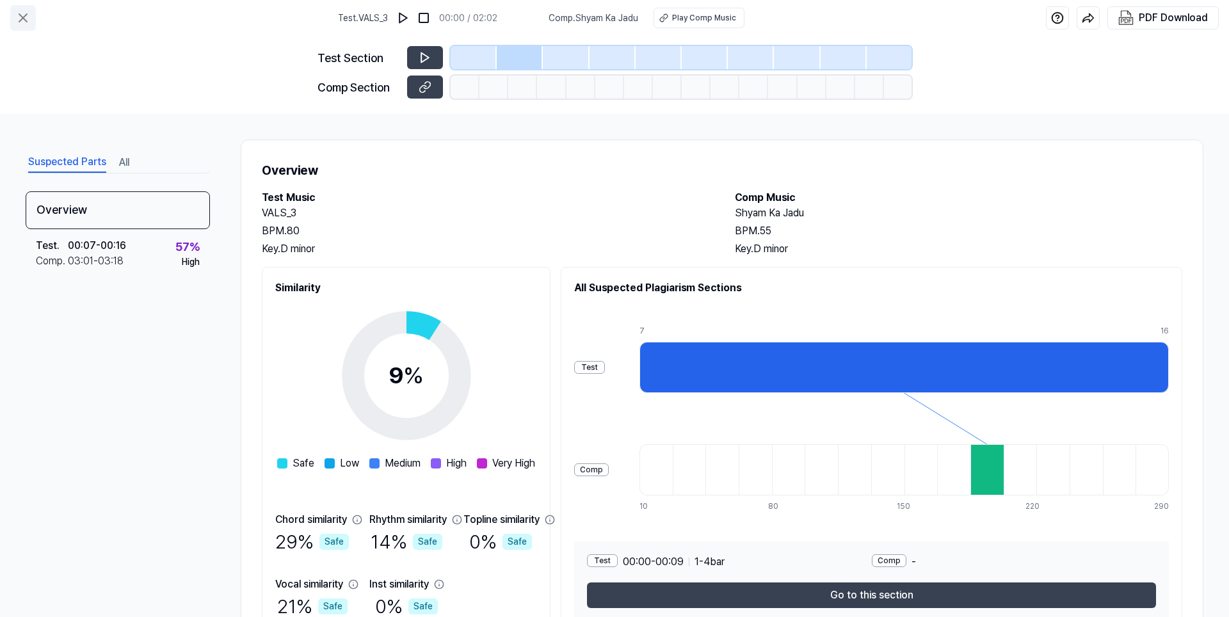
click at [28, 23] on icon at bounding box center [22, 17] width 15 height 15
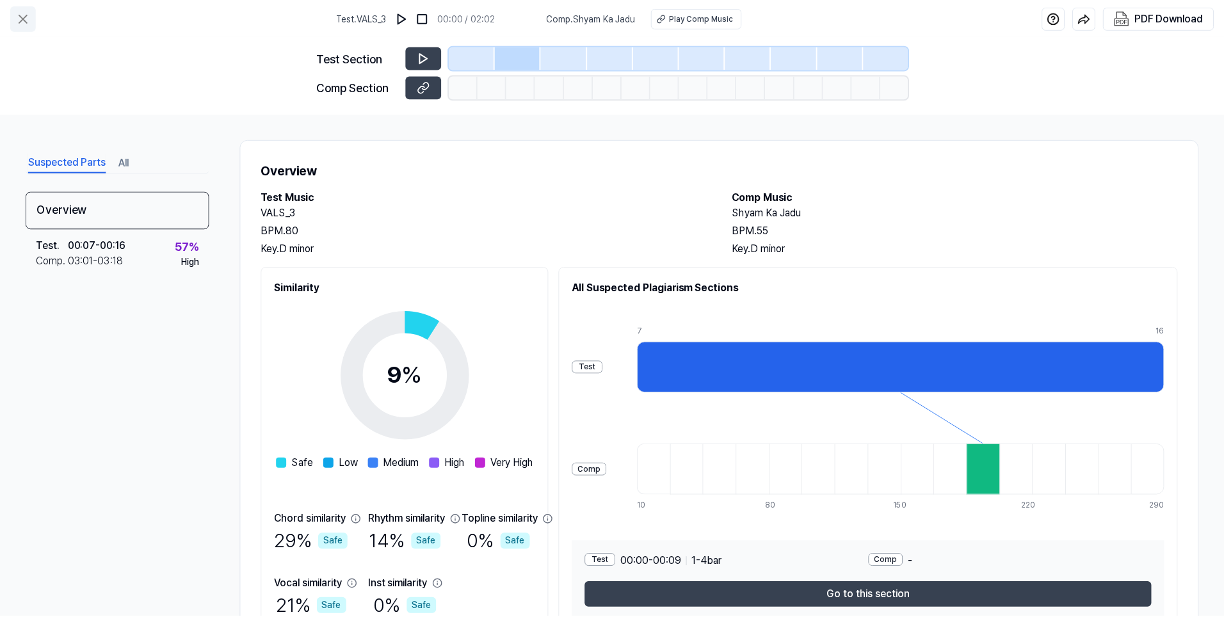
scroll to position [28, 0]
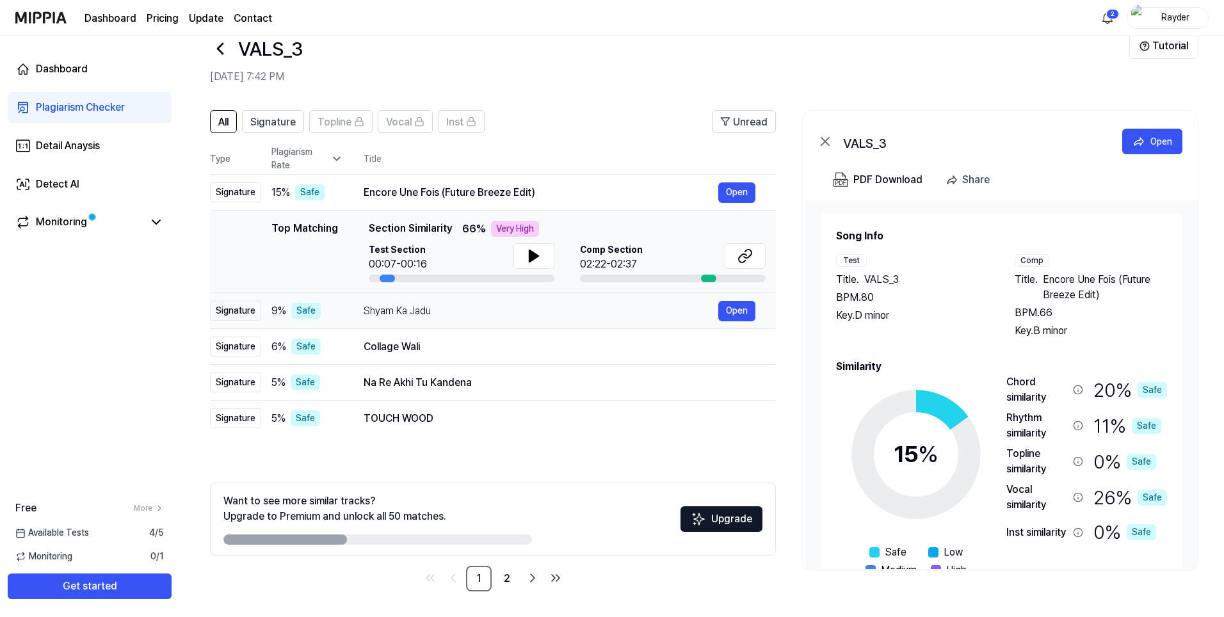
click at [462, 309] on div "Shyam Ka Jadu" at bounding box center [541, 310] width 355 height 15
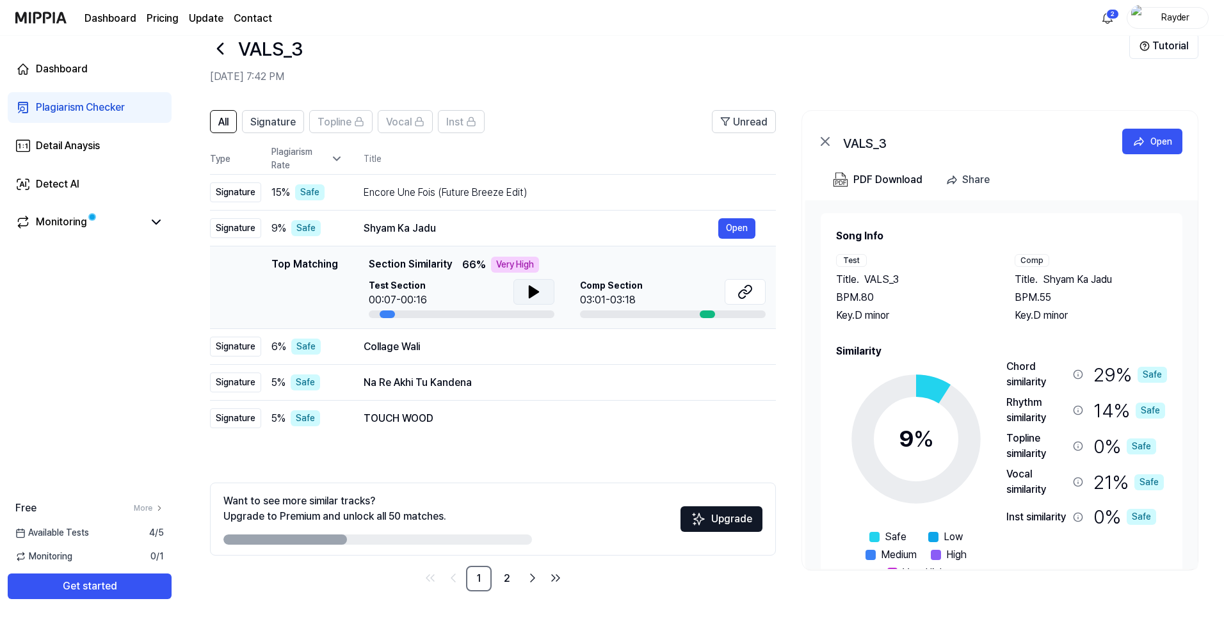
click at [528, 294] on icon at bounding box center [533, 291] width 15 height 15
click at [749, 293] on icon at bounding box center [748, 290] width 8 height 8
click at [495, 347] on div "Collage Wali" at bounding box center [541, 346] width 355 height 15
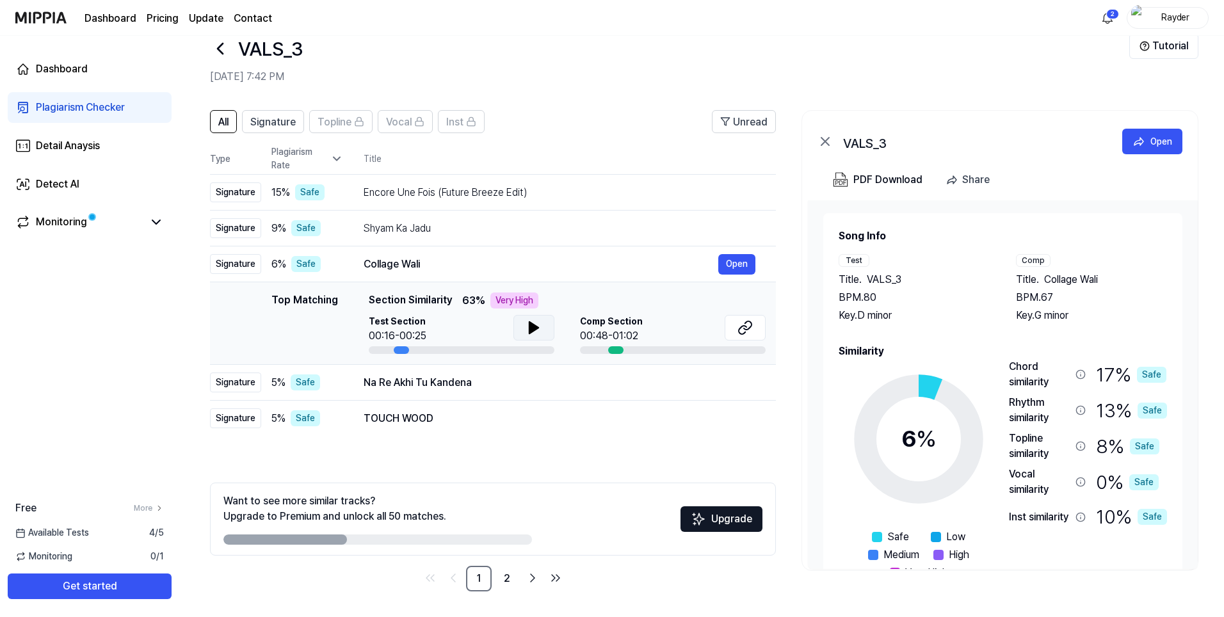
click at [534, 325] on icon at bounding box center [533, 327] width 15 height 15
click at [535, 325] on icon at bounding box center [536, 328] width 3 height 10
click at [492, 385] on div "Na Re Akhi Tu Kandena" at bounding box center [541, 382] width 355 height 15
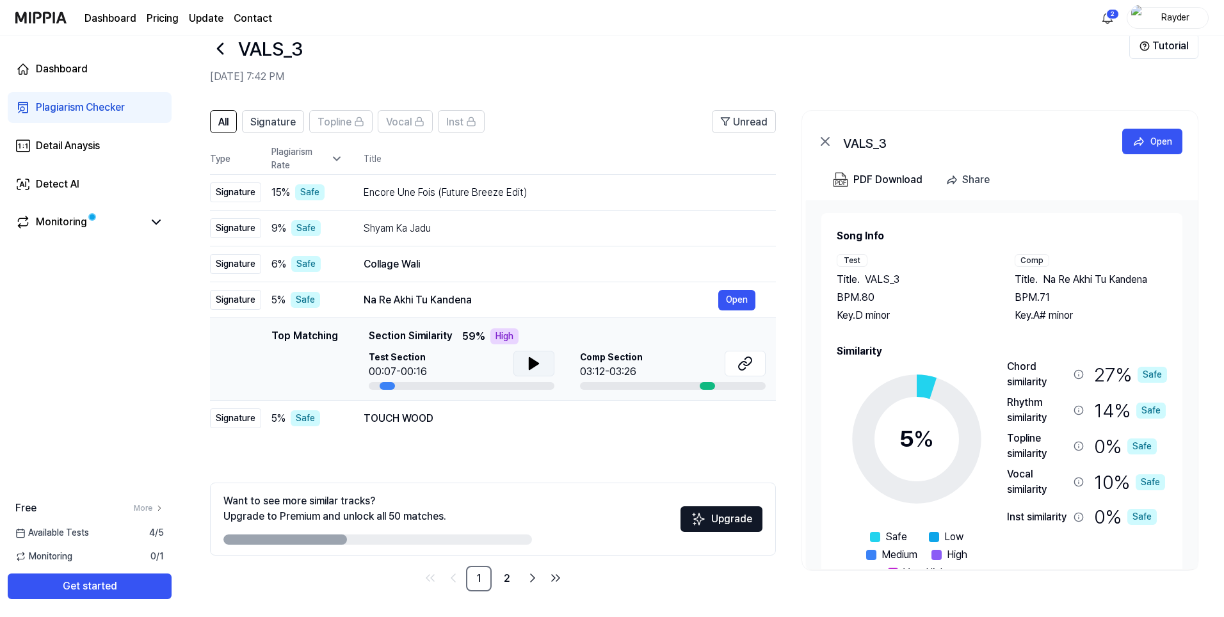
click at [527, 369] on icon at bounding box center [533, 363] width 15 height 15
click at [531, 365] on icon at bounding box center [531, 364] width 3 height 10
click at [484, 424] on div "TOUCH WOOD" at bounding box center [541, 418] width 355 height 15
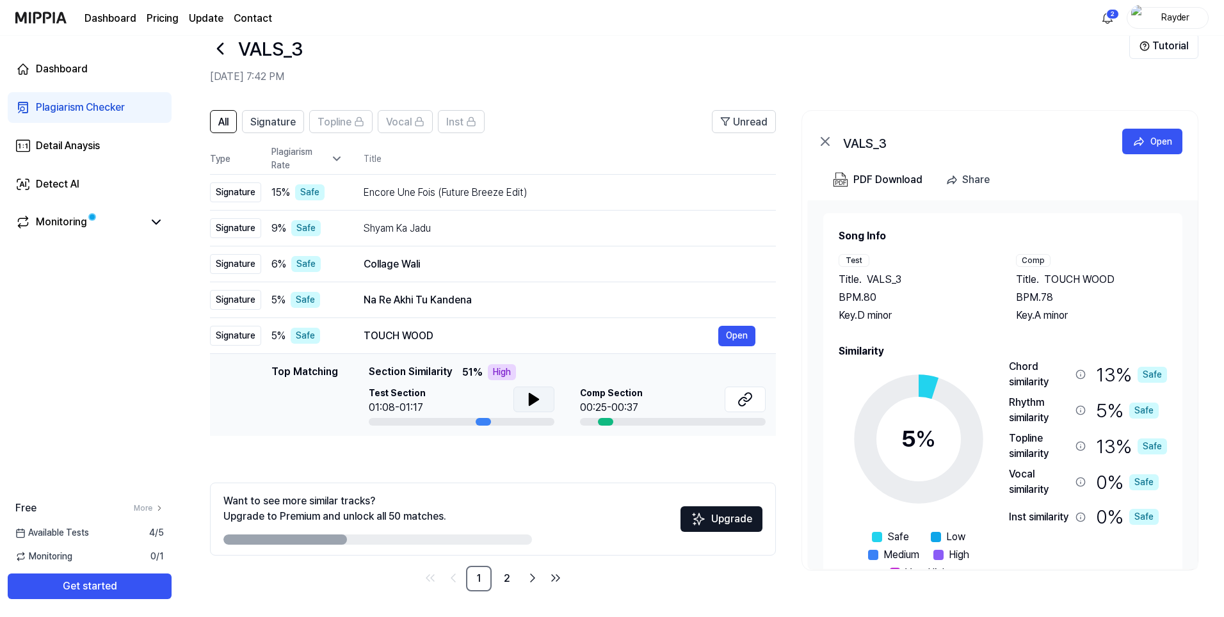
click at [535, 402] on icon at bounding box center [533, 400] width 9 height 12
click at [742, 399] on icon at bounding box center [744, 399] width 15 height 15
click at [536, 396] on icon at bounding box center [536, 399] width 3 height 10
click at [415, 330] on div "TOUCH WOOD" at bounding box center [541, 335] width 355 height 15
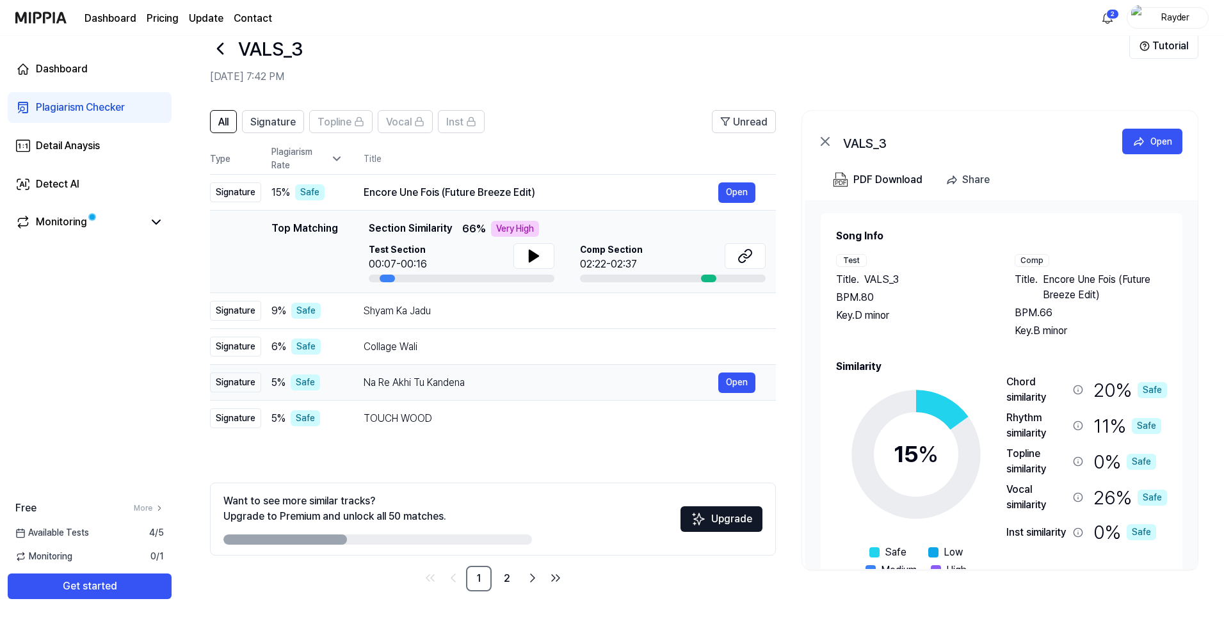
click at [407, 385] on div "Na Re Akhi Tu Kandena" at bounding box center [541, 382] width 355 height 15
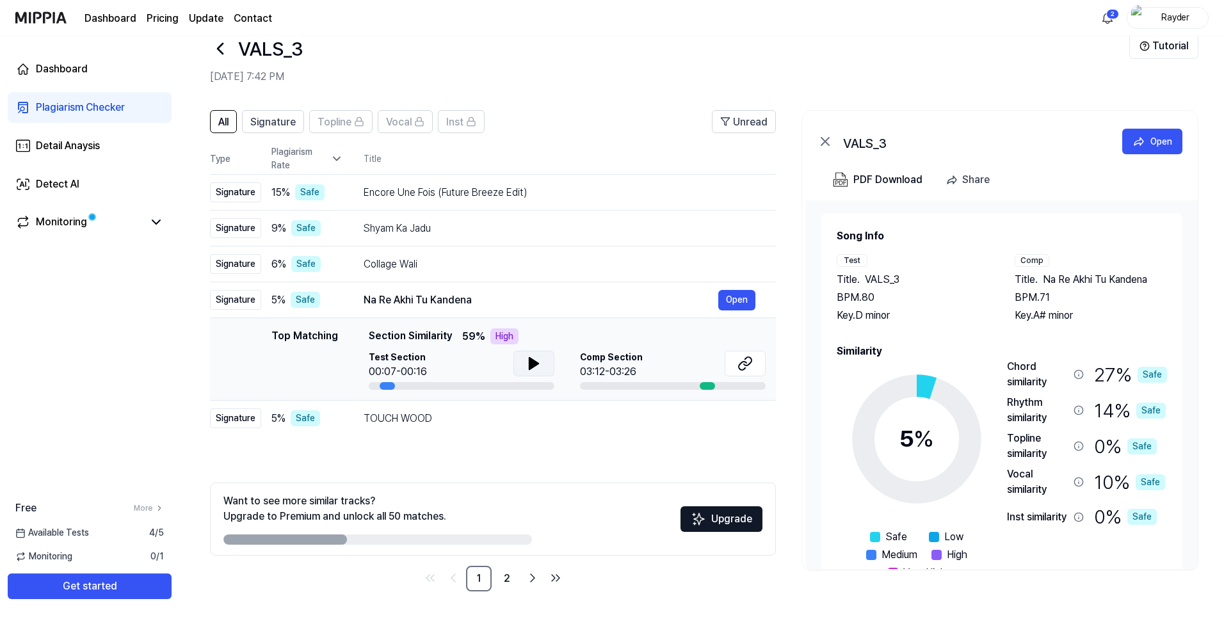
click at [530, 362] on icon at bounding box center [533, 364] width 9 height 12
click at [530, 362] on icon at bounding box center [531, 364] width 3 height 10
click at [757, 364] on button at bounding box center [745, 364] width 41 height 26
click at [451, 299] on div "Na Re Akhi Tu Kandena" at bounding box center [541, 300] width 355 height 15
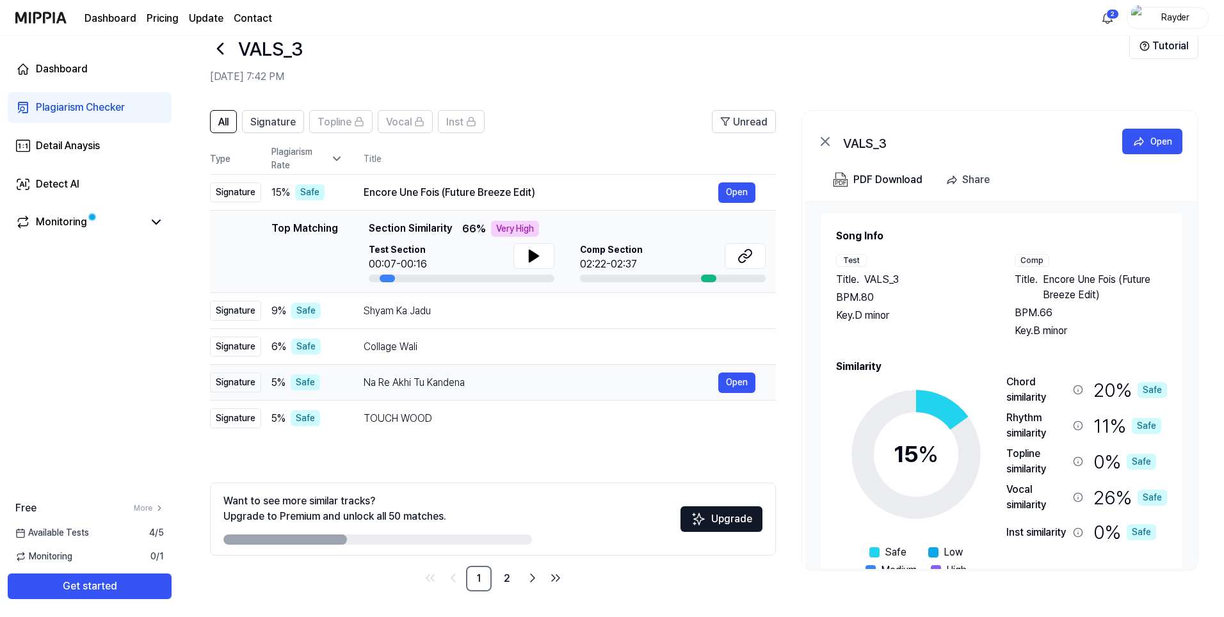
click at [428, 382] on div "Na Re Akhi Tu Kandena" at bounding box center [541, 382] width 355 height 15
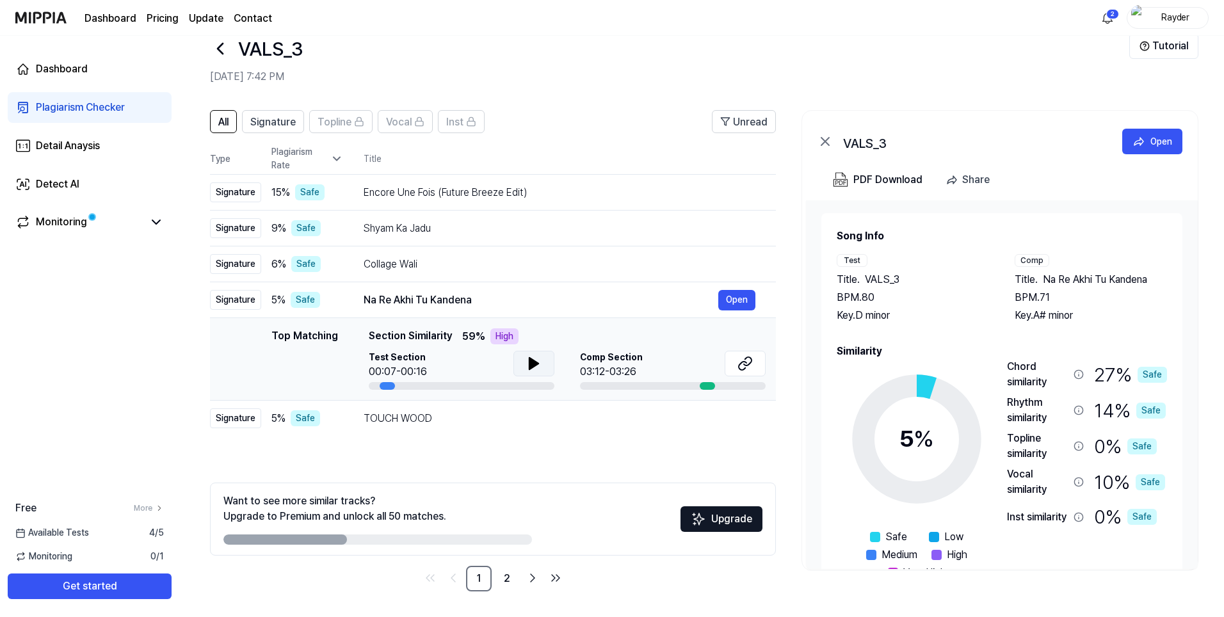
click at [527, 362] on icon at bounding box center [533, 363] width 15 height 15
click at [444, 299] on div "Na Re Akhi Tu Kandena" at bounding box center [541, 300] width 355 height 15
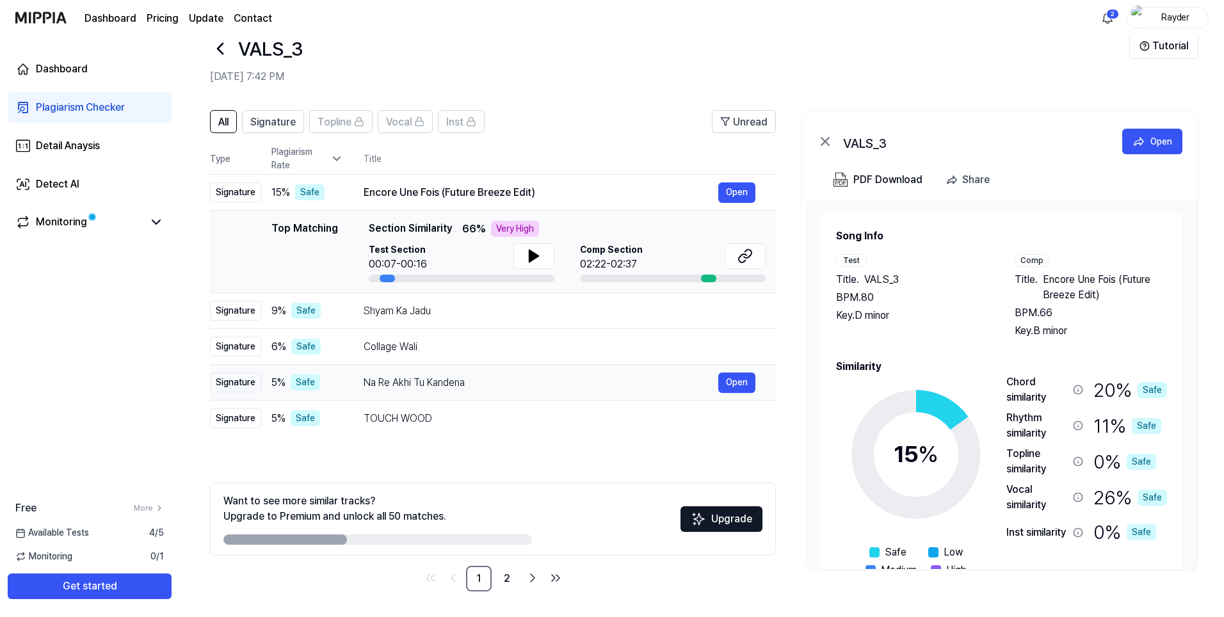
click at [395, 380] on div "Na Re Akhi Tu Kandena" at bounding box center [541, 382] width 355 height 15
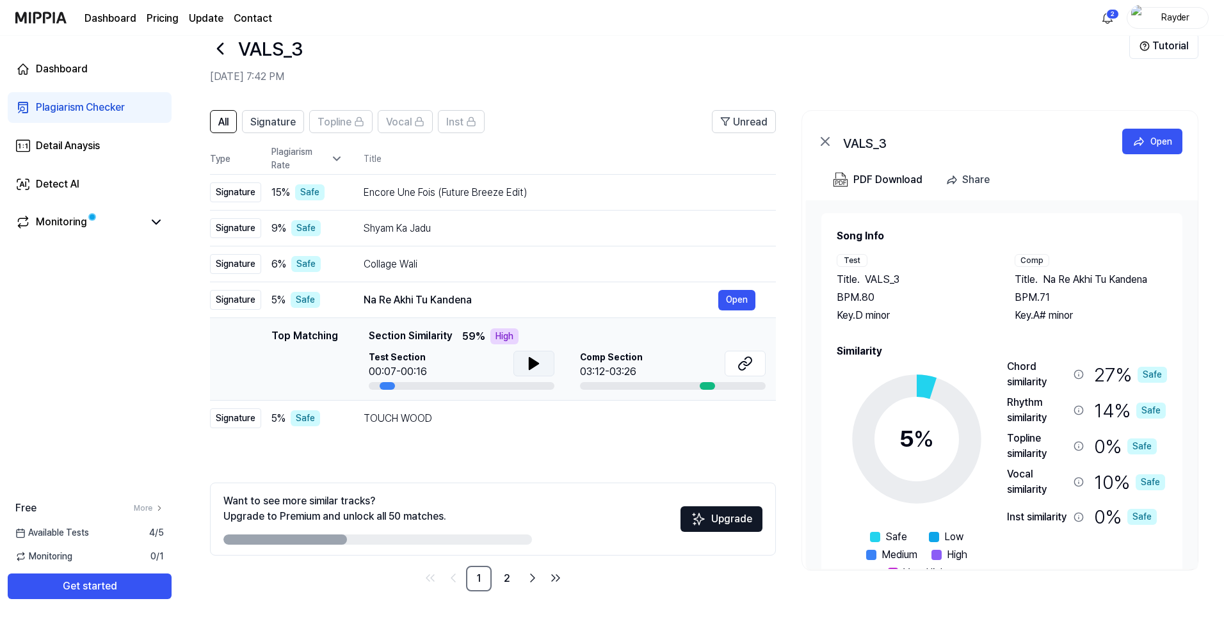
click at [531, 367] on icon at bounding box center [533, 364] width 9 height 12
click at [531, 367] on icon at bounding box center [531, 364] width 3 height 10
click at [443, 267] on div "Collage Wali" at bounding box center [541, 264] width 355 height 15
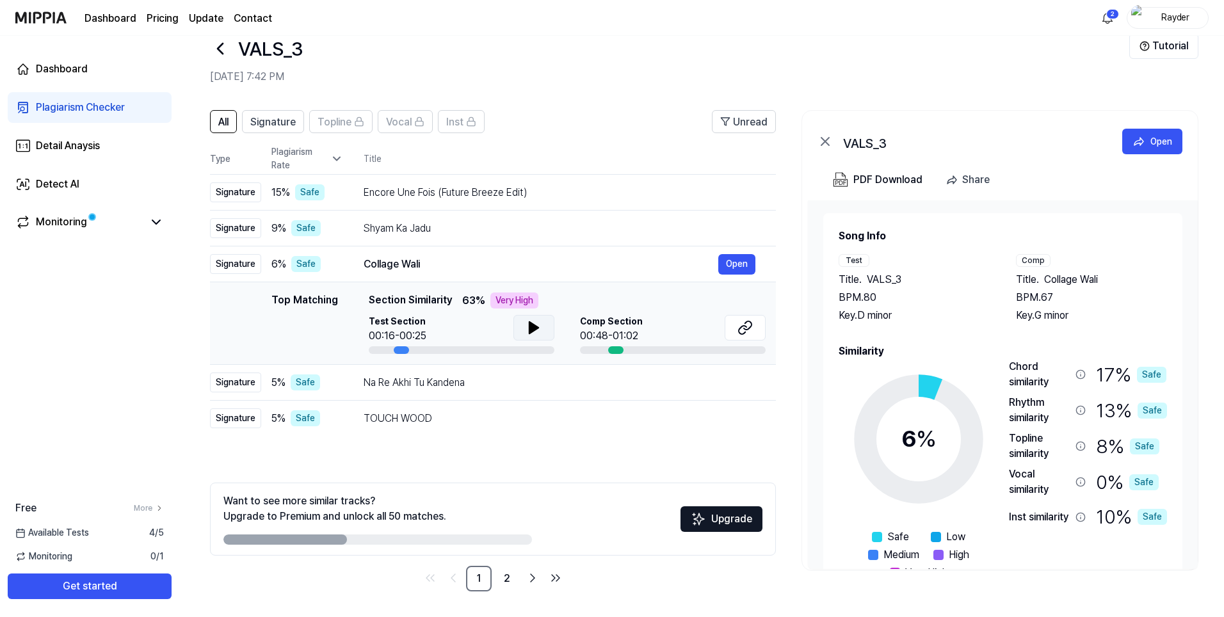
click at [536, 330] on icon at bounding box center [533, 327] width 15 height 15
click at [536, 330] on icon at bounding box center [536, 328] width 3 height 10
click at [544, 330] on button at bounding box center [533, 328] width 41 height 26
click at [744, 325] on icon at bounding box center [744, 327] width 15 height 15
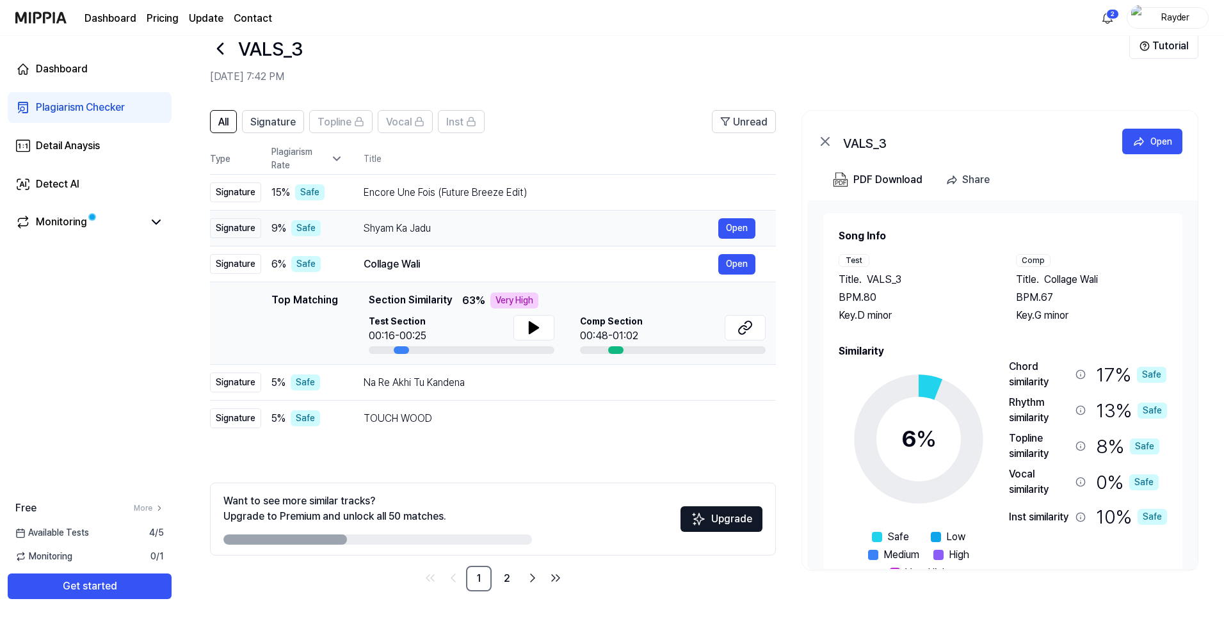
click at [398, 223] on div "Shyam Ka Jadu" at bounding box center [541, 228] width 355 height 15
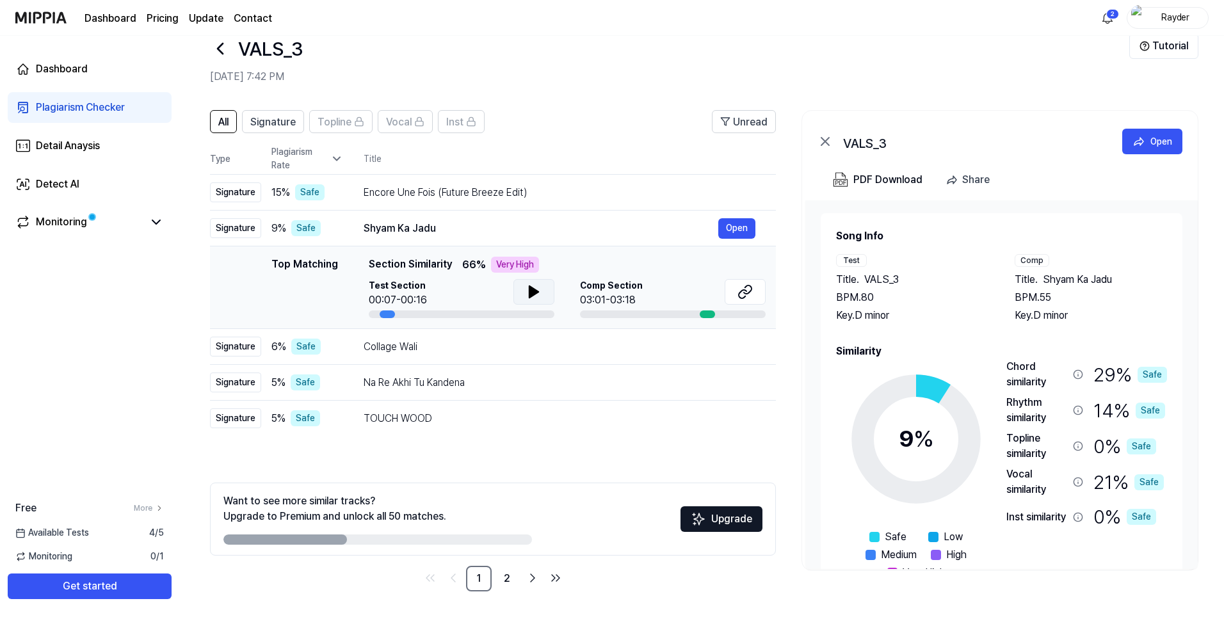
click at [539, 290] on icon at bounding box center [533, 291] width 15 height 15
click at [745, 296] on icon at bounding box center [744, 291] width 15 height 15
click at [93, 70] on link "Dashboard" at bounding box center [90, 69] width 164 height 31
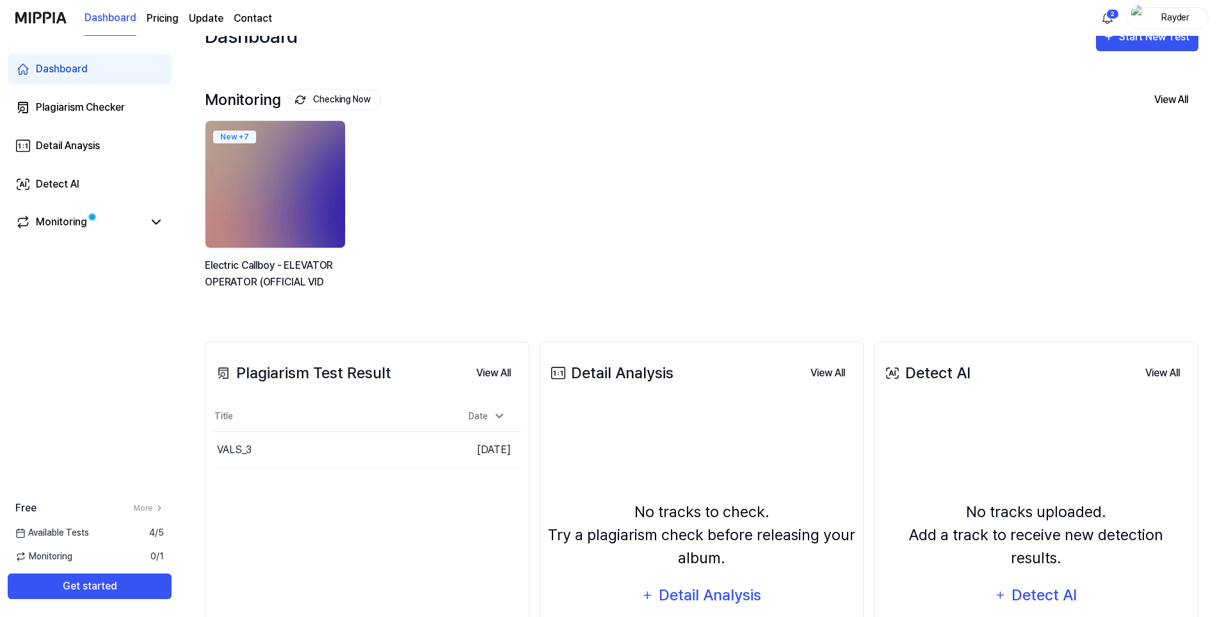
drag, startPoint x: 580, startPoint y: 208, endPoint x: 556, endPoint y: 181, distance: 36.7
click at [481, 134] on div "New + 7 Electric Callboy - ELEVATOR OPERATOR (OFFICIAL VID" at bounding box center [692, 211] width 994 height 183
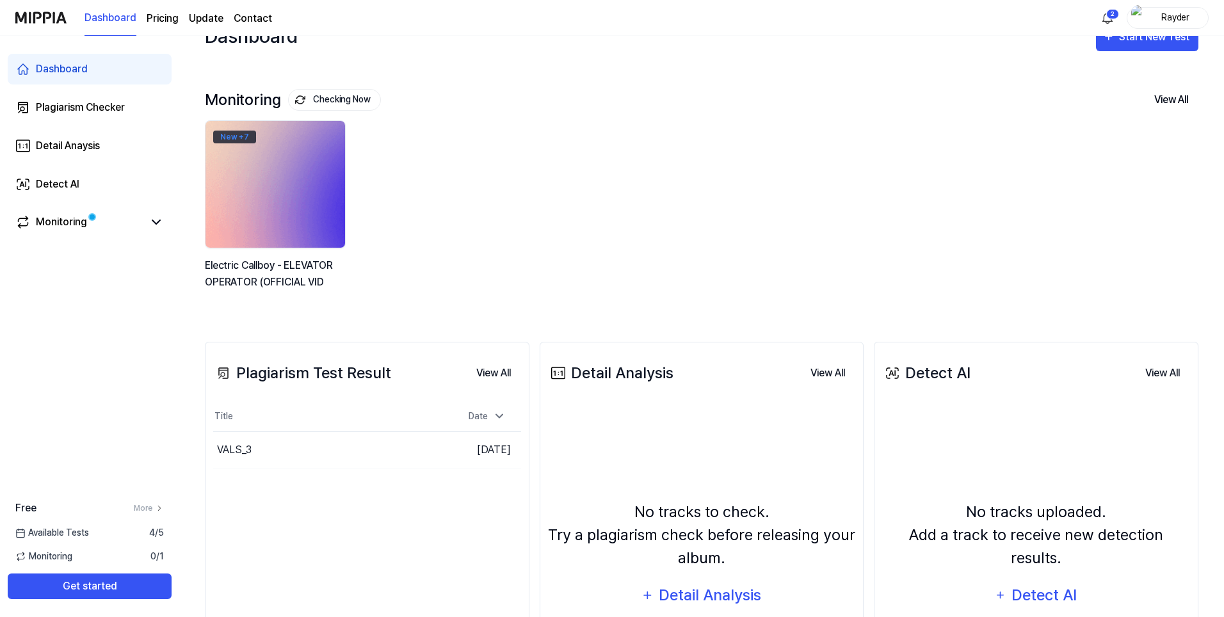
click at [226, 138] on div "New + 7" at bounding box center [234, 137] width 43 height 13
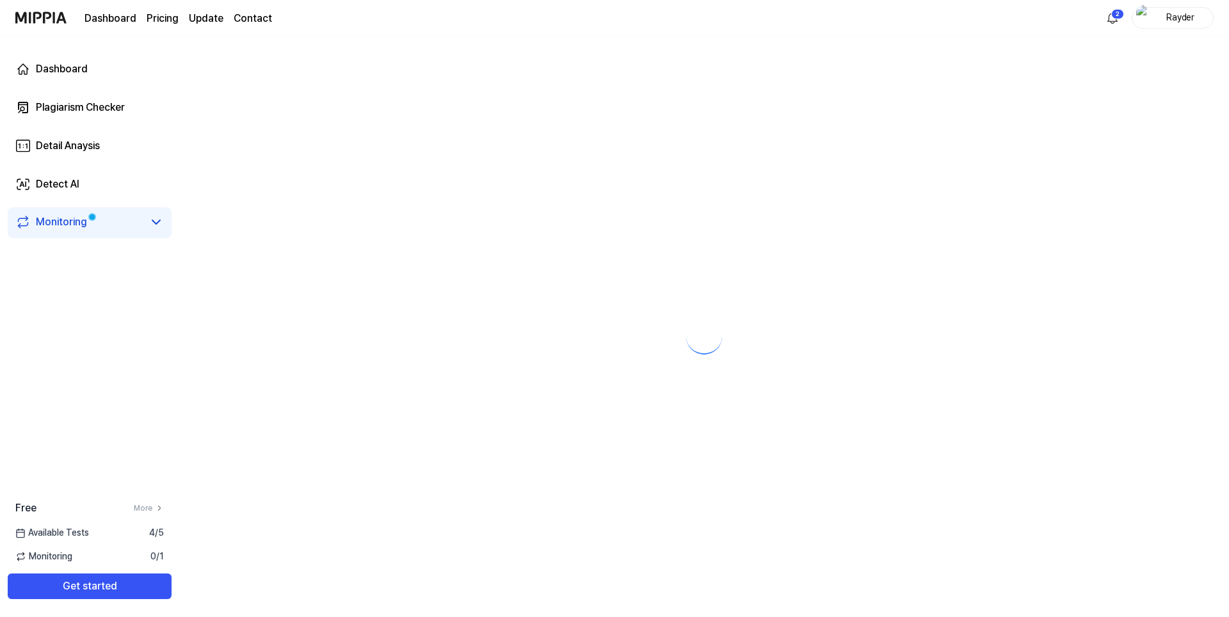
click at [72, 229] on div "Monitoring" at bounding box center [61, 221] width 51 height 15
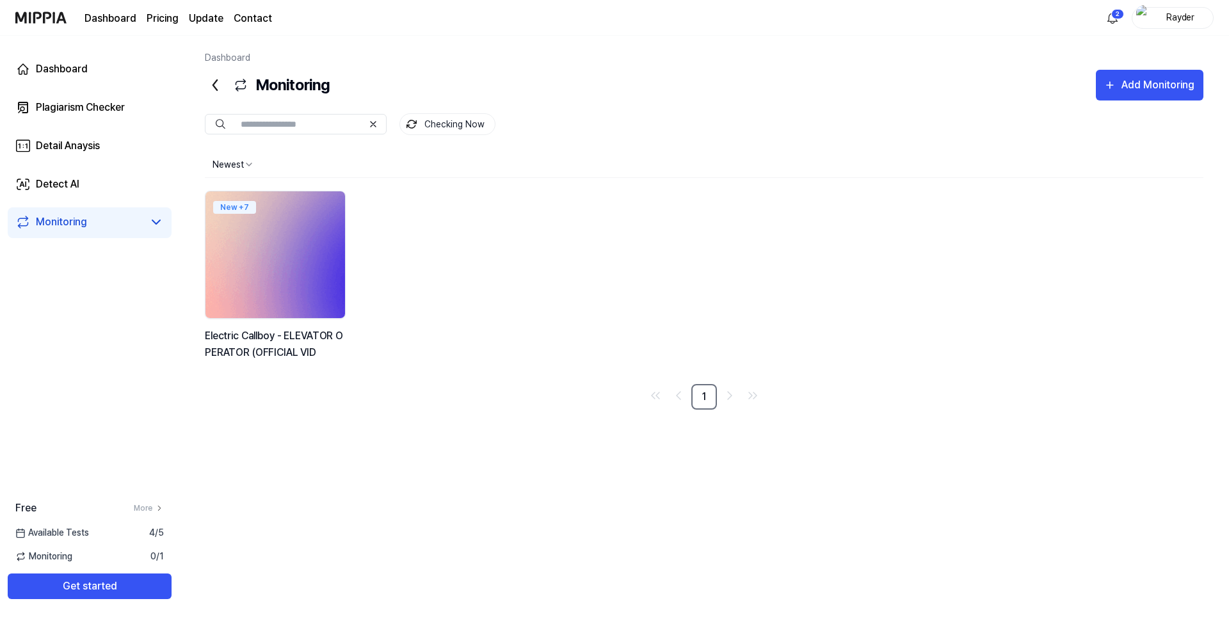
click at [277, 264] on img at bounding box center [275, 255] width 154 height 140
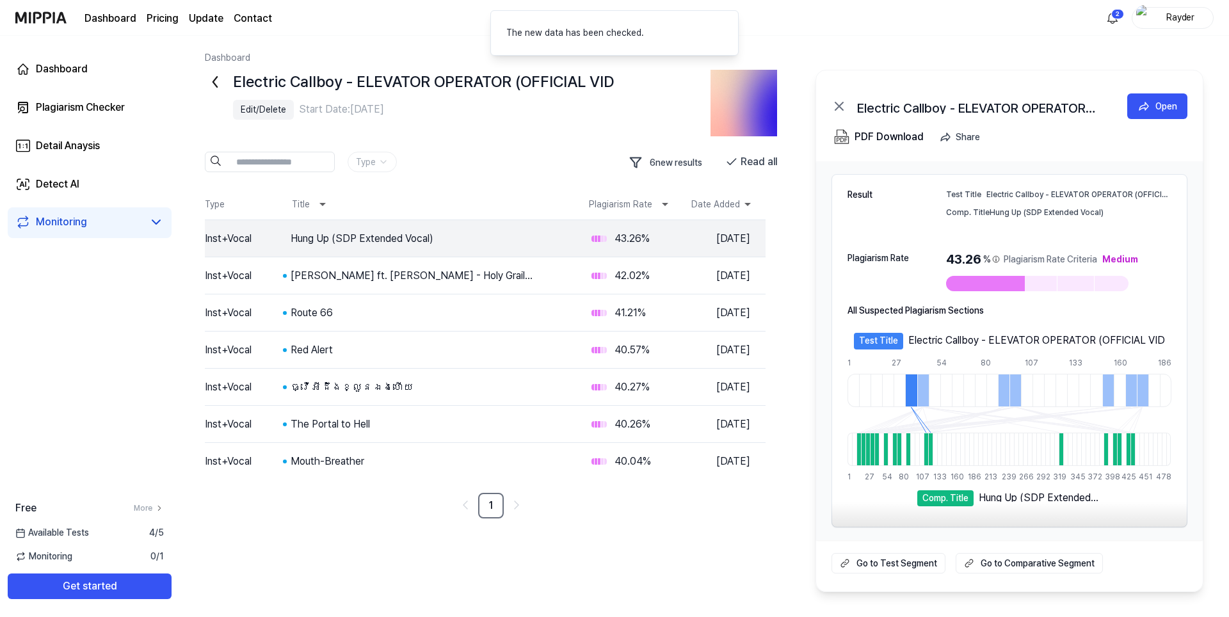
click at [254, 243] on td "Inst+Vocal" at bounding box center [243, 239] width 77 height 36
click at [612, 237] on div "Open" at bounding box center [620, 238] width 22 height 14
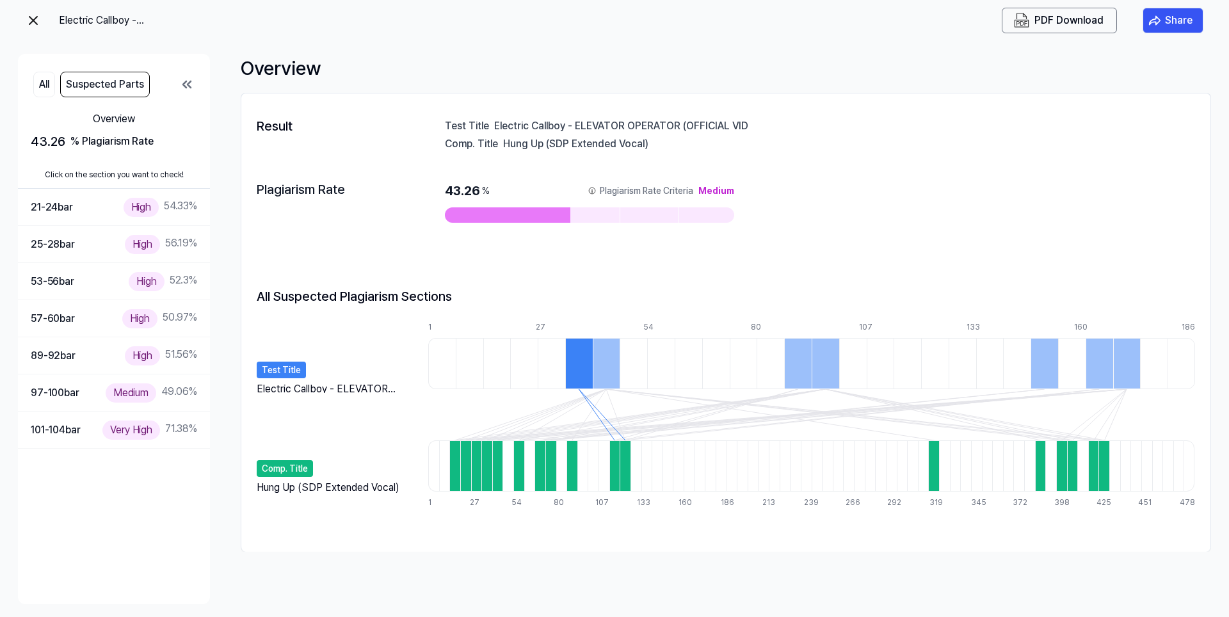
click at [33, 20] on img at bounding box center [33, 20] width 15 height 15
